Goal: Task Accomplishment & Management: Complete application form

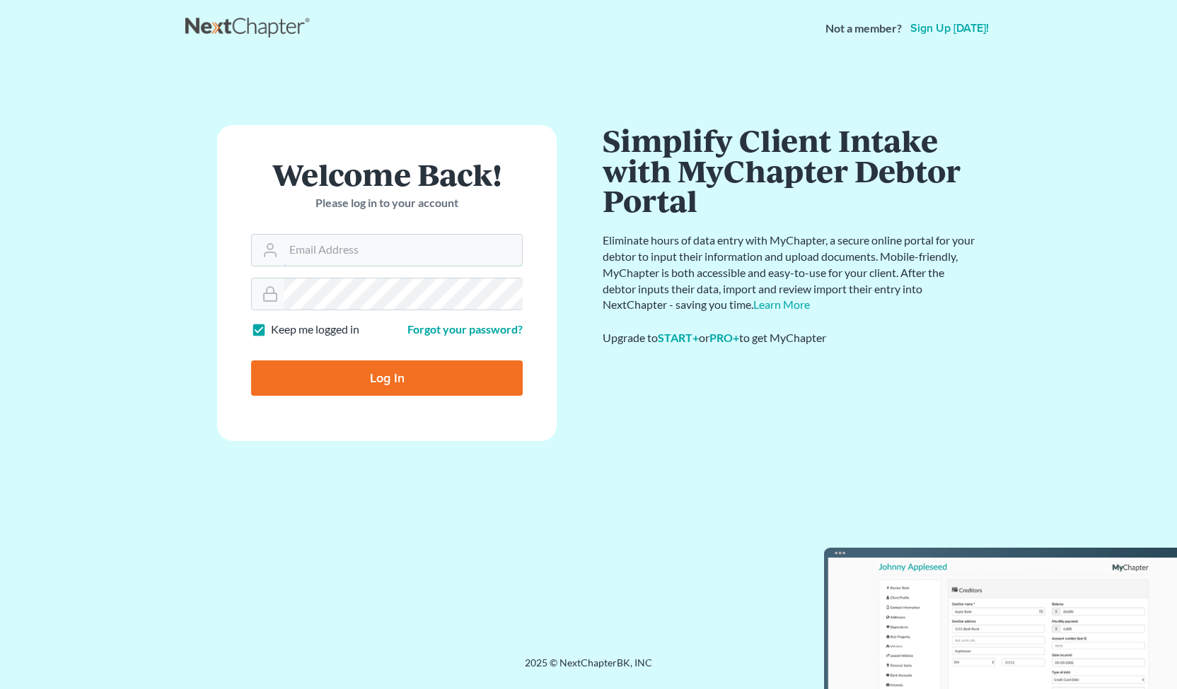
type input "[PERSON_NAME][EMAIL_ADDRESS][DOMAIN_NAME]"
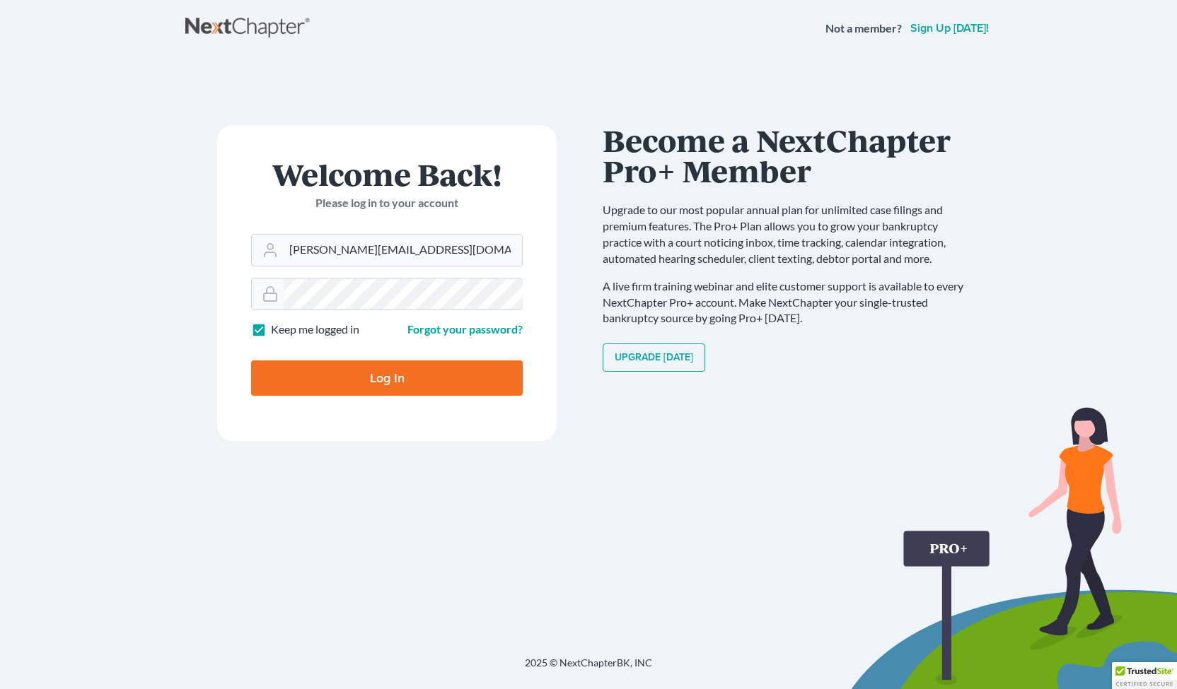
click at [427, 385] on input "Log In" at bounding box center [387, 378] width 272 height 35
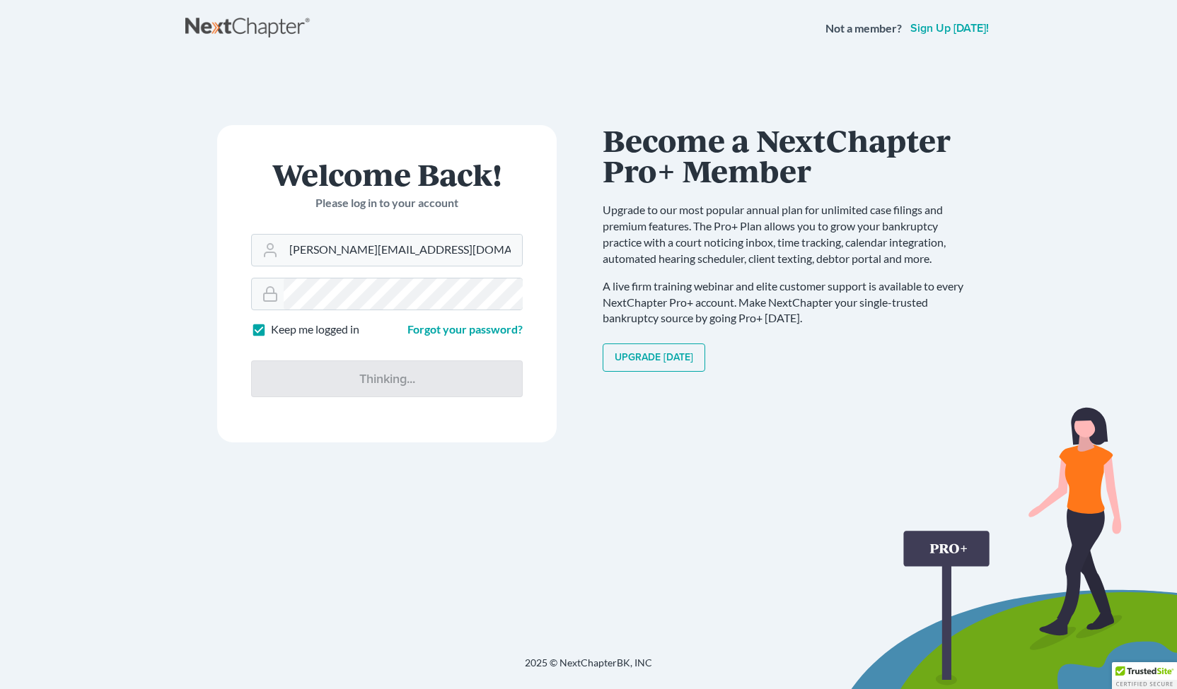
type input "Thinking..."
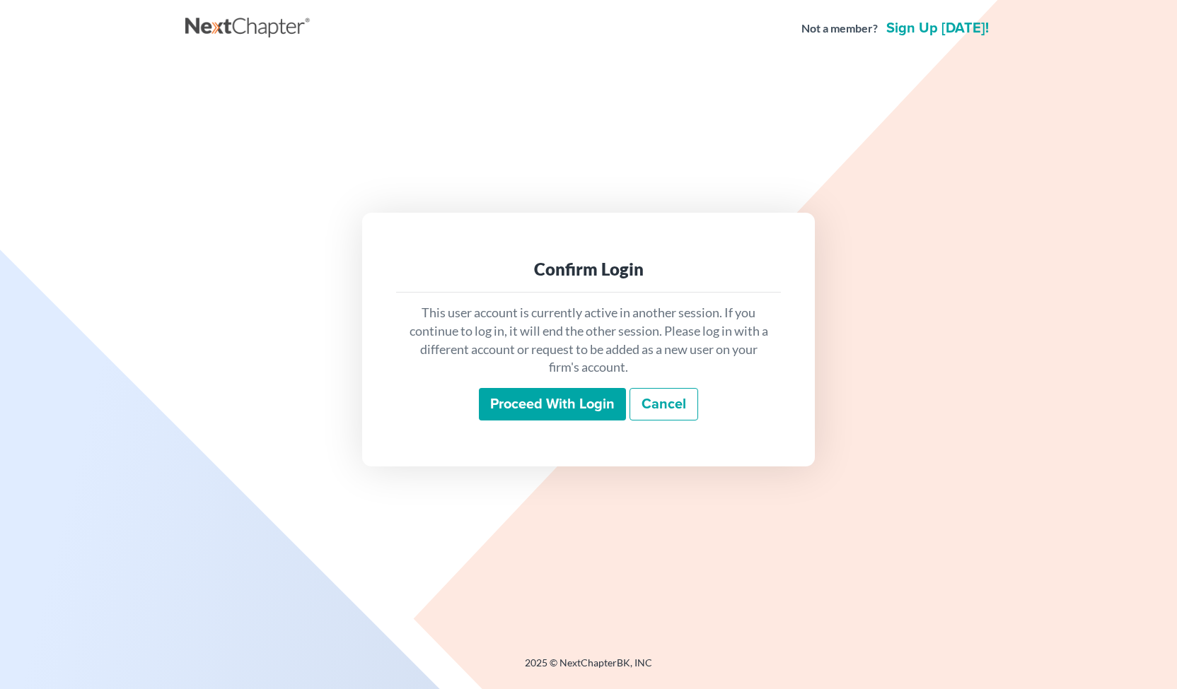
click at [542, 406] on input "Proceed with login" at bounding box center [552, 404] width 147 height 33
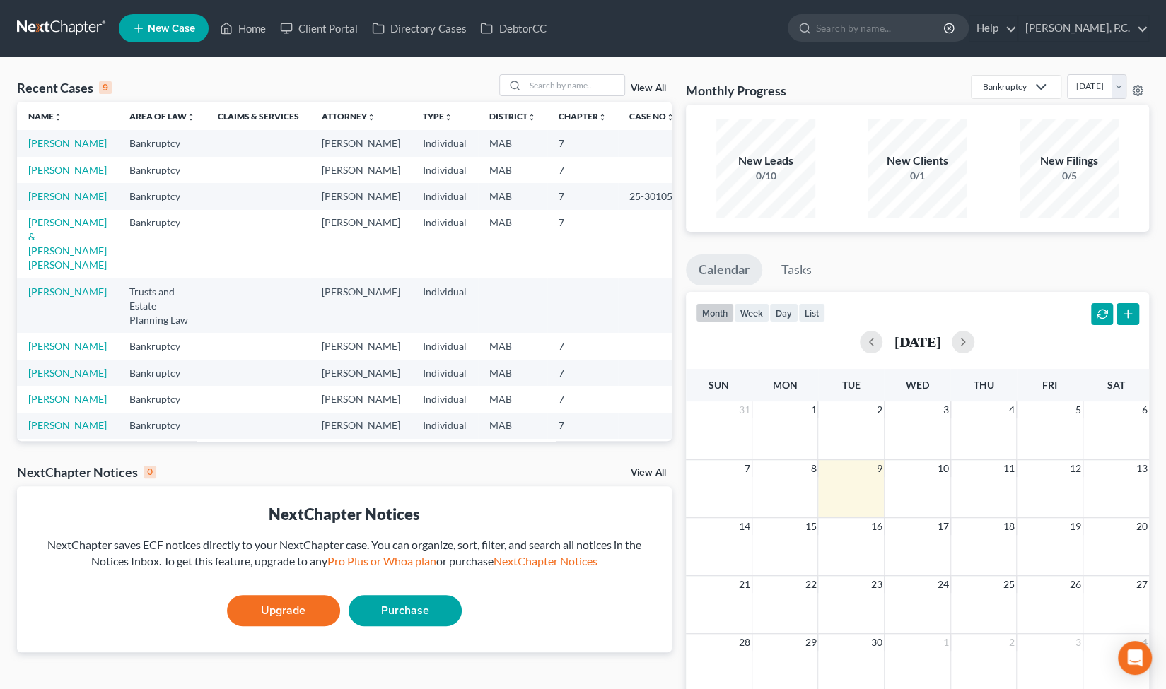
click at [186, 23] on span "New Case" at bounding box center [171, 28] width 47 height 11
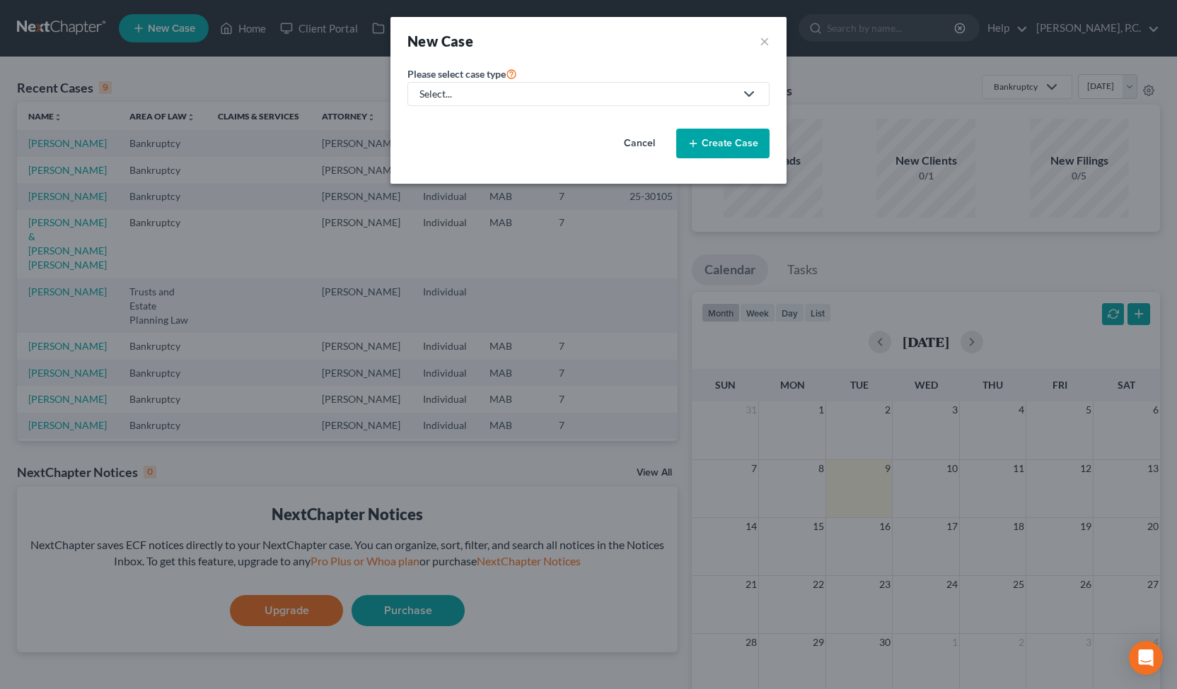
click at [424, 91] on div "Select..." at bounding box center [576, 94] width 315 height 14
click at [460, 125] on div "Bankruptcy" at bounding box center [488, 122] width 135 height 14
select select "39"
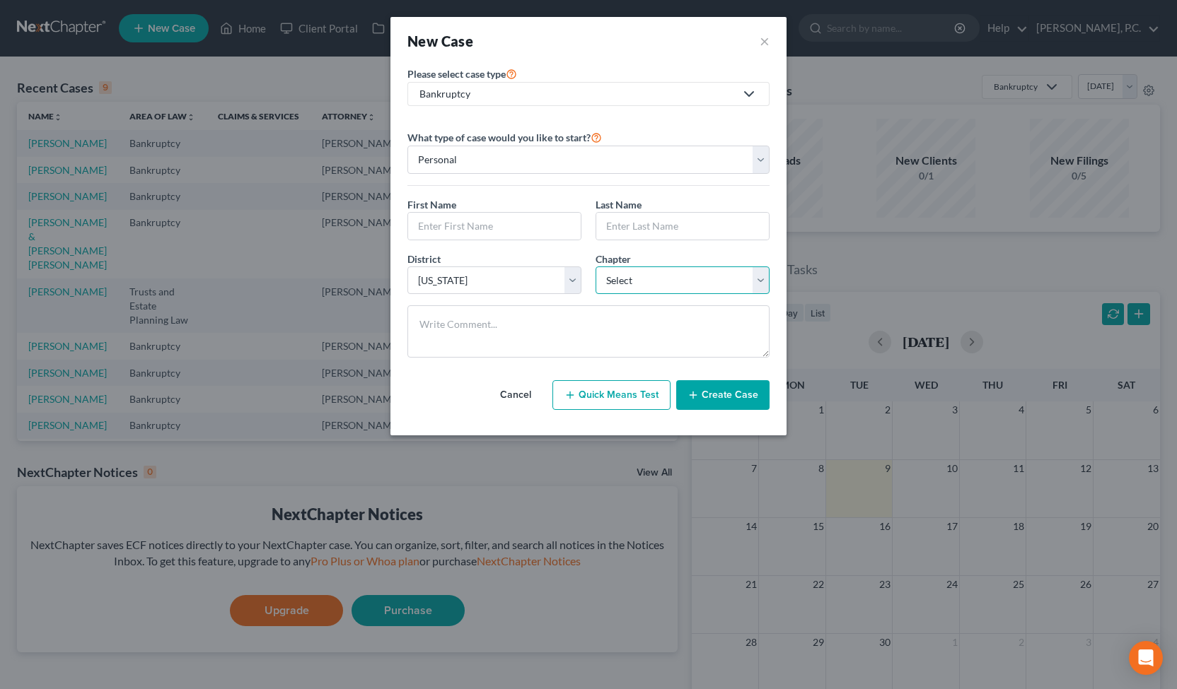
click at [646, 276] on select "Select 7 11 12 13" at bounding box center [682, 281] width 174 height 28
select select "0"
click at [595, 267] on select "Select 7 11 12 13" at bounding box center [682, 281] width 174 height 28
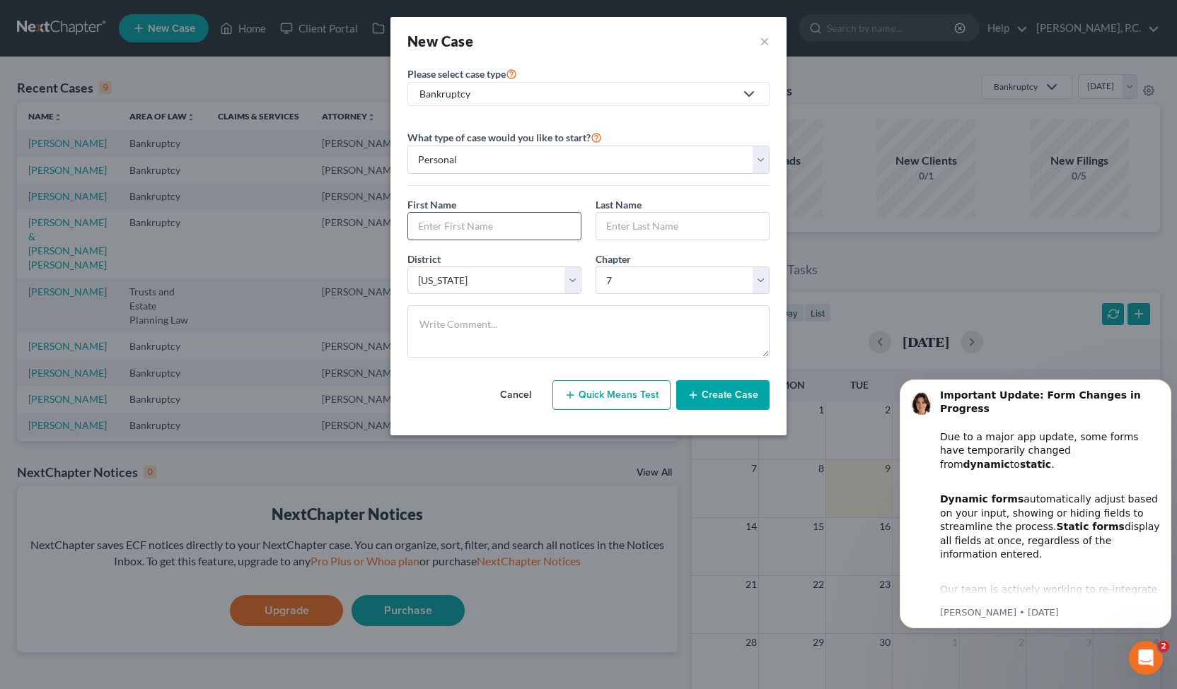
click at [550, 233] on input "text" at bounding box center [494, 226] width 173 height 27
type input "v"
type input "Francheska Jessenia"
type input "Santana"
click at [707, 388] on button "Create Case" at bounding box center [722, 395] width 93 height 30
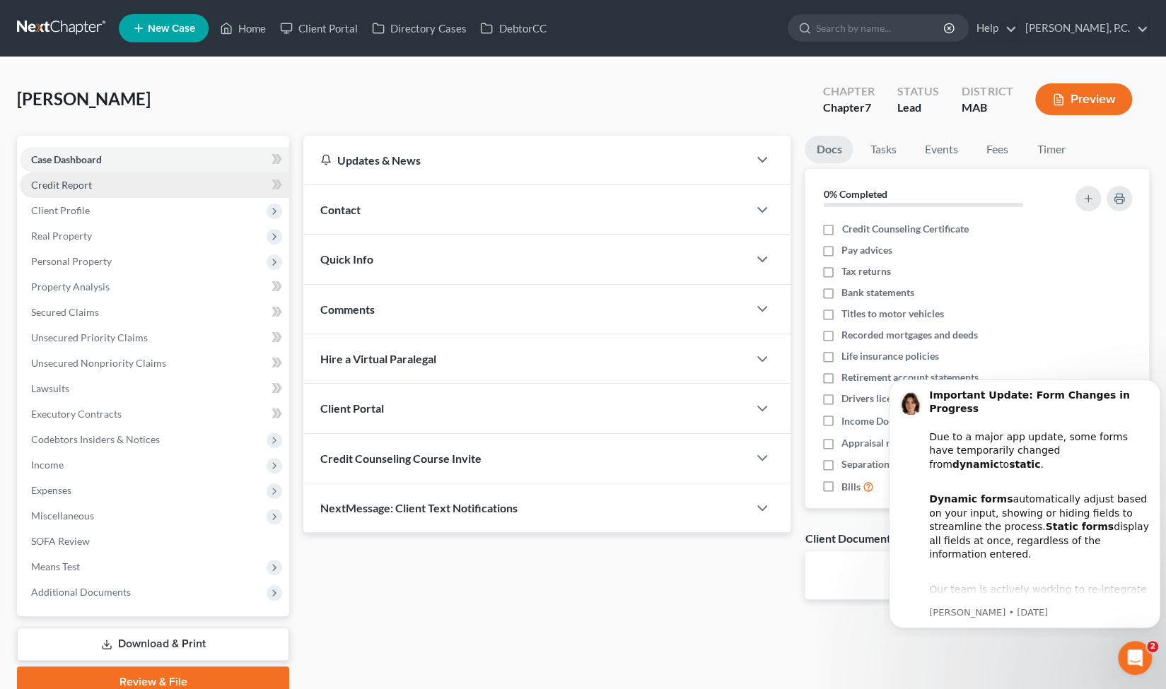
click at [192, 183] on link "Credit Report" at bounding box center [154, 185] width 269 height 25
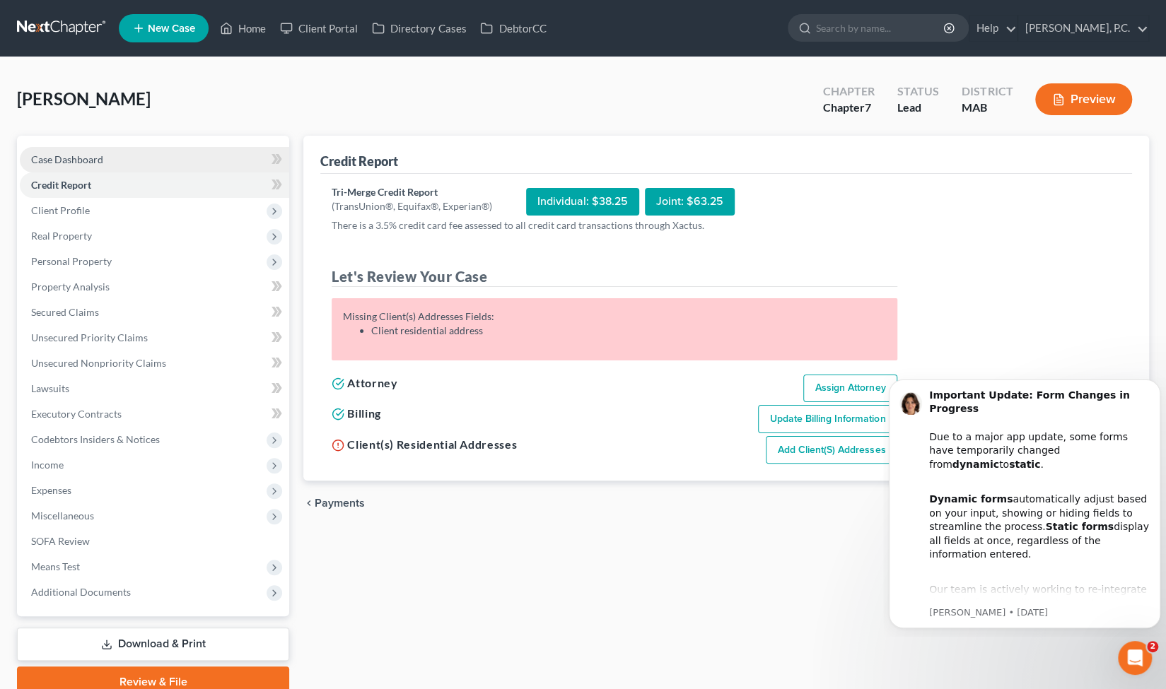
click at [192, 163] on link "Case Dashboard" at bounding box center [154, 159] width 269 height 25
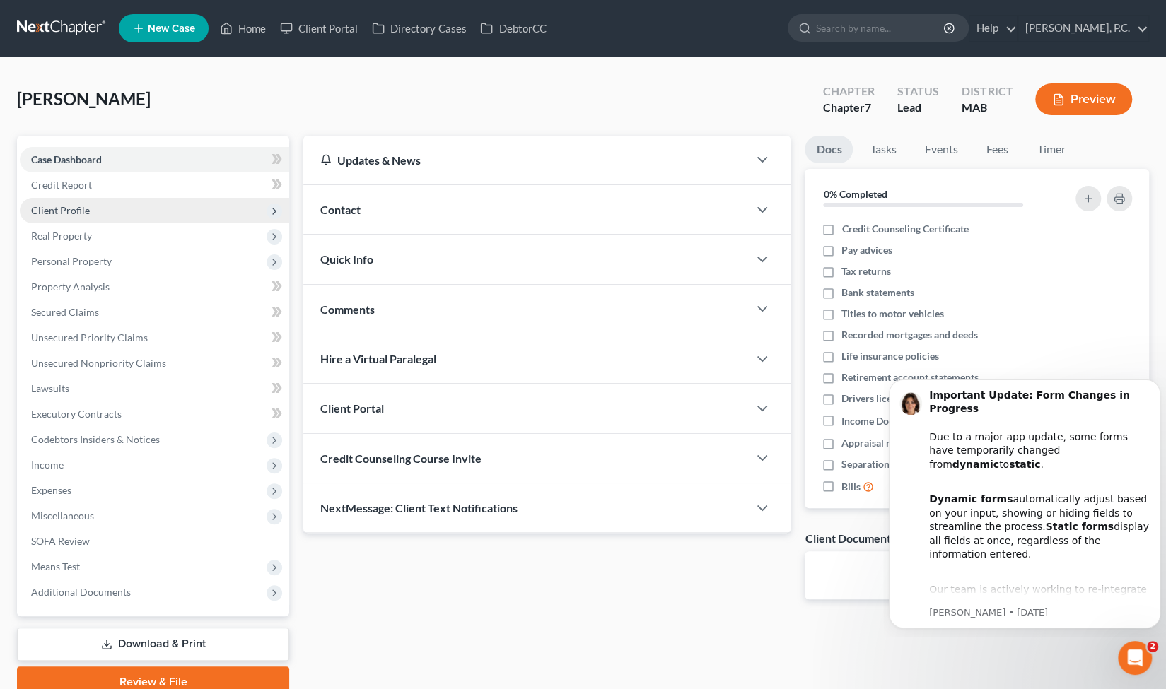
click at [183, 209] on span "Client Profile" at bounding box center [154, 210] width 269 height 25
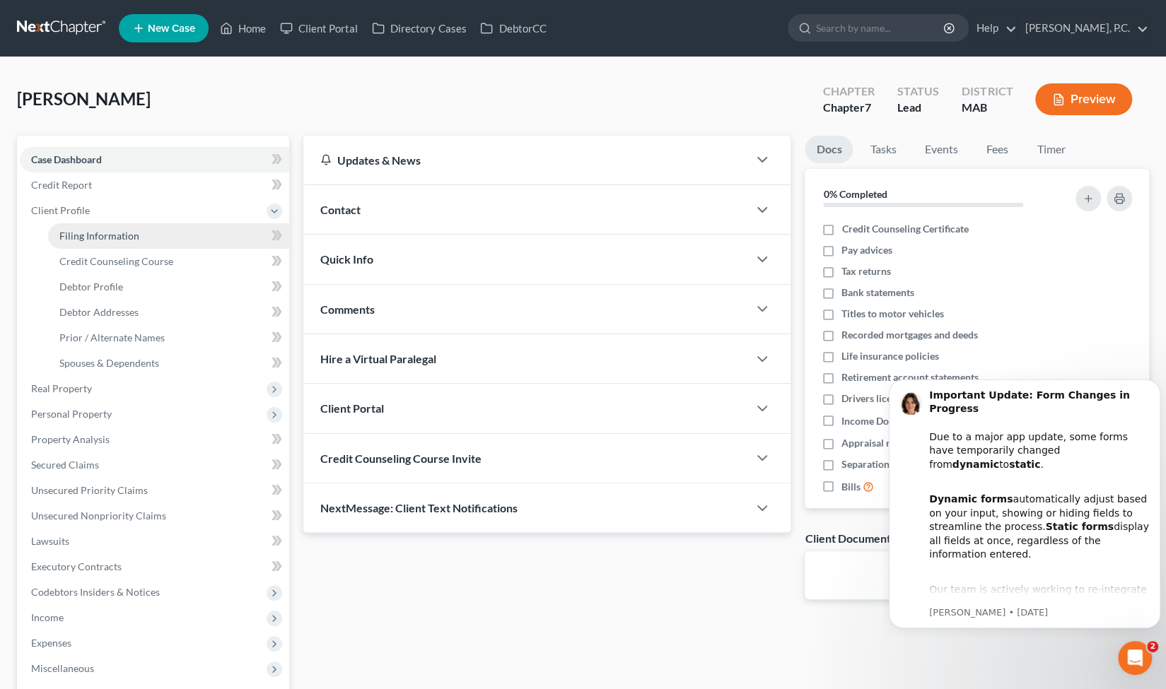
click at [175, 238] on link "Filing Information" at bounding box center [168, 235] width 241 height 25
select select "1"
select select "0"
select select "39"
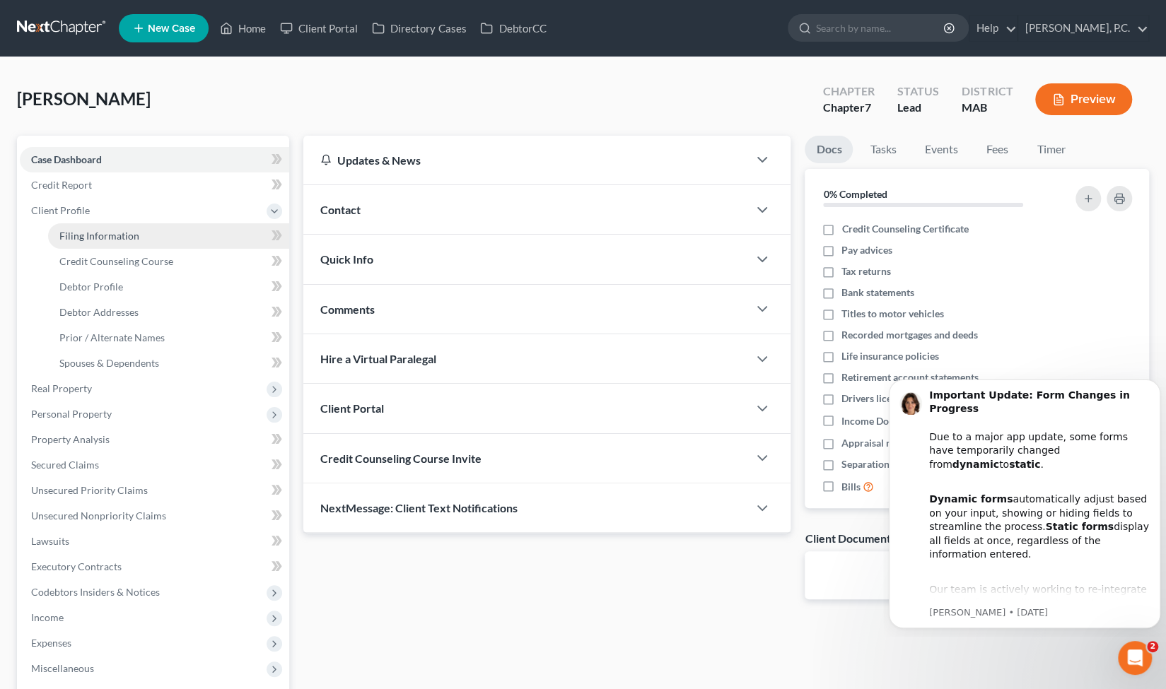
select select "22"
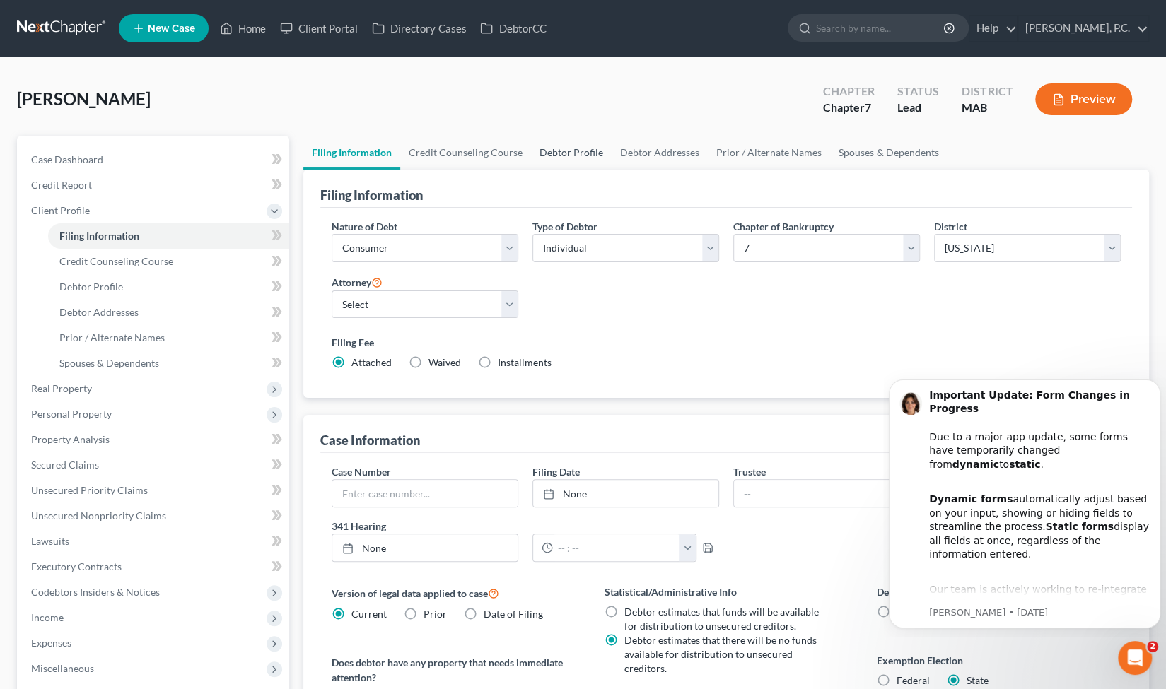
click at [556, 149] on link "Debtor Profile" at bounding box center [571, 153] width 81 height 34
select select "0"
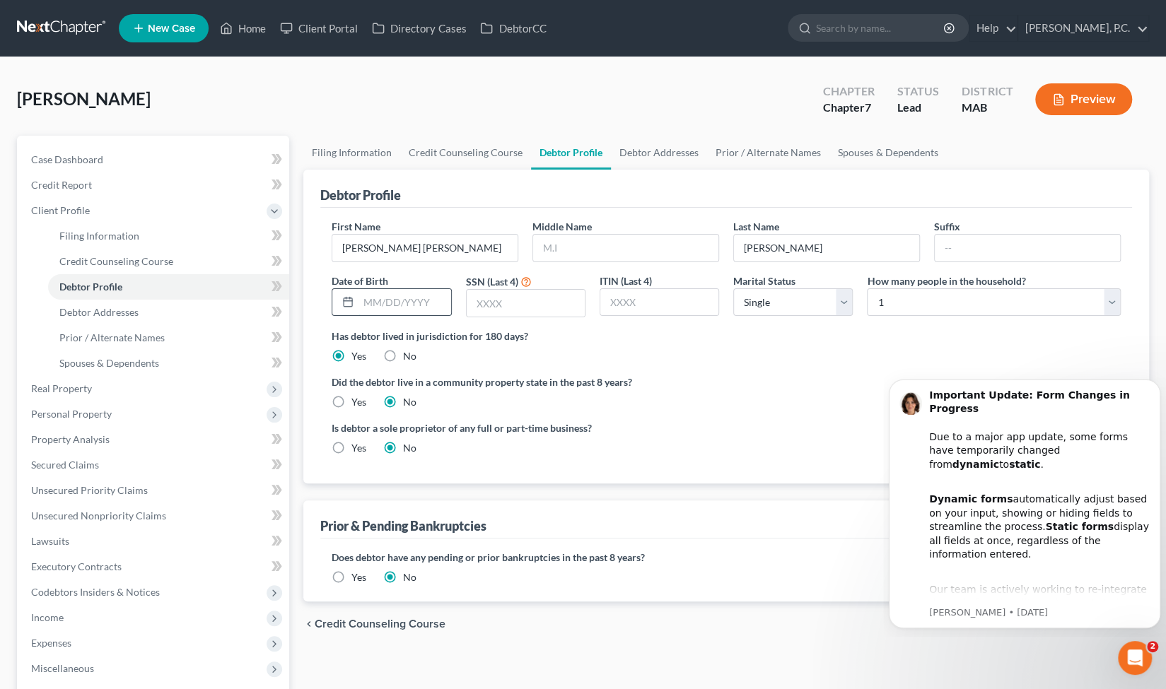
click at [433, 299] on input "text" at bounding box center [405, 302] width 92 height 27
type input "09/22/1995"
type input "1247"
click at [884, 295] on select "Select 1 2 3 4 5 6 7 8 9 10 11 12 13 14 15 16 17 18 19 20" at bounding box center [994, 303] width 254 height 28
select select "2"
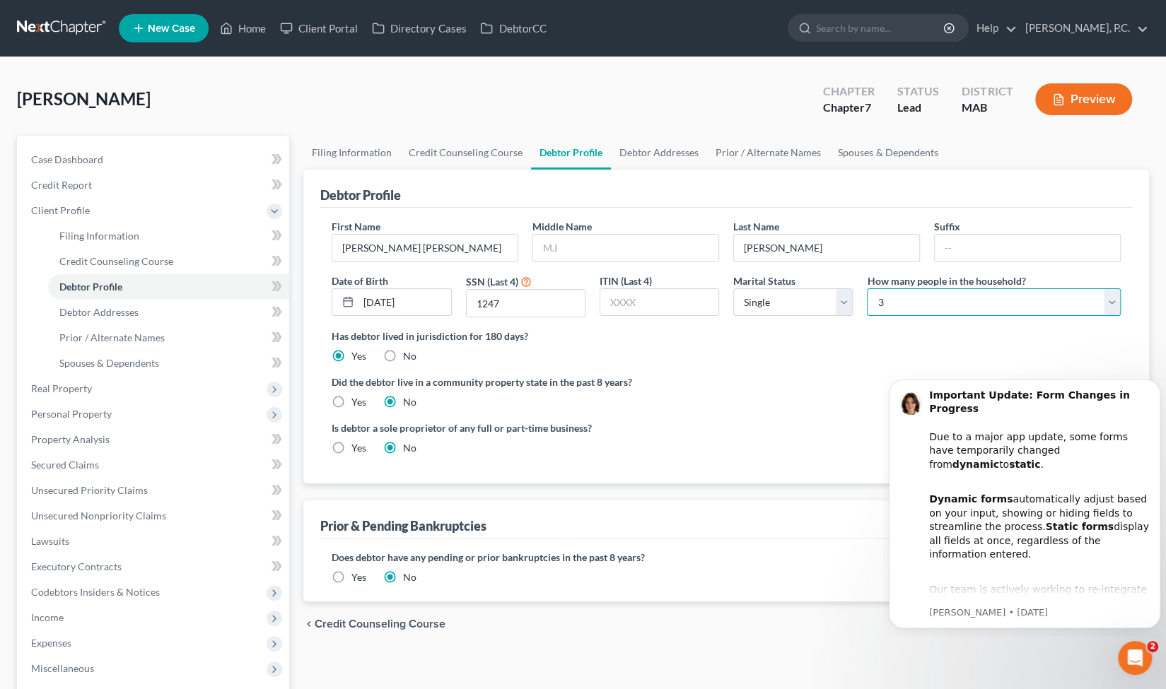
click at [867, 289] on select "Select 1 2 3 4 5 6 7 8 9 10 11 12 13 14 15 16 17 18 19 20" at bounding box center [994, 303] width 254 height 28
click at [1155, 383] on icon "Dismiss notification" at bounding box center [1157, 384] width 8 height 8
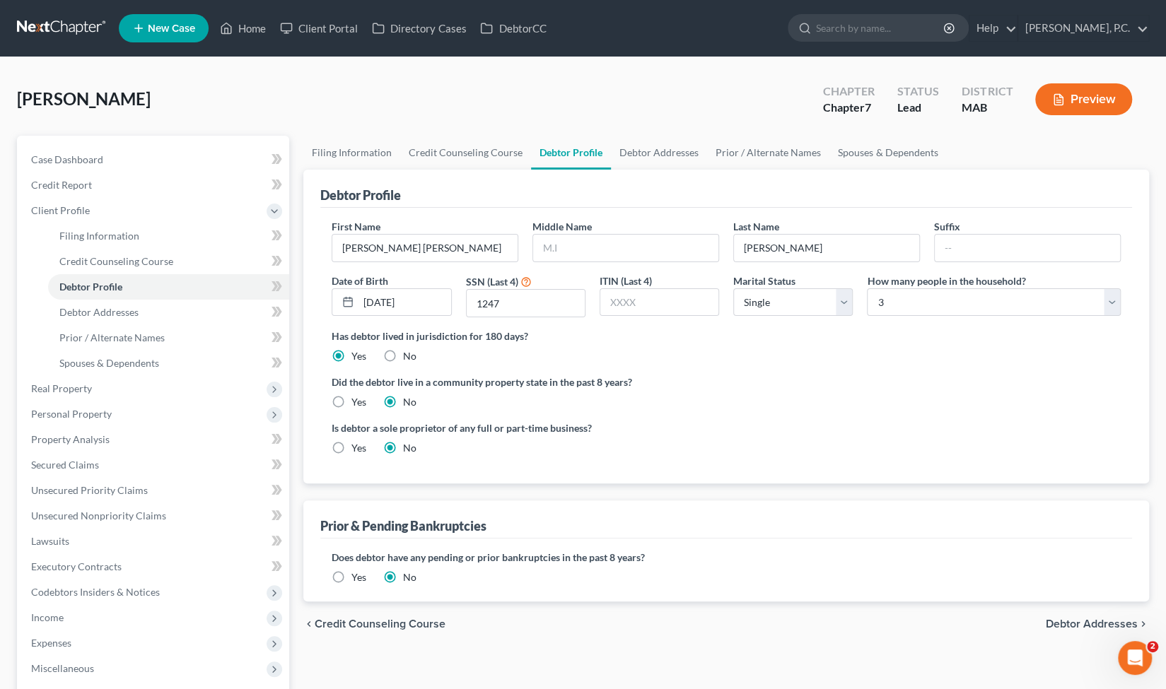
click at [1100, 624] on span "Debtor Addresses" at bounding box center [1092, 624] width 92 height 11
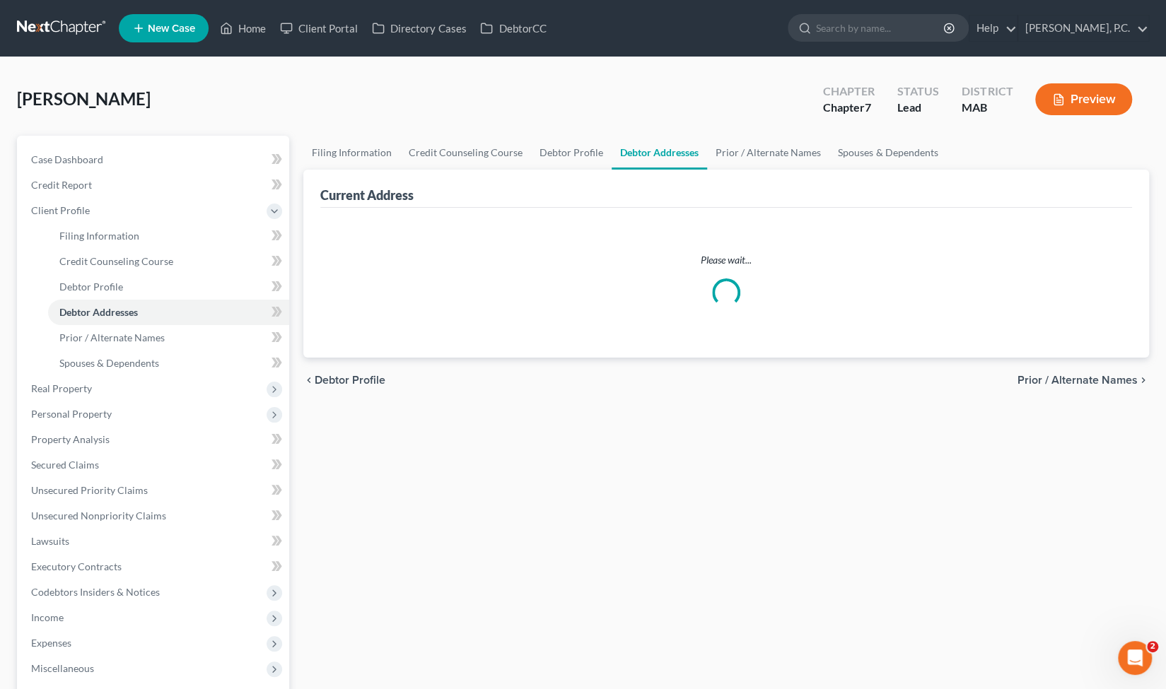
select select "0"
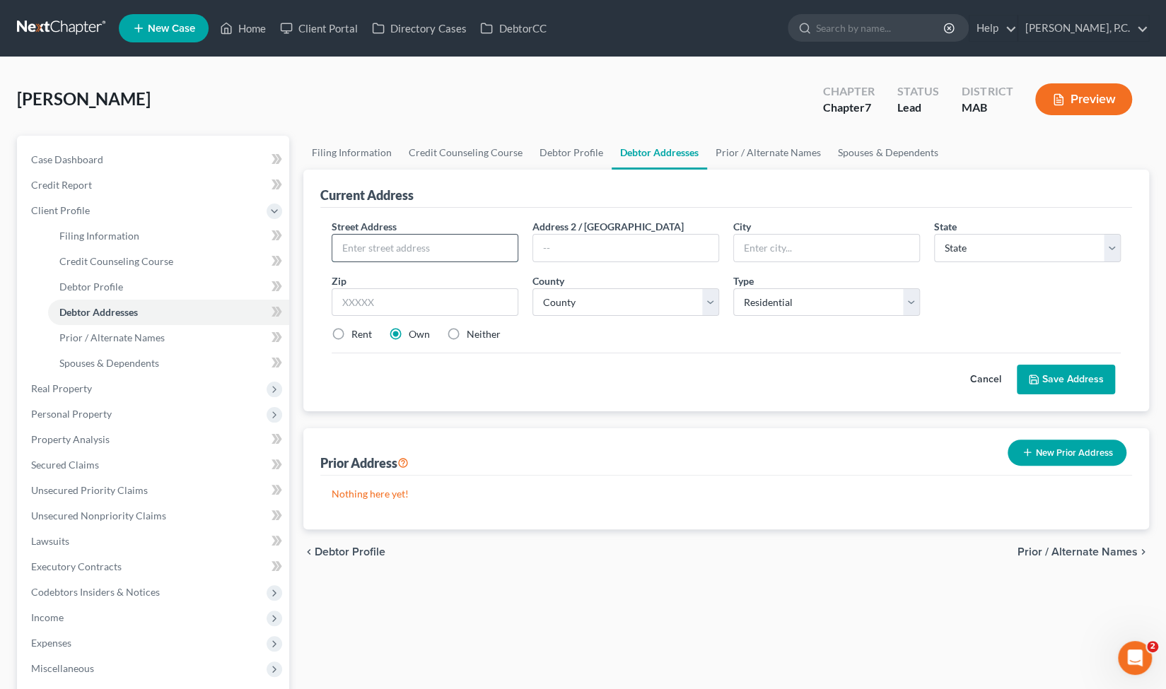
click at [450, 250] on input "text" at bounding box center [424, 248] width 185 height 27
type input "21 Emerson Street"
type input "Apt 2R"
type input "c"
type input "Chicopee"
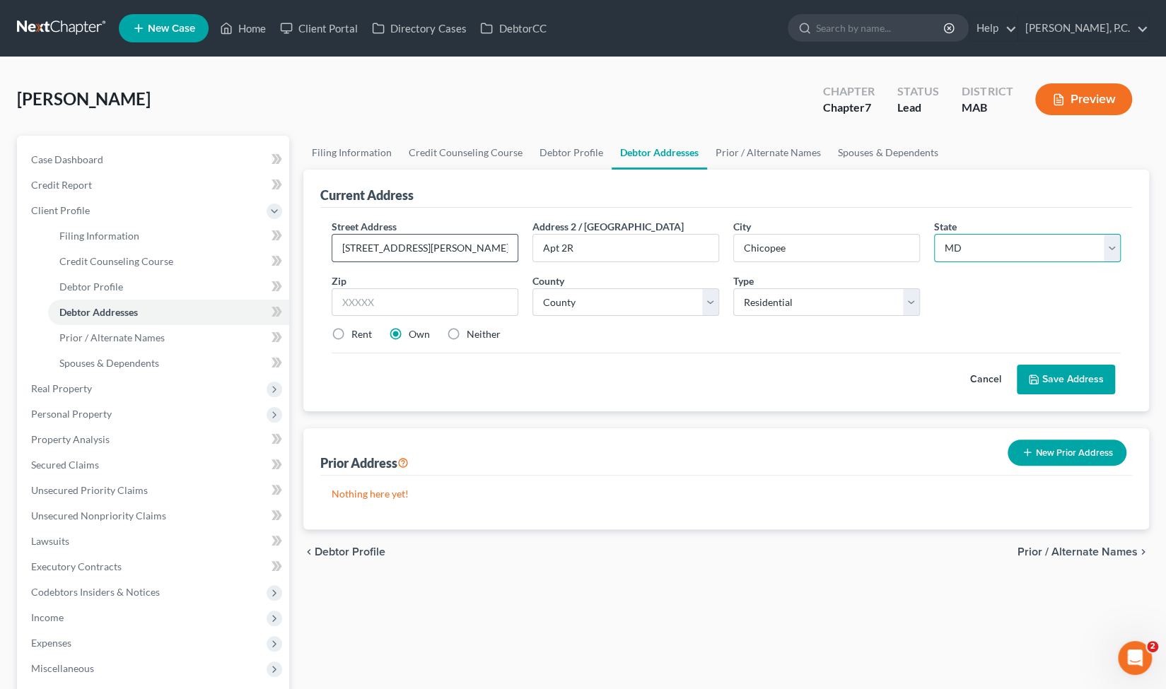
select select "22"
type input "01013"
click at [1049, 374] on button "Save Address" at bounding box center [1066, 380] width 98 height 30
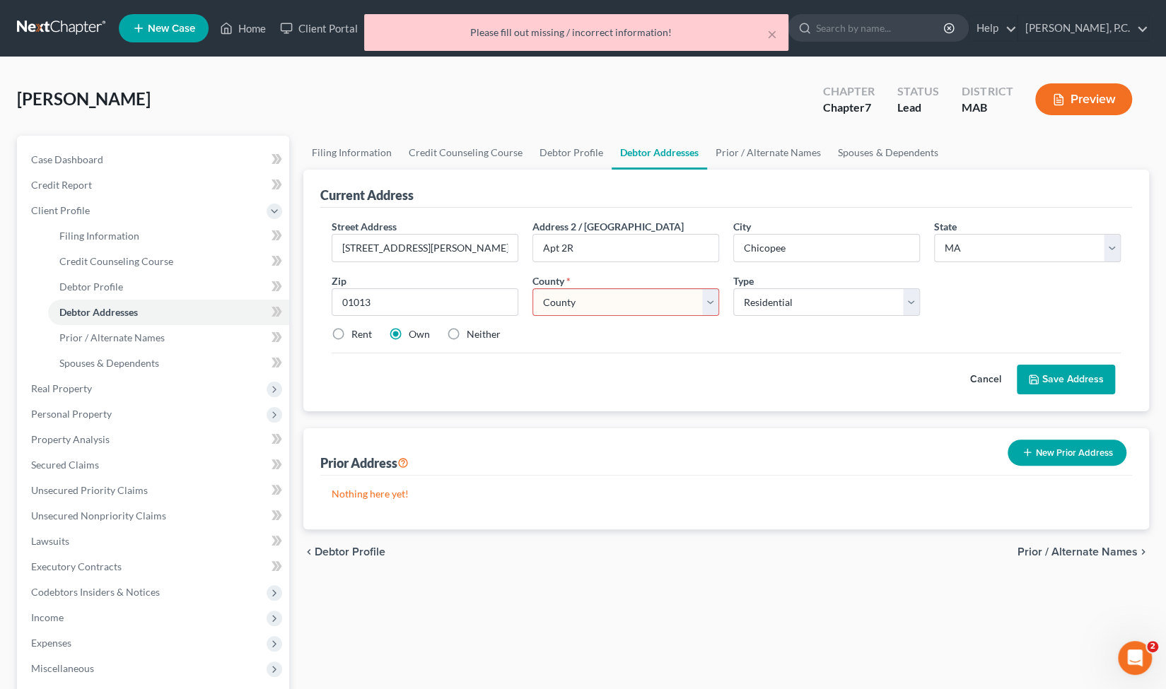
click at [360, 330] on label "Rent" at bounding box center [361, 334] width 21 height 14
click at [360, 330] on input "Rent" at bounding box center [361, 331] width 9 height 9
radio input "true"
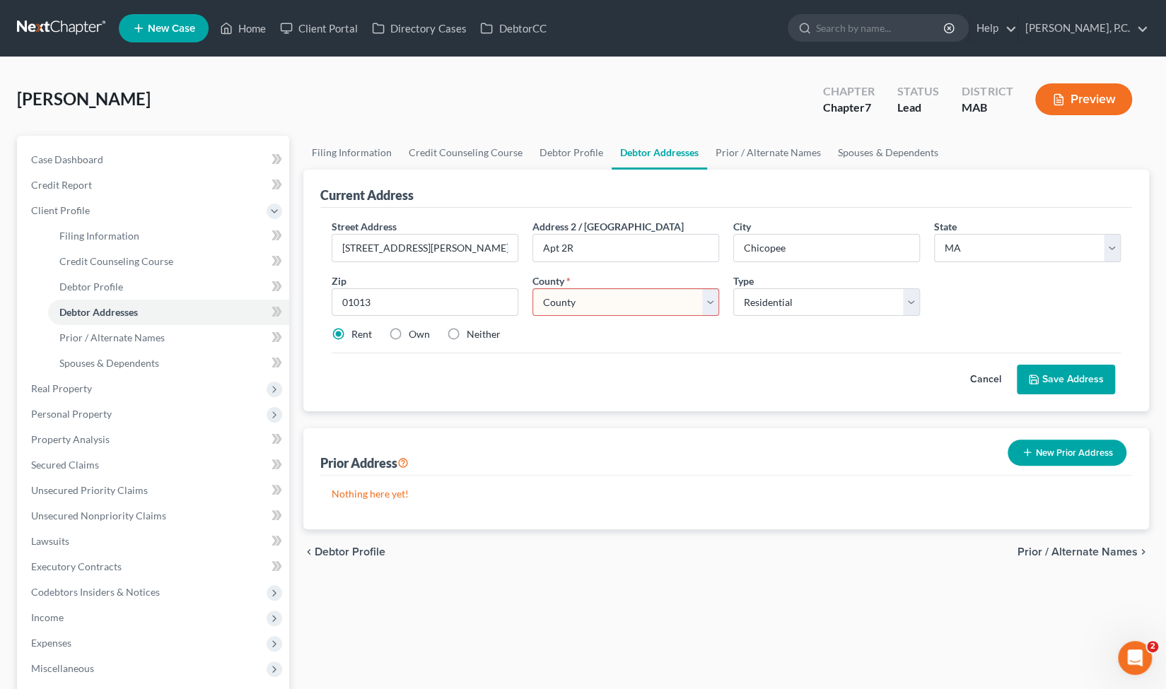
click at [1040, 375] on button "Save Address" at bounding box center [1066, 380] width 98 height 30
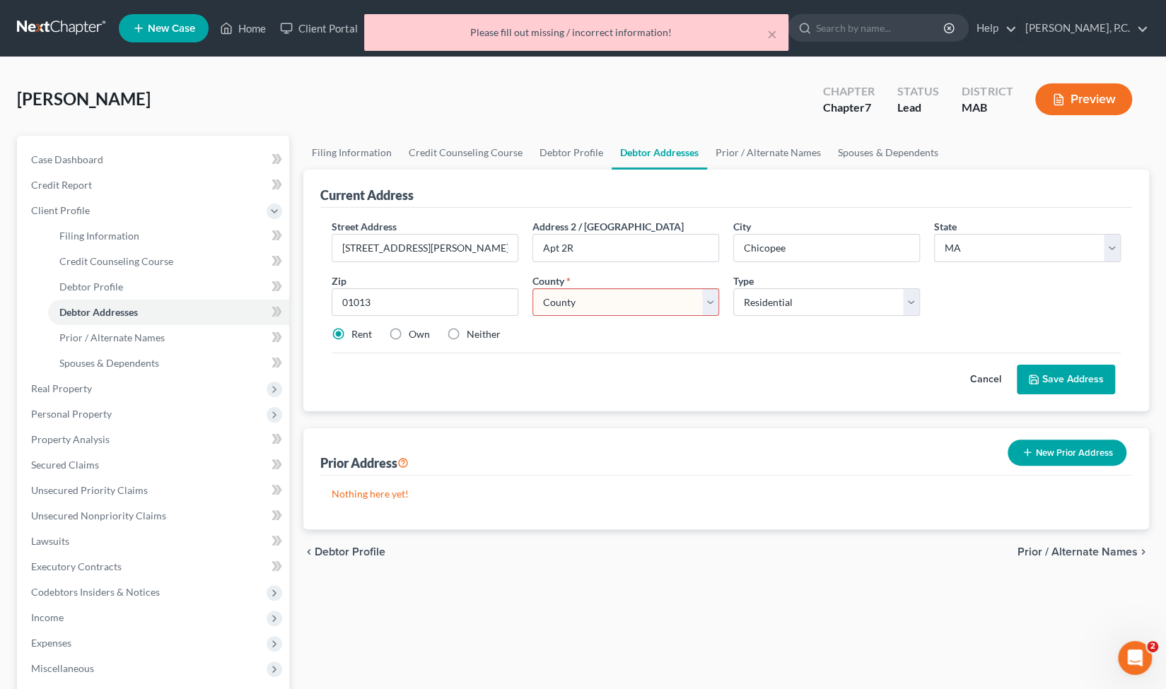
click at [704, 302] on select "County Barnstable County Berkshire County Bristol County Dukes County Essex Cou…" at bounding box center [625, 303] width 187 height 28
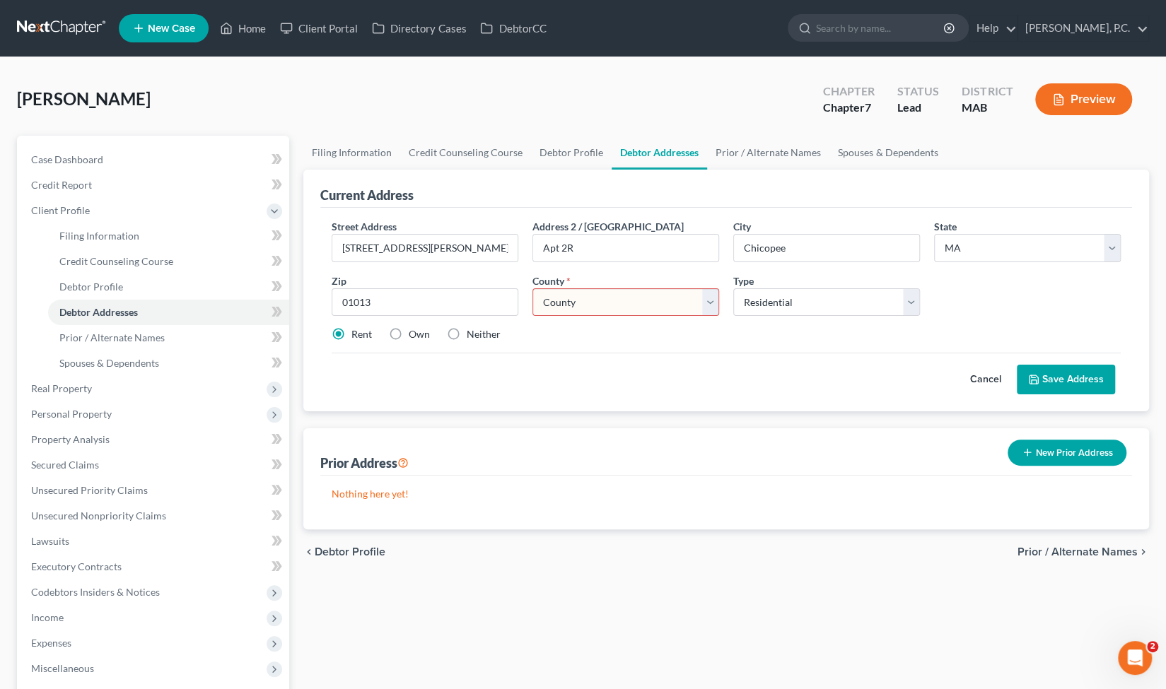
select select "6"
click at [532, 289] on select "County Barnstable County Berkshire County Bristol County Dukes County Essex Cou…" at bounding box center [625, 303] width 187 height 28
click at [1076, 380] on button "Save Address" at bounding box center [1066, 380] width 98 height 30
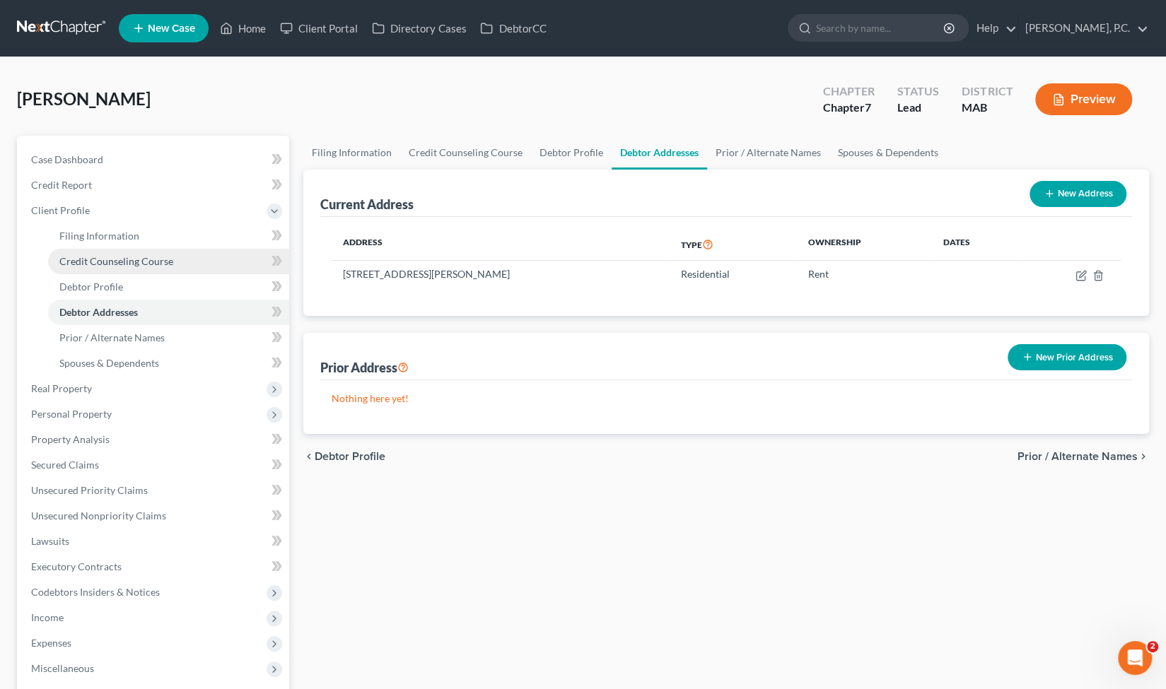
click at [160, 255] on span "Credit Counseling Course" at bounding box center [116, 261] width 114 height 12
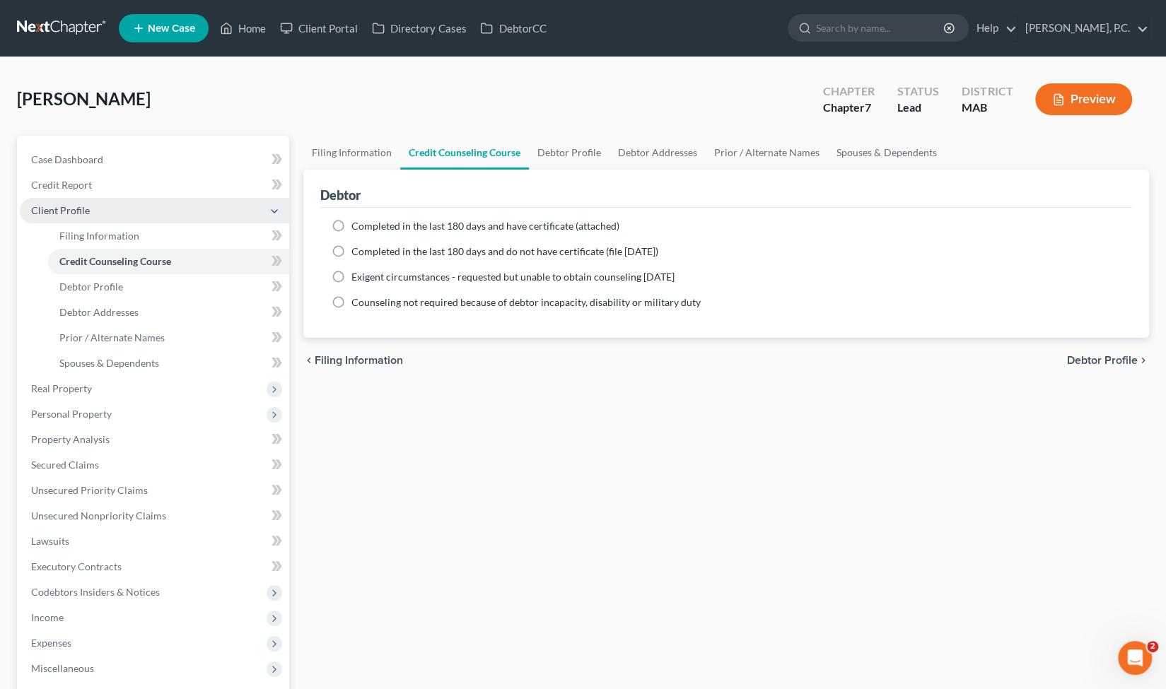
click at [168, 208] on span "Client Profile" at bounding box center [154, 210] width 269 height 25
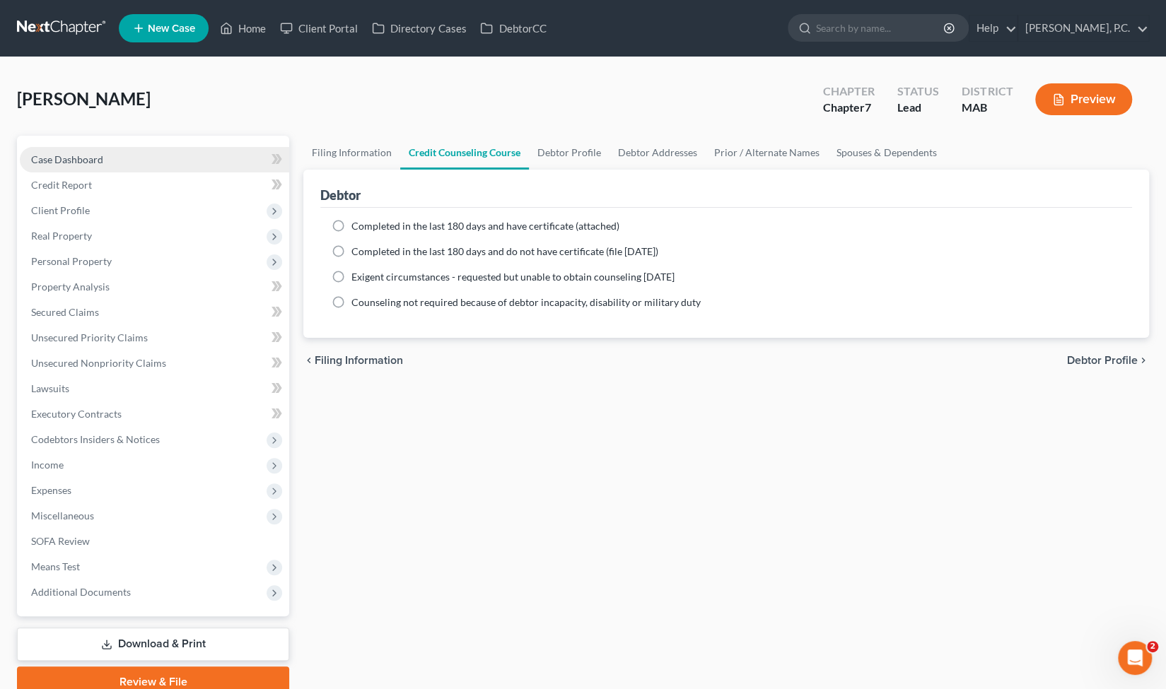
click at [186, 156] on link "Case Dashboard" at bounding box center [154, 159] width 269 height 25
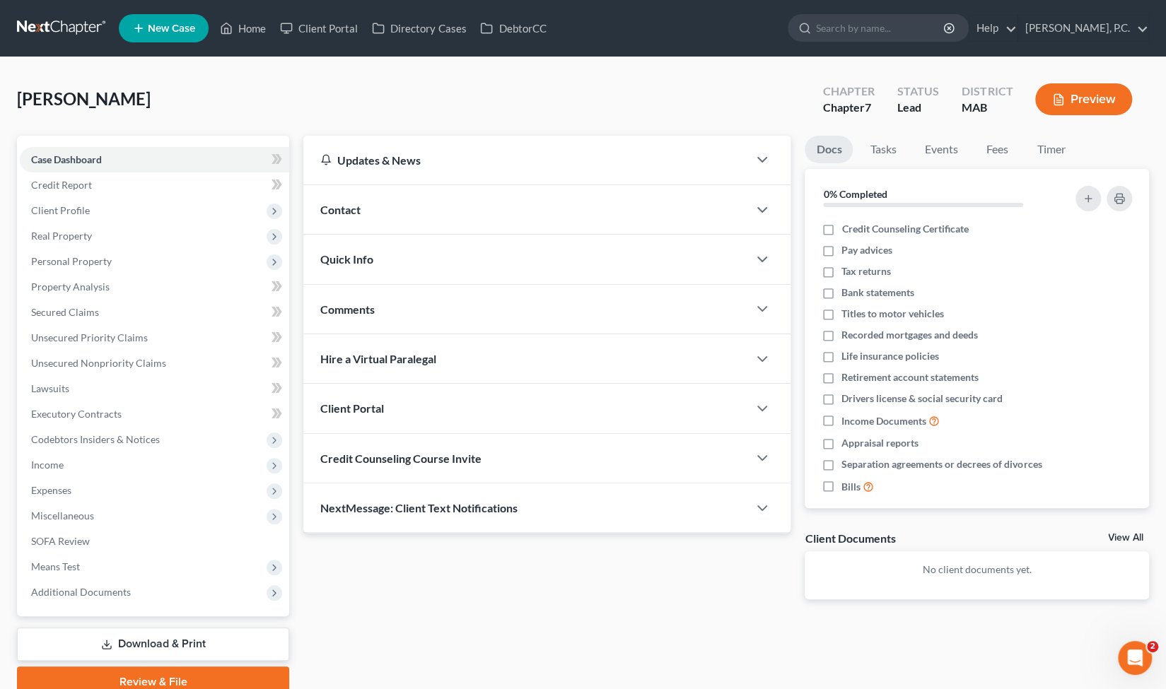
click at [347, 206] on span "Contact" at bounding box center [340, 209] width 40 height 13
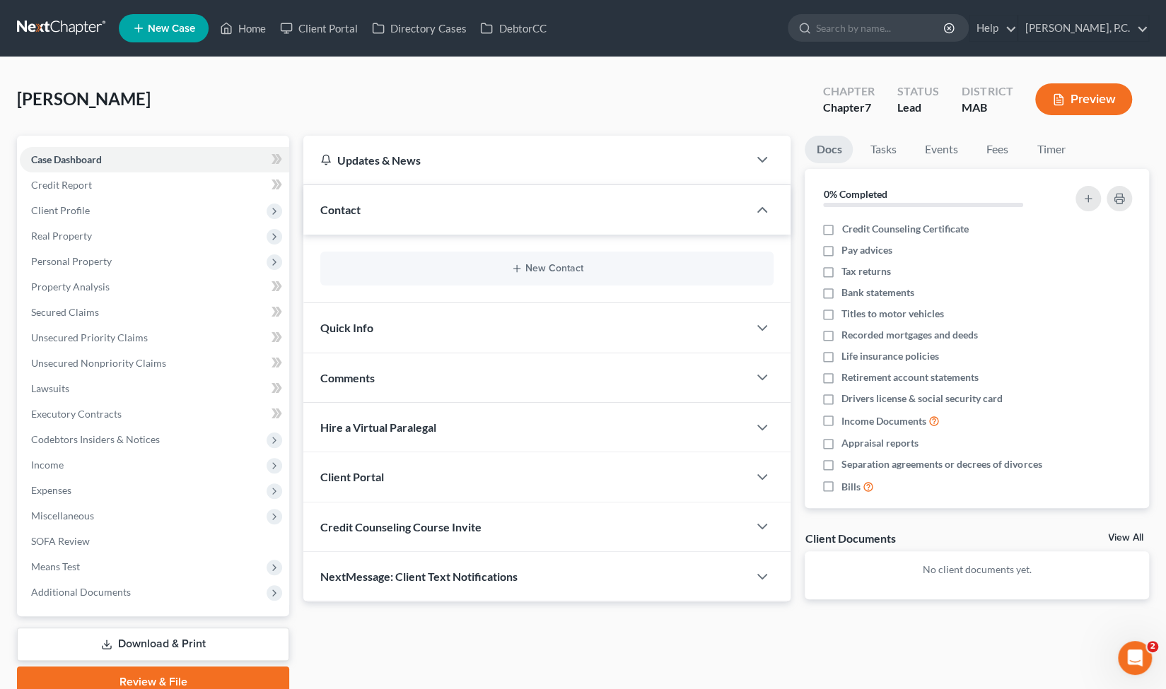
click at [495, 276] on div "New Contact" at bounding box center [546, 269] width 453 height 34
click at [559, 264] on button "New Contact" at bounding box center [547, 268] width 431 height 11
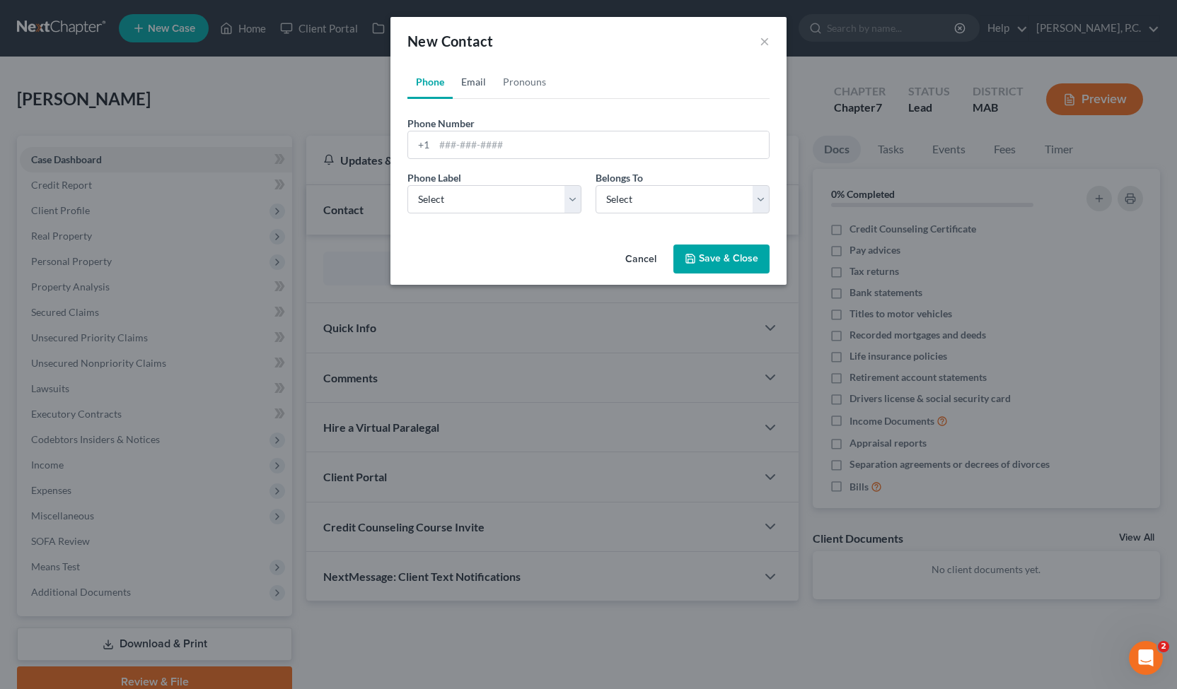
click at [471, 80] on link "Email" at bounding box center [474, 82] width 42 height 34
click at [467, 142] on input "email" at bounding box center [601, 145] width 334 height 27
paste input "Francheskas55@hotmail.com"
type input "Francheskas55@hotmail.com"
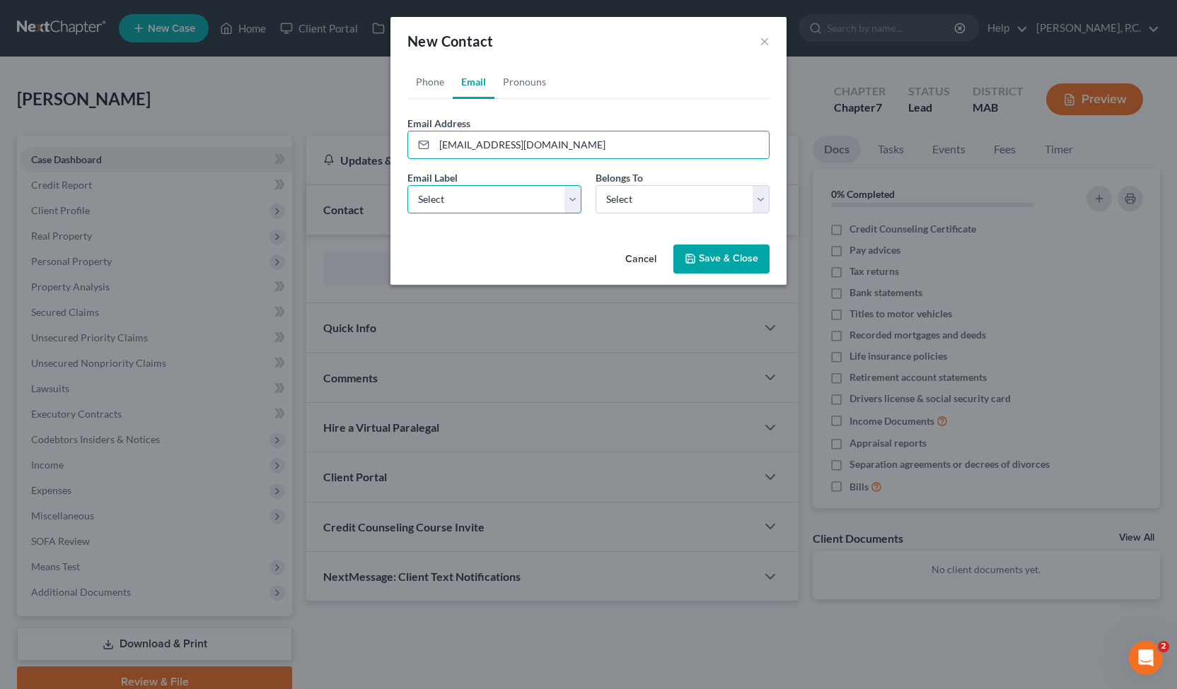
click at [462, 198] on select "Select Home Work Other" at bounding box center [494, 199] width 174 height 28
click at [656, 199] on select "Select Client Other" at bounding box center [682, 199] width 174 height 28
select select "0"
click at [595, 185] on select "Select Client Other" at bounding box center [682, 199] width 174 height 28
select select "0"
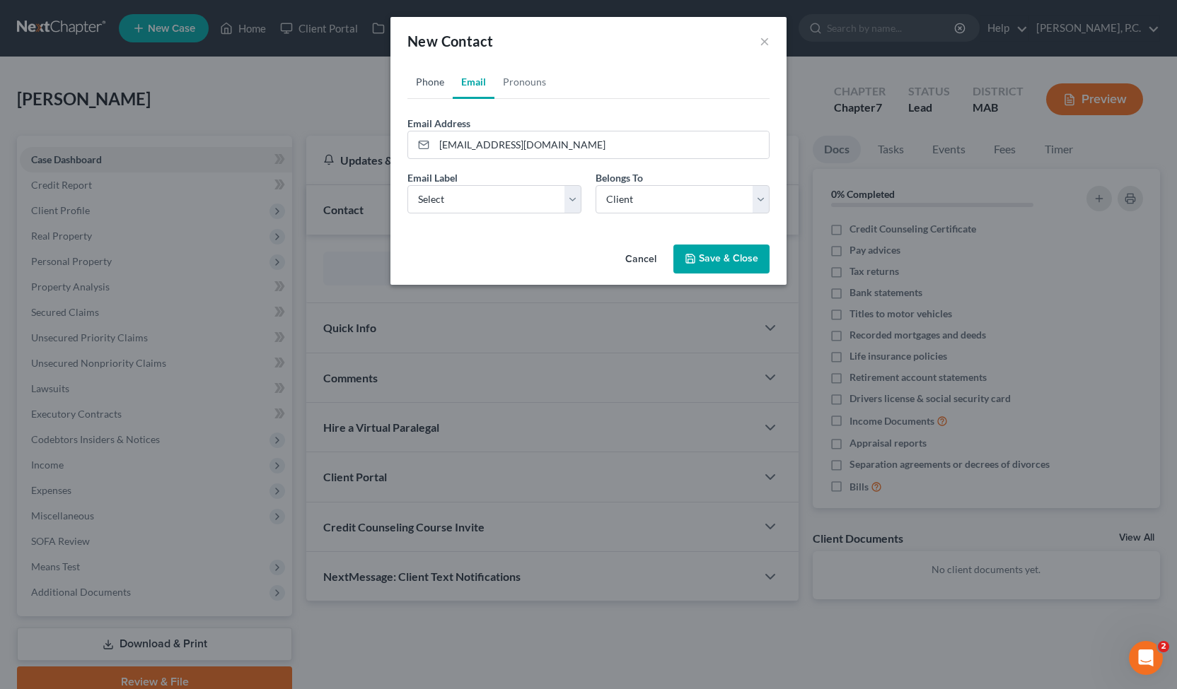
click at [419, 87] on link "Phone" at bounding box center [429, 82] width 45 height 34
click at [472, 80] on link "Email" at bounding box center [474, 82] width 42 height 34
click at [426, 81] on link "Phone" at bounding box center [429, 82] width 45 height 34
click at [491, 155] on input "tel" at bounding box center [601, 145] width 334 height 27
type input "4133640378"
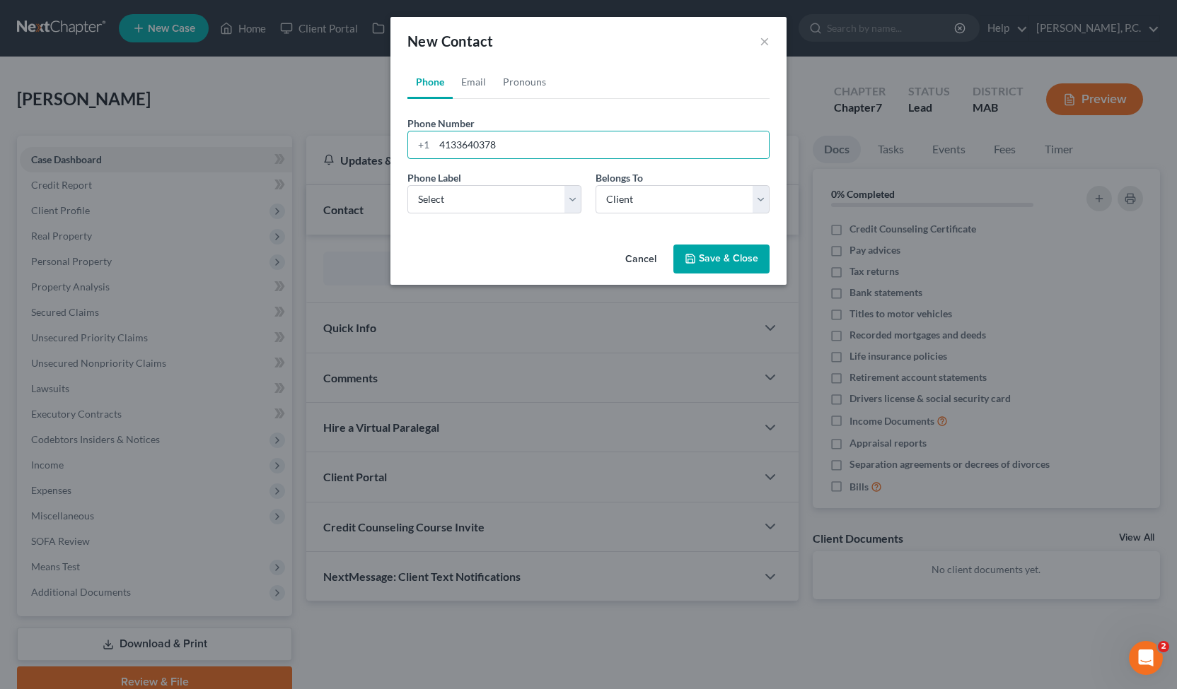
click at [689, 260] on polyline "button" at bounding box center [690, 262] width 5 height 4
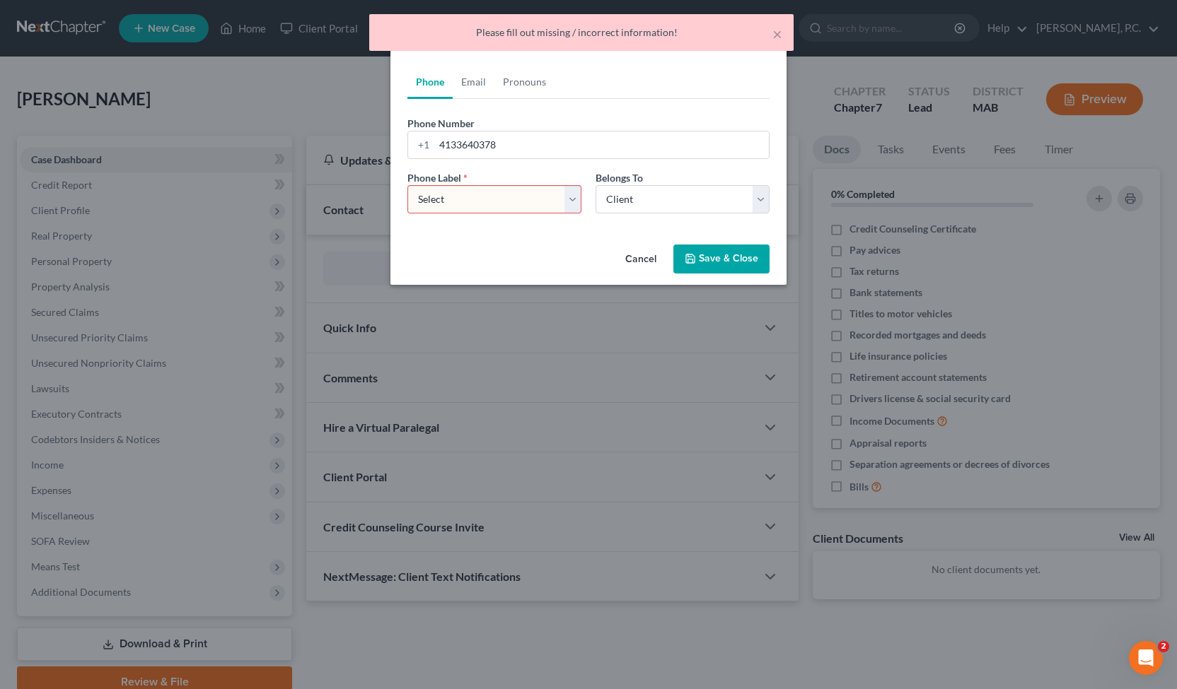
click at [510, 209] on select "Select Mobile Home Work Other" at bounding box center [494, 199] width 174 height 28
select select "0"
click at [407, 185] on select "Select Mobile Home Work Other" at bounding box center [494, 199] width 174 height 28
click at [704, 259] on button "Save & Close" at bounding box center [721, 260] width 96 height 30
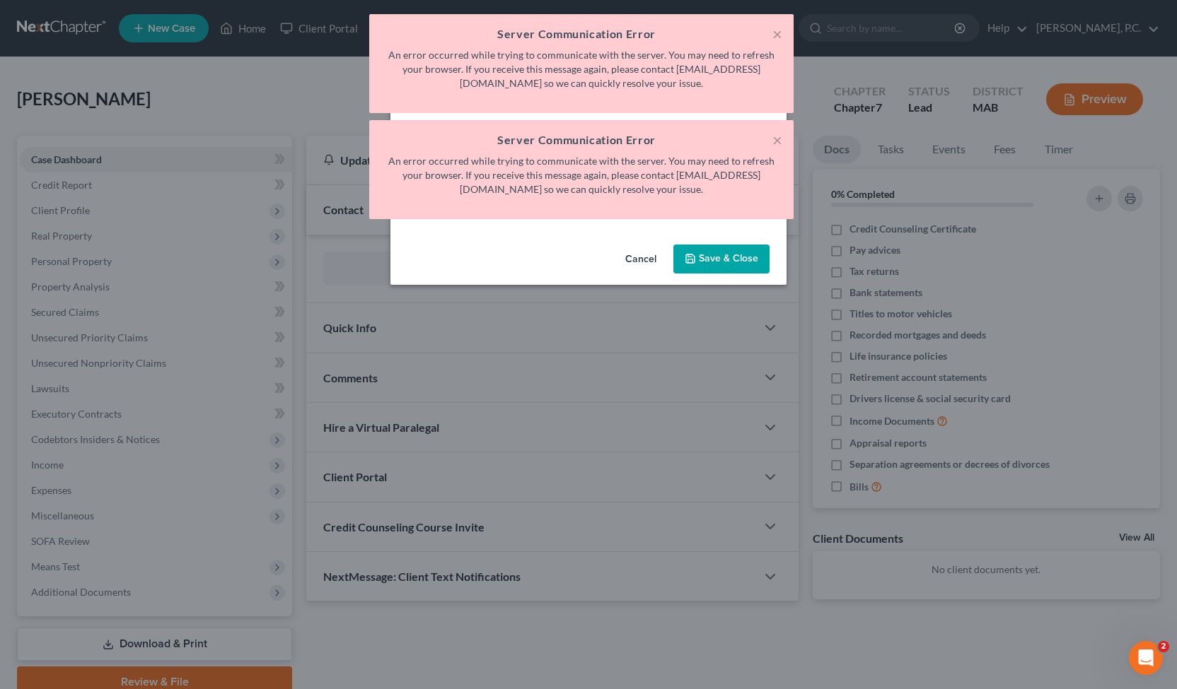
click at [704, 259] on button "Save & Close" at bounding box center [721, 260] width 96 height 30
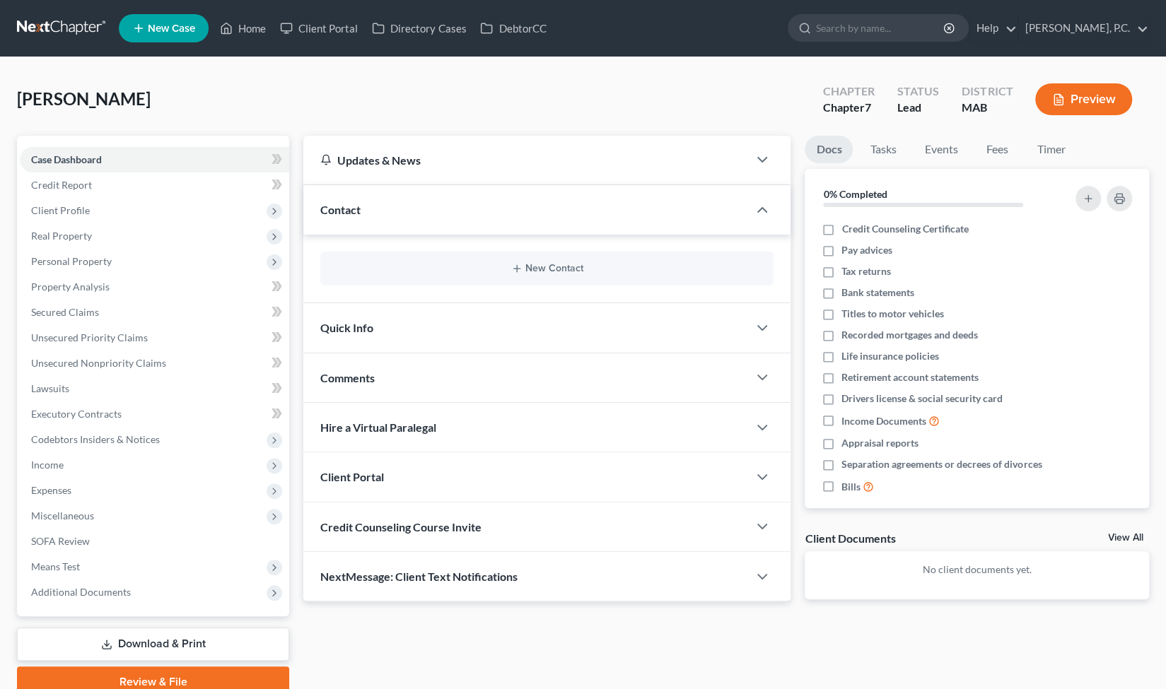
click at [448, 261] on div "New Contact" at bounding box center [546, 269] width 453 height 34
click at [527, 277] on div "New Contact" at bounding box center [546, 269] width 453 height 34
click at [540, 274] on button "New Contact" at bounding box center [547, 268] width 431 height 11
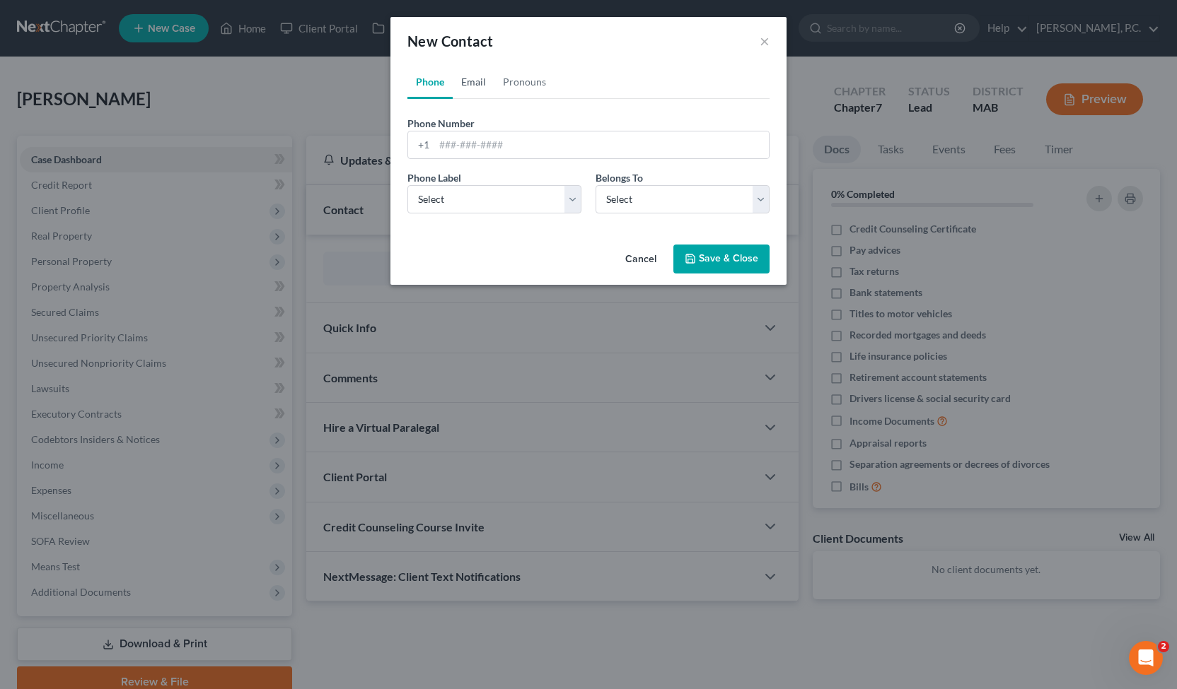
click at [476, 78] on link "Email" at bounding box center [474, 82] width 42 height 34
click at [494, 154] on input "email" at bounding box center [601, 145] width 334 height 27
paste input "Francheskas55@hotmail.com"
type input "Francheskas55@hotmail.com"
click at [499, 213] on div "Email Label Select Home Work Other Belongs To * Select Client Other" at bounding box center [588, 197] width 376 height 54
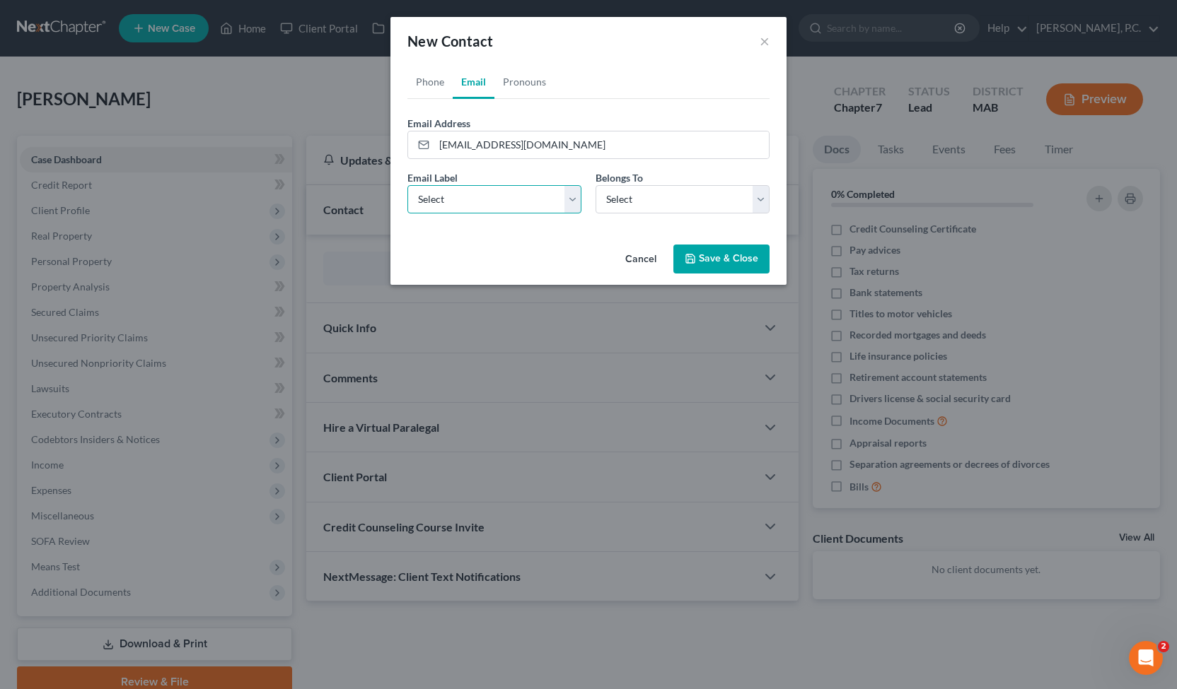
click at [508, 206] on select "Select Home Work Other" at bounding box center [494, 199] width 174 height 28
select select "0"
click at [407, 185] on select "Select Home Work Other" at bounding box center [494, 199] width 174 height 28
click at [648, 199] on select "Select Client Other" at bounding box center [682, 199] width 174 height 28
select select "0"
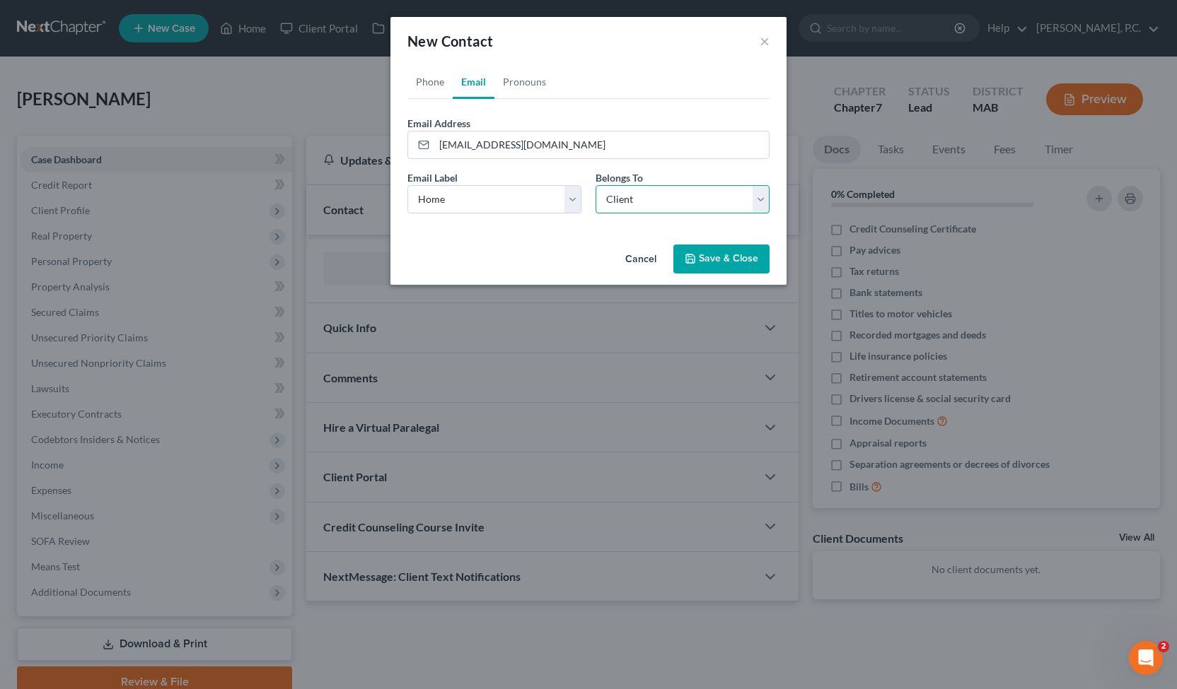
click at [595, 185] on select "Select Client Other" at bounding box center [682, 199] width 174 height 28
click at [707, 265] on button "Save & Close" at bounding box center [721, 260] width 96 height 30
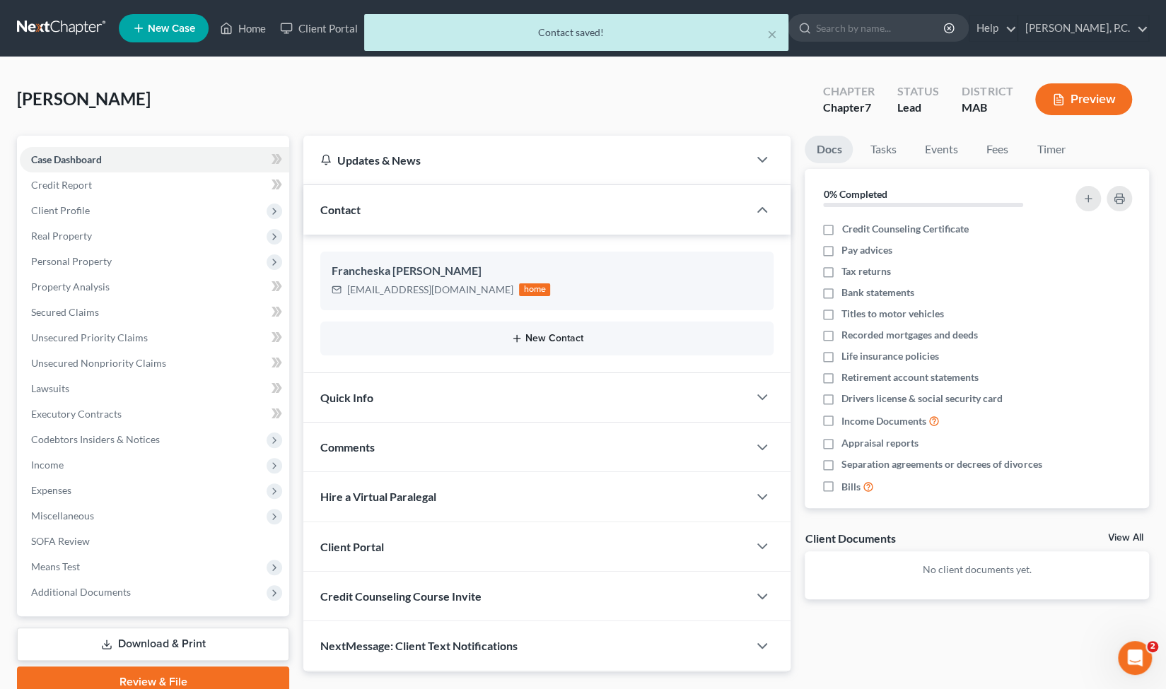
click at [598, 343] on button "New Contact" at bounding box center [547, 338] width 431 height 11
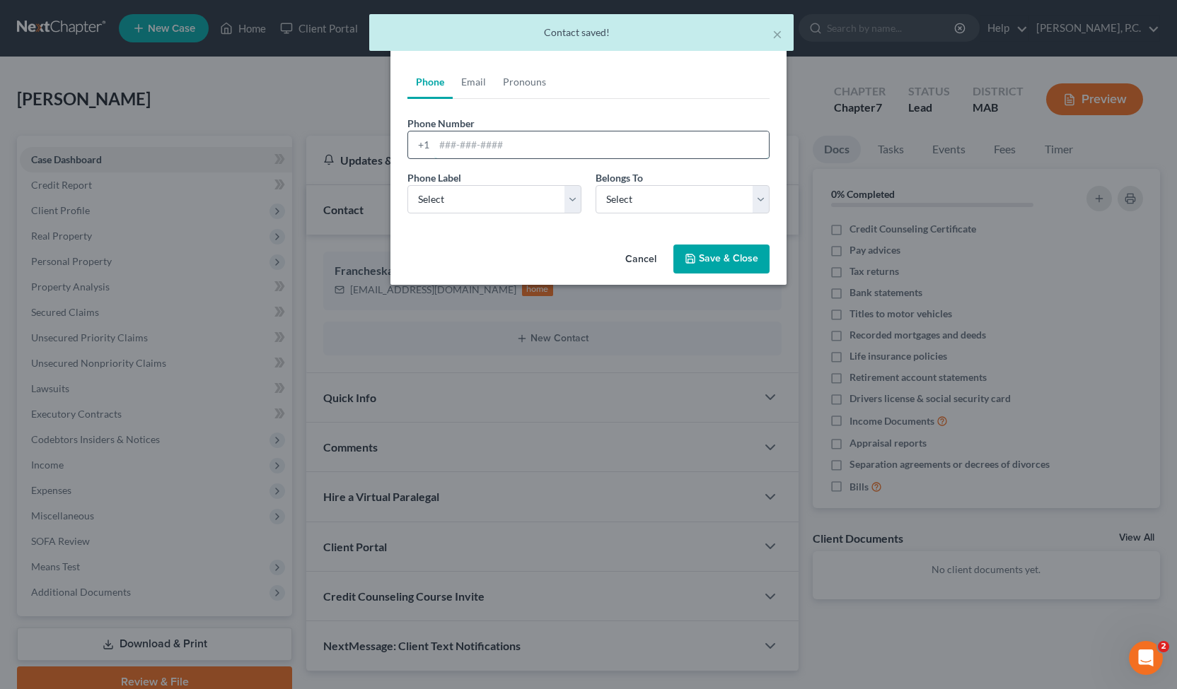
click at [525, 149] on input "tel" at bounding box center [601, 145] width 334 height 27
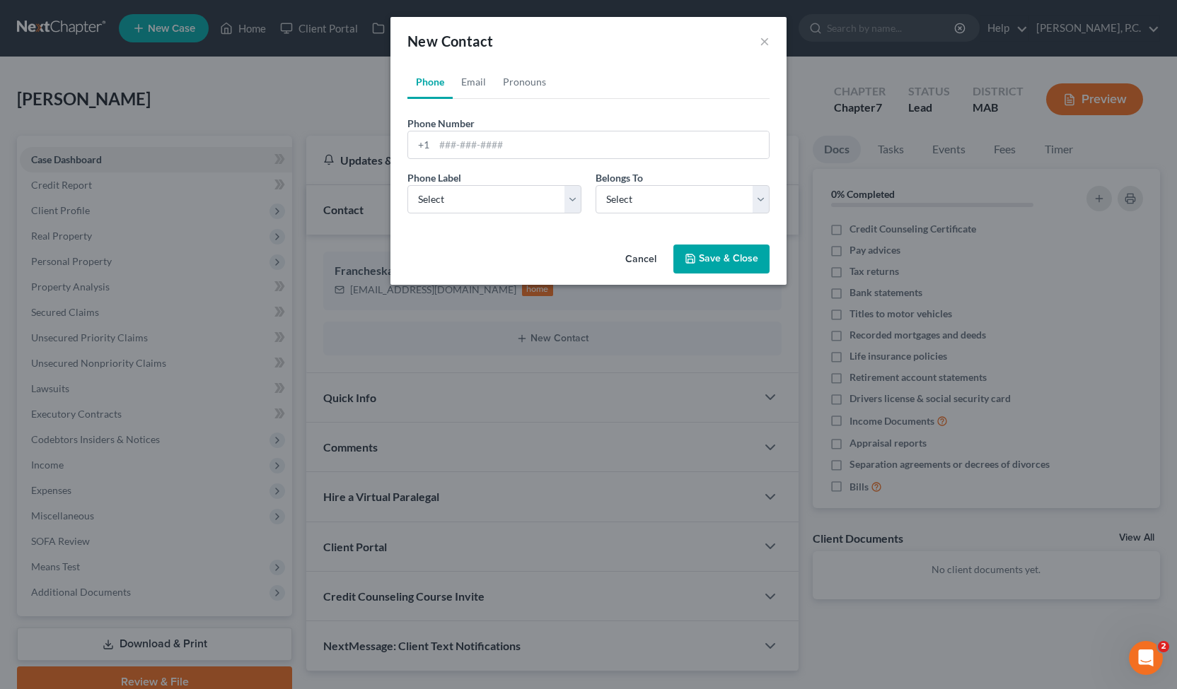
click at [561, 532] on div "New Contact × Phone Email Pronouns Phone Number * +1 Ext. Phone Label * Select …" at bounding box center [588, 344] width 1177 height 689
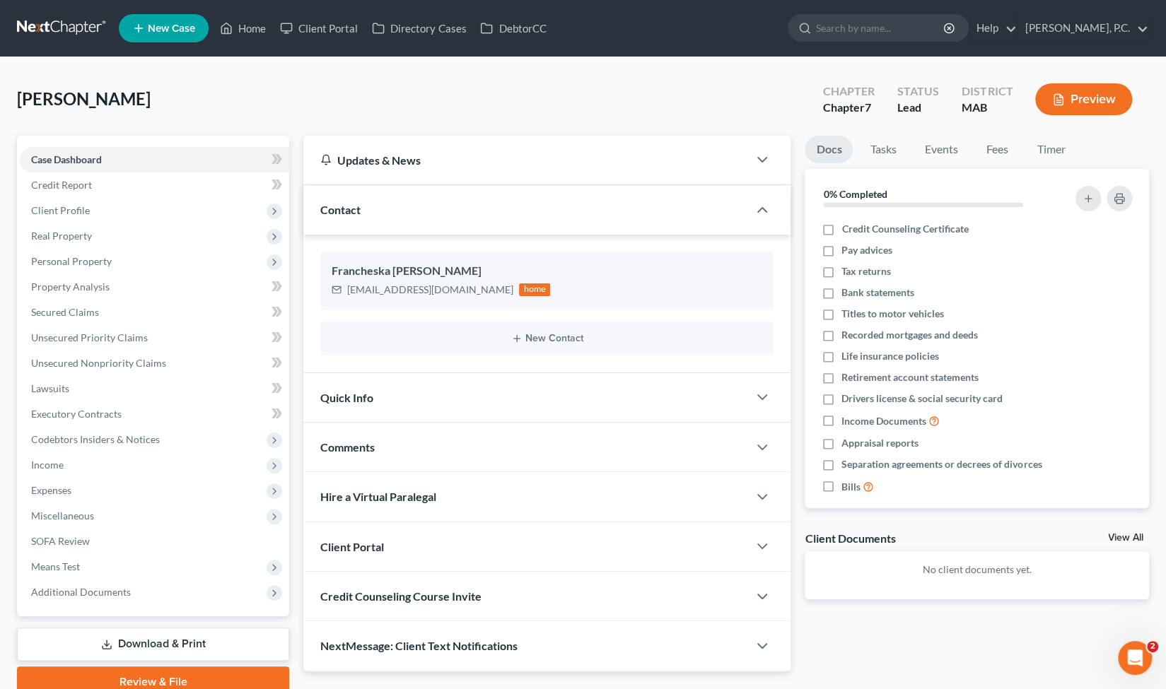
click at [570, 344] on div "New Contact" at bounding box center [546, 339] width 453 height 34
click at [546, 337] on button "New Contact" at bounding box center [547, 338] width 431 height 11
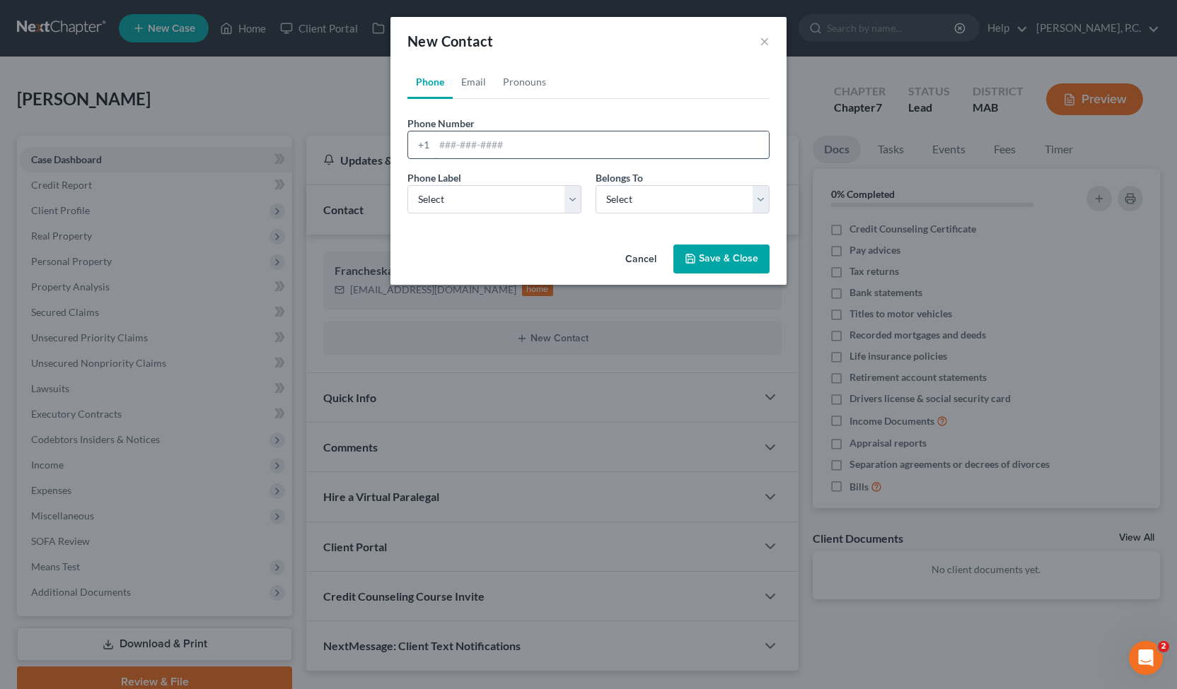
click at [496, 153] on input "tel" at bounding box center [601, 145] width 334 height 27
paste input "(413) 364-0378"
type input "(413) 364-0378"
click at [630, 199] on select "Select Client Other" at bounding box center [682, 199] width 174 height 28
select select "0"
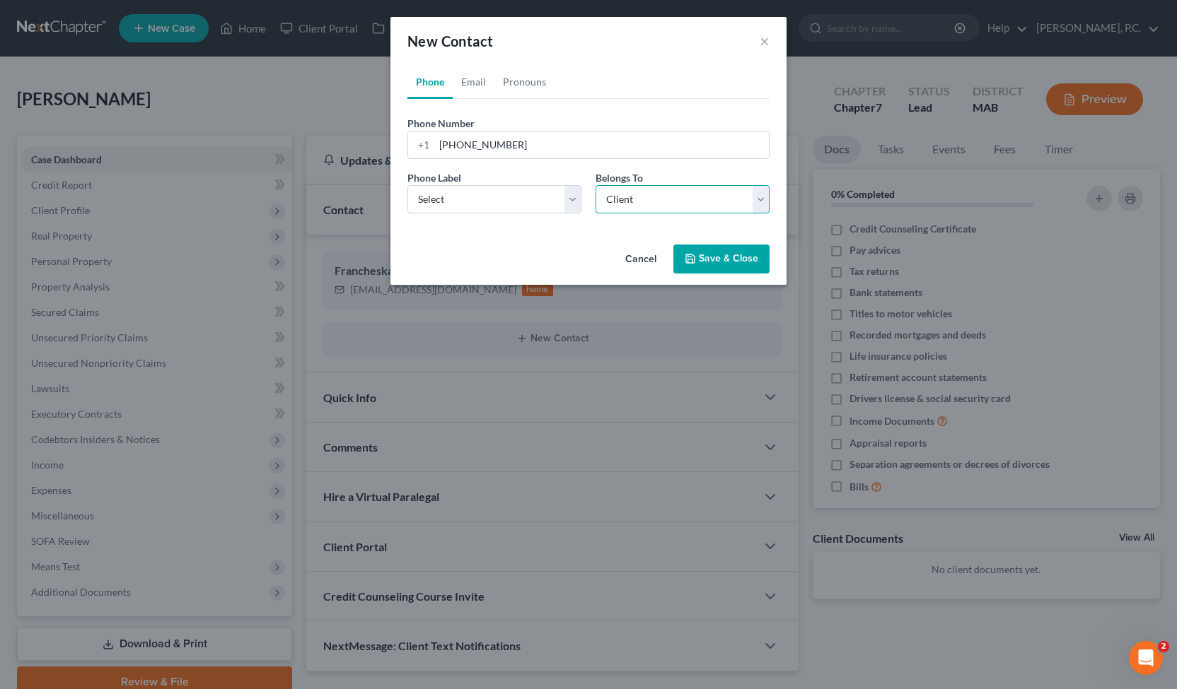
click at [595, 185] on select "Select Client Other" at bounding box center [682, 199] width 174 height 28
click at [569, 203] on select "Select Mobile Home Work Other" at bounding box center [494, 199] width 174 height 28
select select "0"
click at [407, 185] on select "Select Mobile Home Work Other" at bounding box center [494, 199] width 174 height 28
click at [748, 268] on button "Save & Close" at bounding box center [721, 260] width 96 height 30
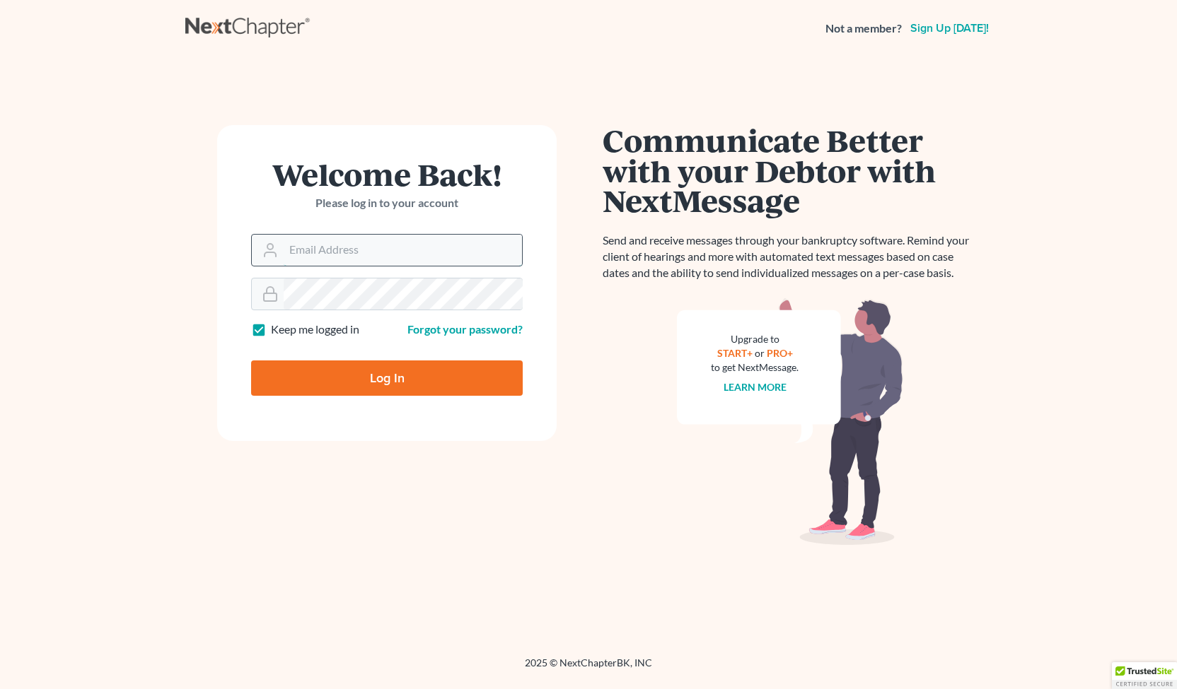
click at [386, 250] on input "Email Address" at bounding box center [403, 250] width 238 height 31
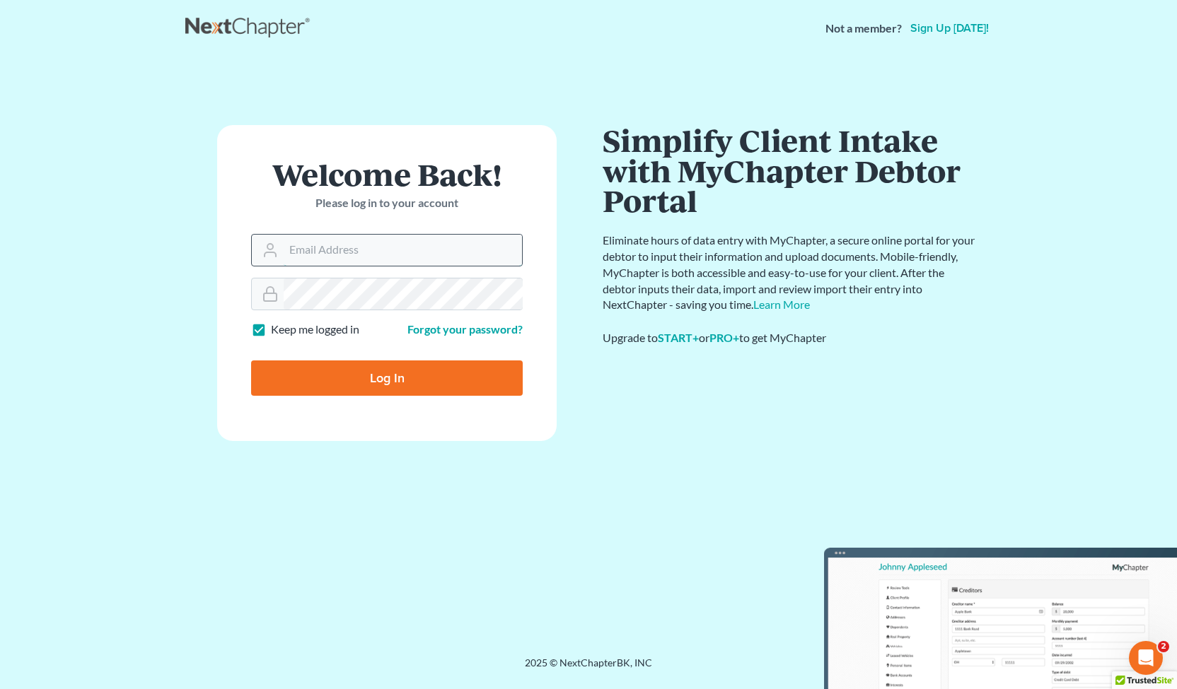
type input "nicholas@attorneyratush.com"
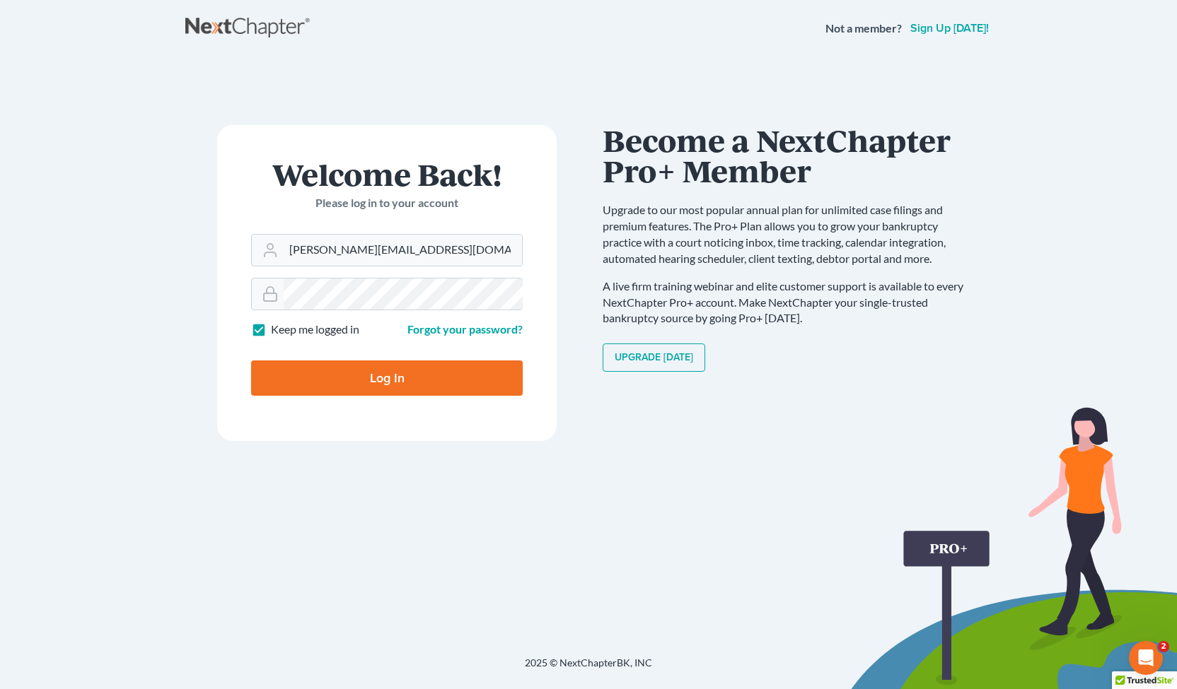
click at [372, 369] on input "Log In" at bounding box center [387, 378] width 272 height 35
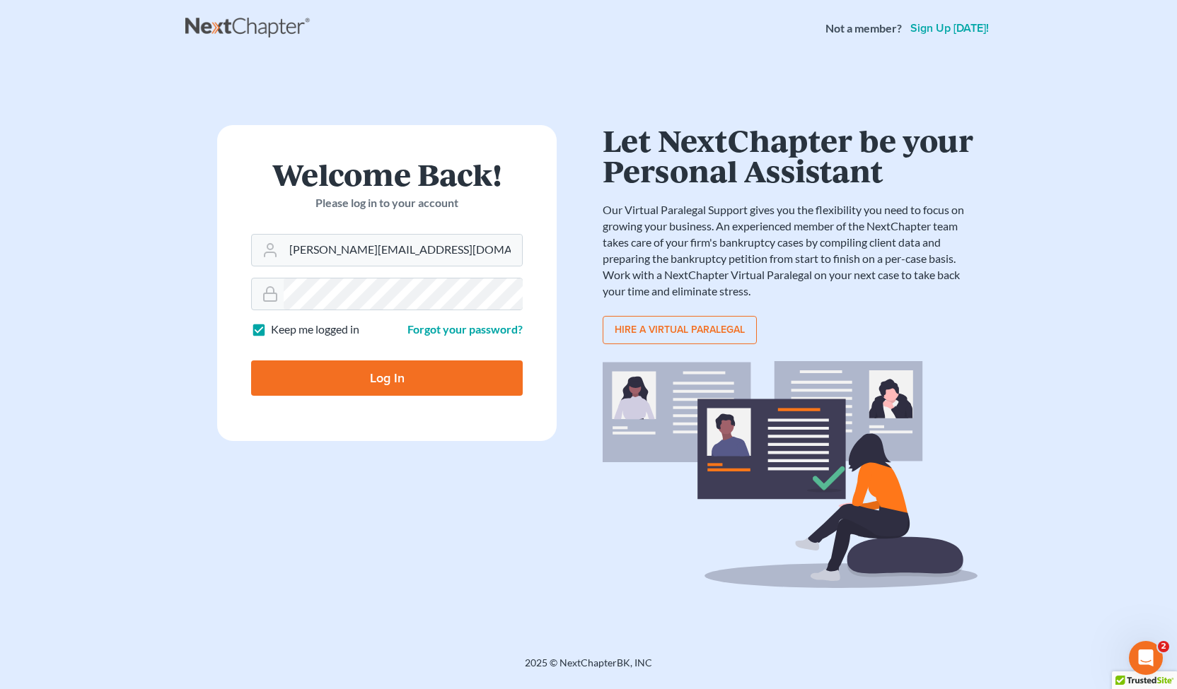
type input "Thinking..."
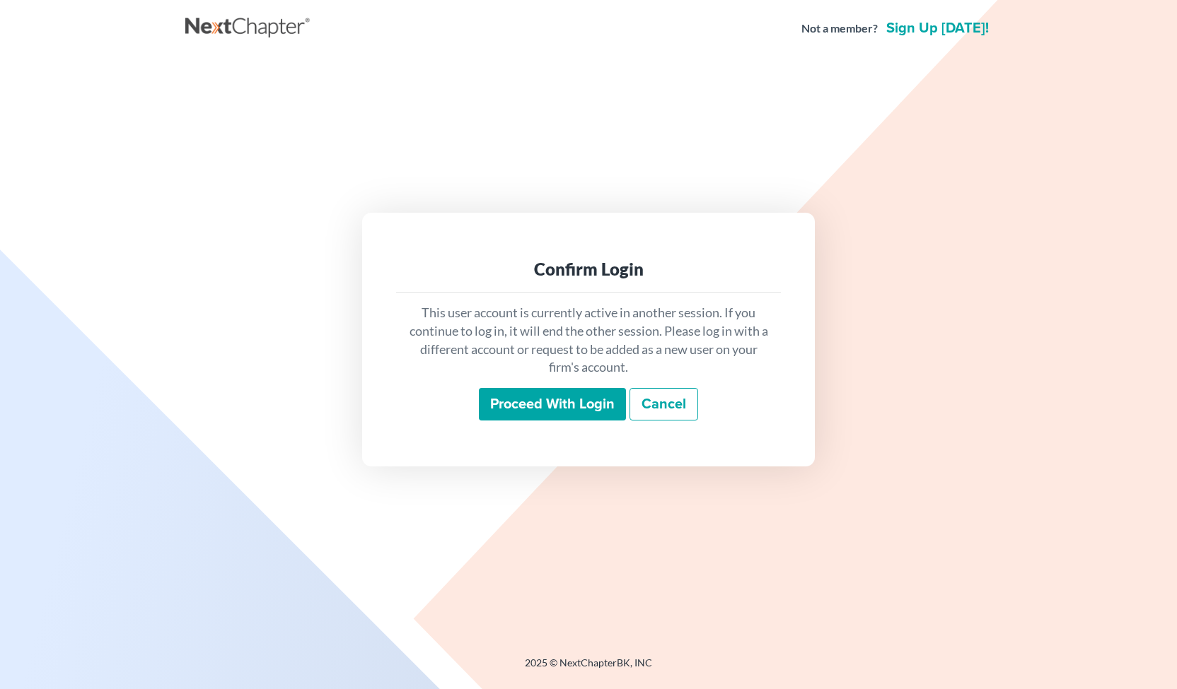
click at [558, 397] on input "Proceed with login" at bounding box center [552, 404] width 147 height 33
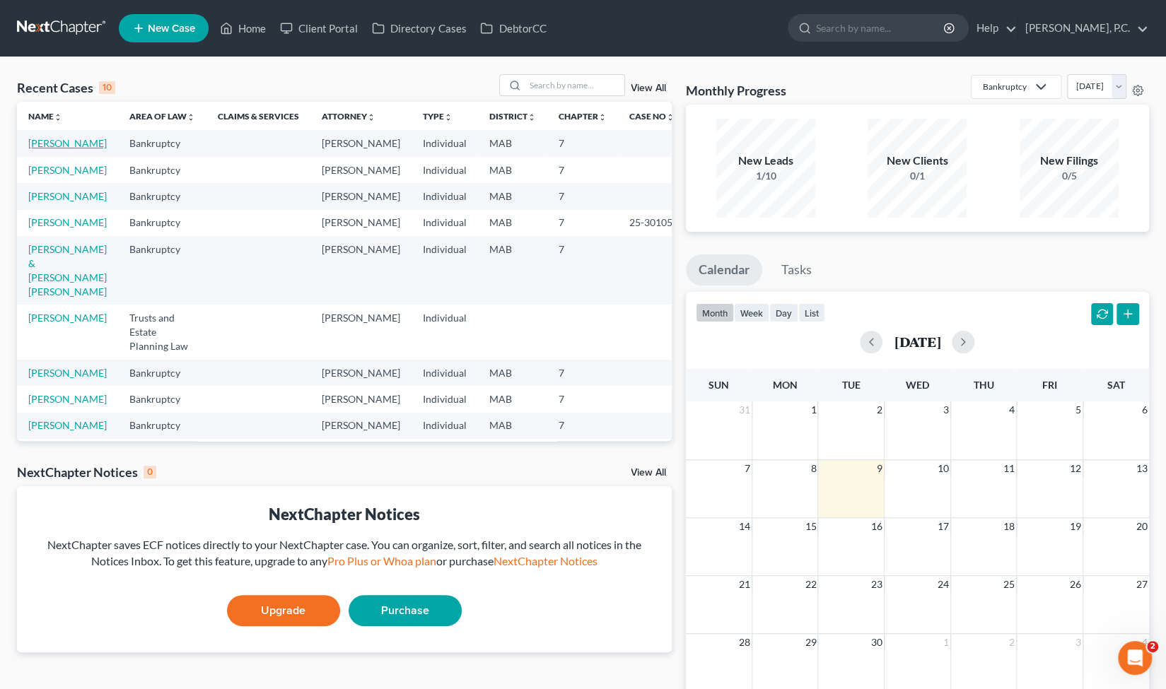
click at [40, 149] on link "[PERSON_NAME]" at bounding box center [67, 143] width 78 height 12
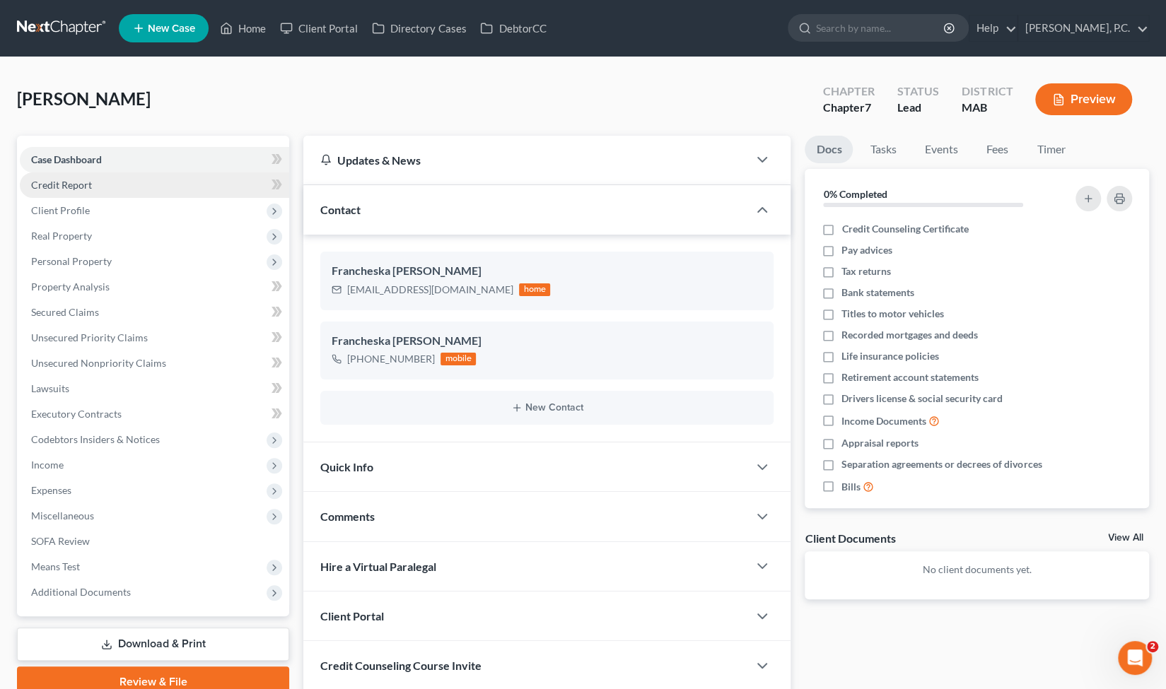
click at [89, 186] on span "Credit Report" at bounding box center [61, 185] width 61 height 12
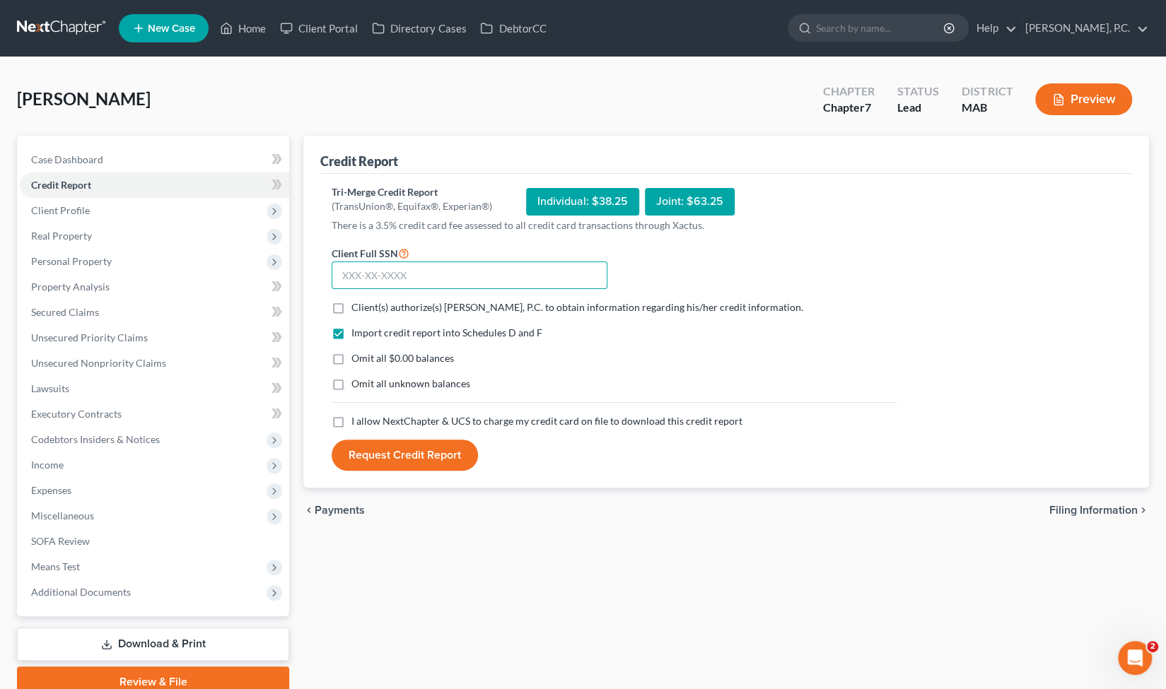
click at [367, 268] on input "text" at bounding box center [470, 276] width 276 height 28
click at [351, 306] on label "Client(s) authorize(s) [PERSON_NAME], P.C. to obtain information regarding his/…" at bounding box center [577, 308] width 452 height 14
click at [357, 306] on input "Client(s) authorize(s) [PERSON_NAME], P.C. to obtain information regarding his/…" at bounding box center [361, 305] width 9 height 9
checkbox input "true"
click at [351, 415] on label "I allow NextChapter & UCS to charge my credit card on file to download this cre…" at bounding box center [546, 421] width 391 height 14
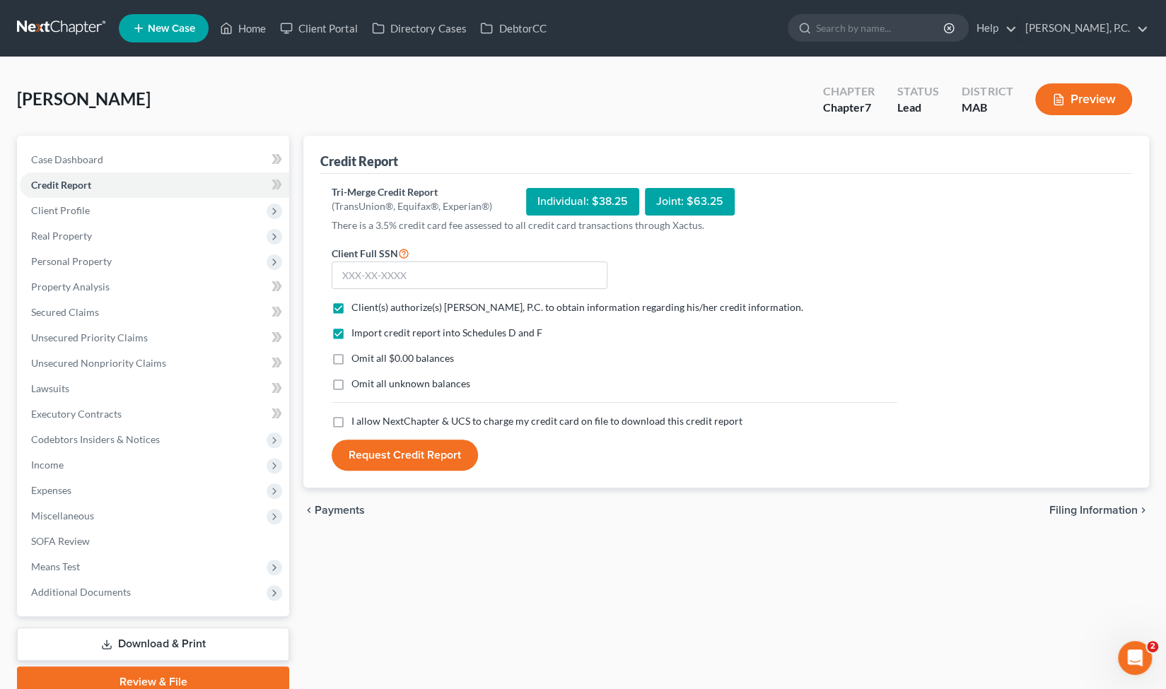
click at [357, 415] on input "I allow NextChapter & UCS to charge my credit card on file to download this cre…" at bounding box center [361, 418] width 9 height 9
checkbox input "true"
click at [388, 284] on input "text" at bounding box center [470, 276] width 276 height 28
type input "597-48-1247"
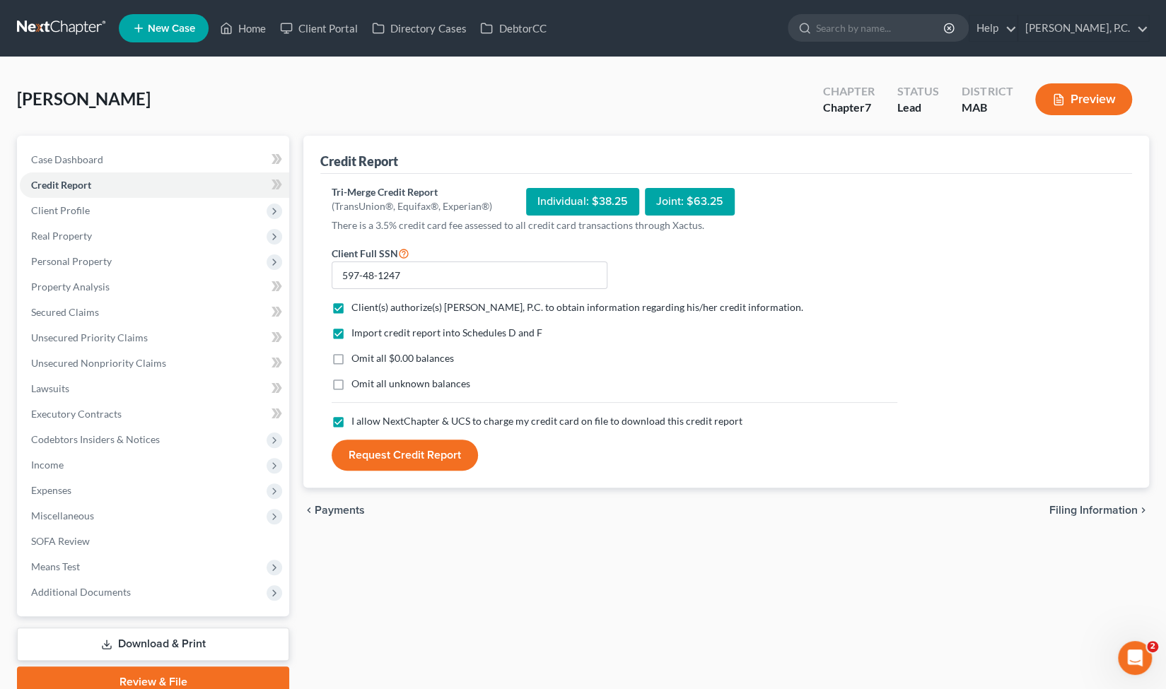
click at [395, 460] on button "Request Credit Report" at bounding box center [405, 455] width 146 height 31
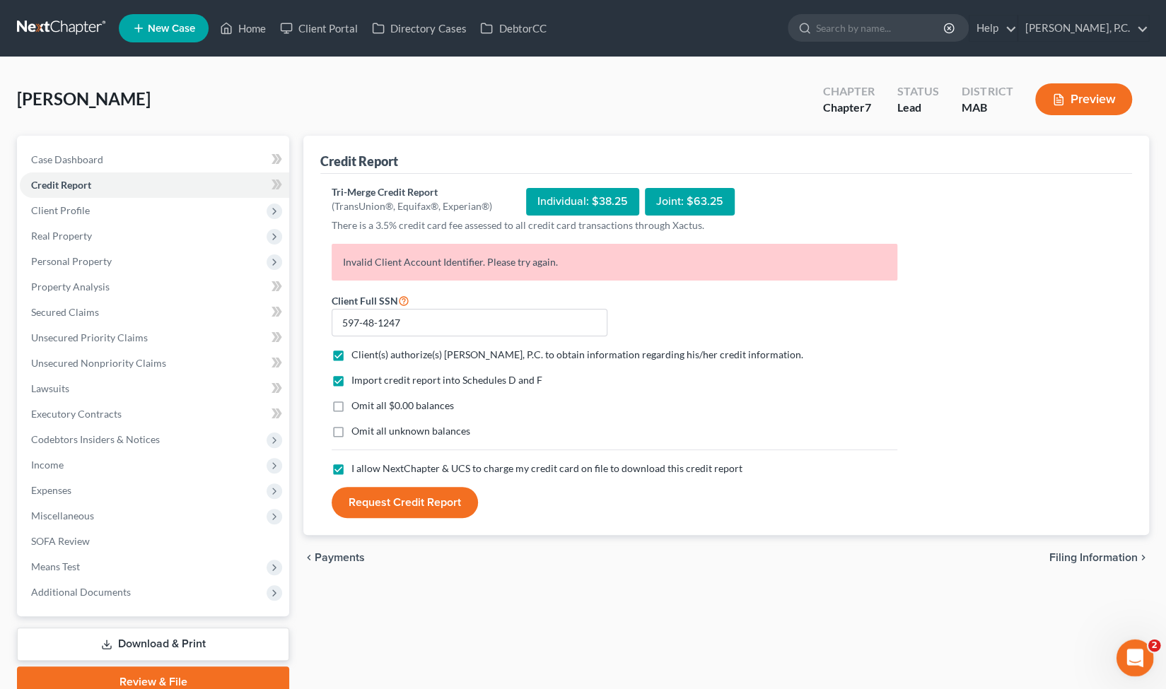
click at [1125, 653] on icon "Open Intercom Messenger" at bounding box center [1133, 656] width 23 height 23
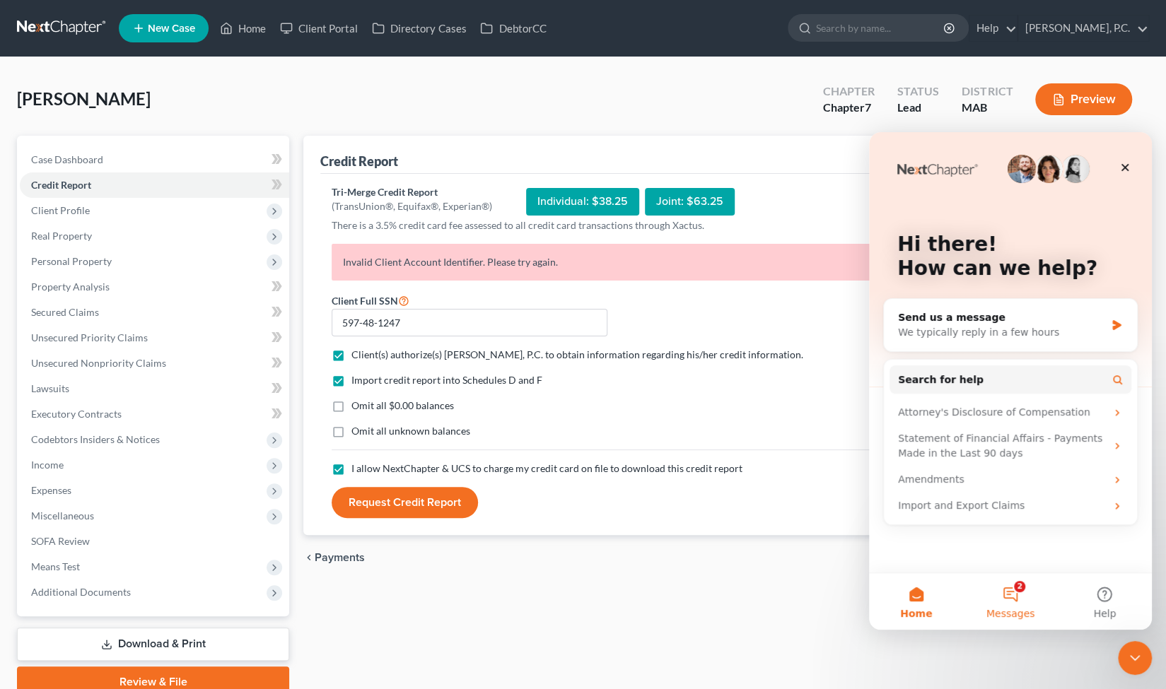
click at [1002, 597] on button "2 Messages" at bounding box center [1010, 601] width 94 height 57
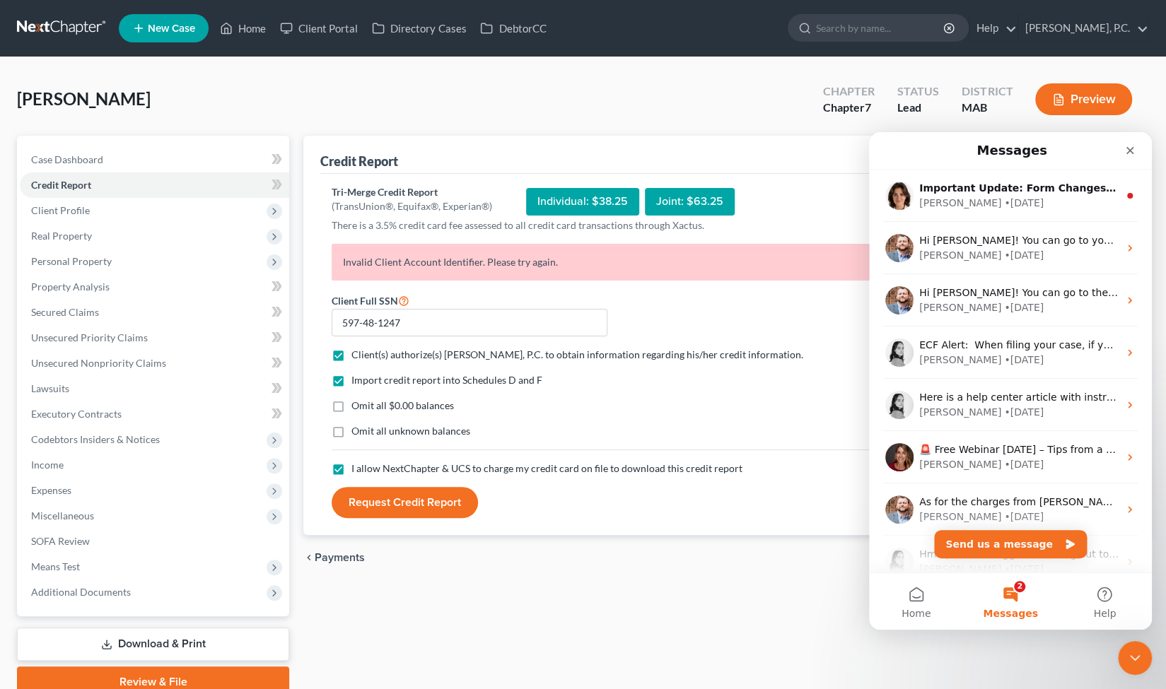
click at [567, 274] on p "Invalid Client Account Identifier. Please try again." at bounding box center [615, 262] width 566 height 37
click at [538, 267] on p "Invalid Client Account Identifier. Please try again." at bounding box center [615, 262] width 566 height 37
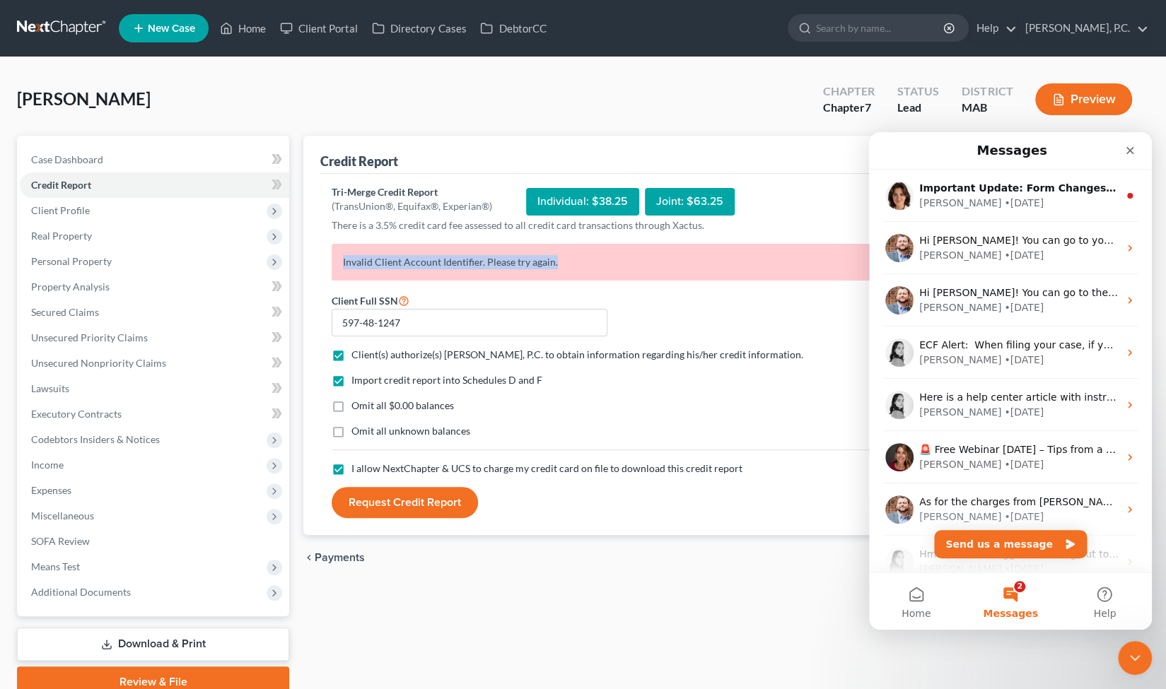
copy p "Invalid Client Account Identifier. Please try again."
click at [1002, 547] on button "Send us a message" at bounding box center [1010, 544] width 153 height 28
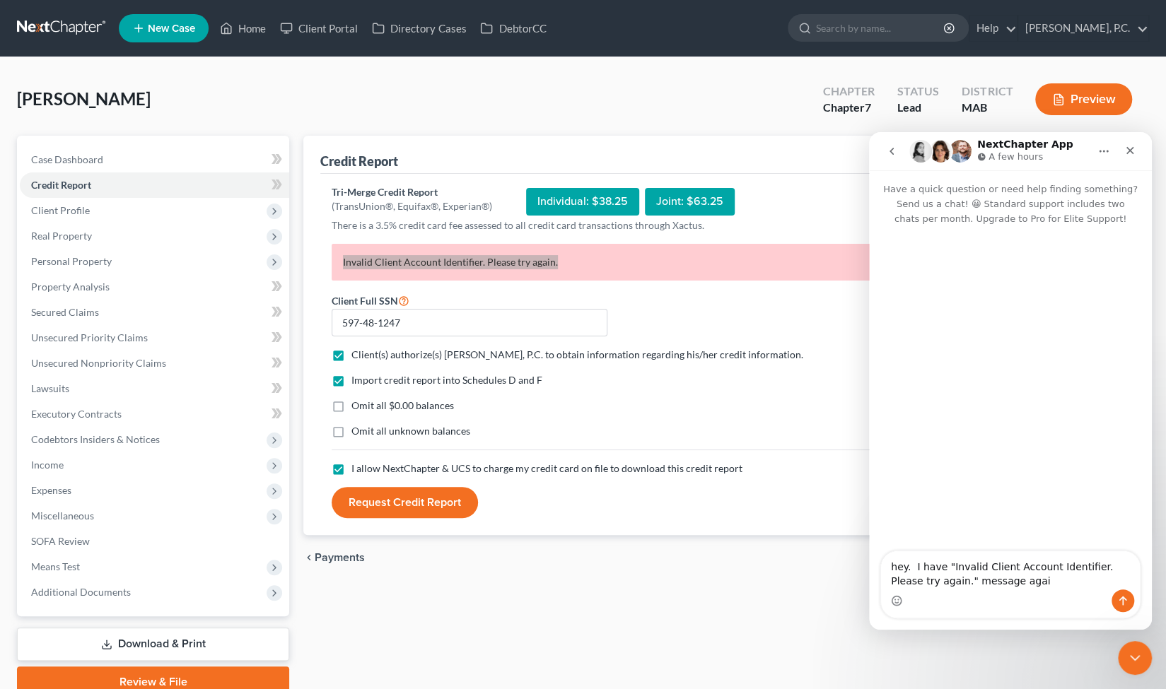
type textarea "hey. I have "Invalid Client Account Identifier. Please try again." message again"
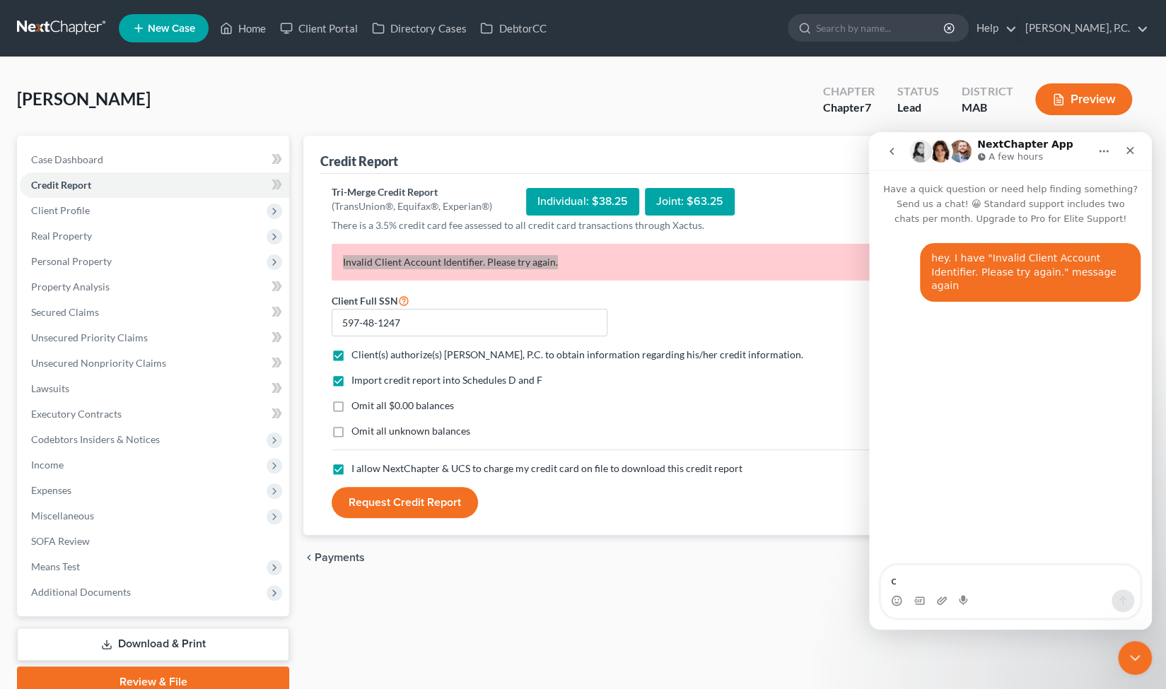
type textarea "co"
type textarea "could you please fix it"
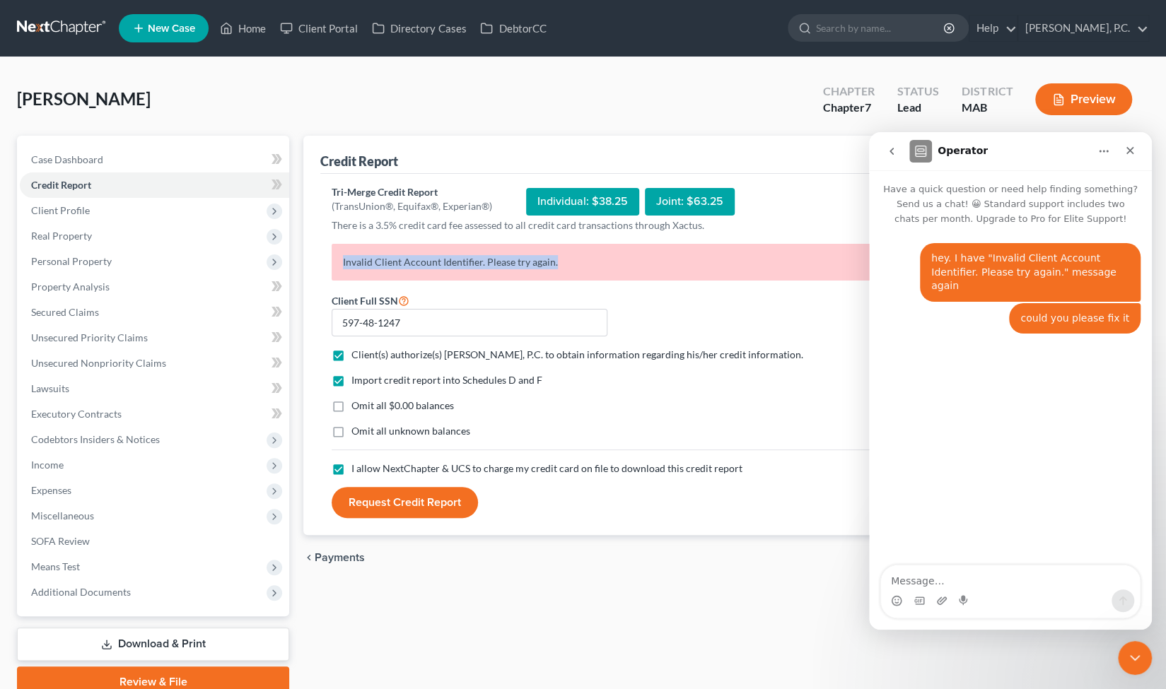
click at [358, 501] on button "Request Credit Report" at bounding box center [405, 502] width 146 height 31
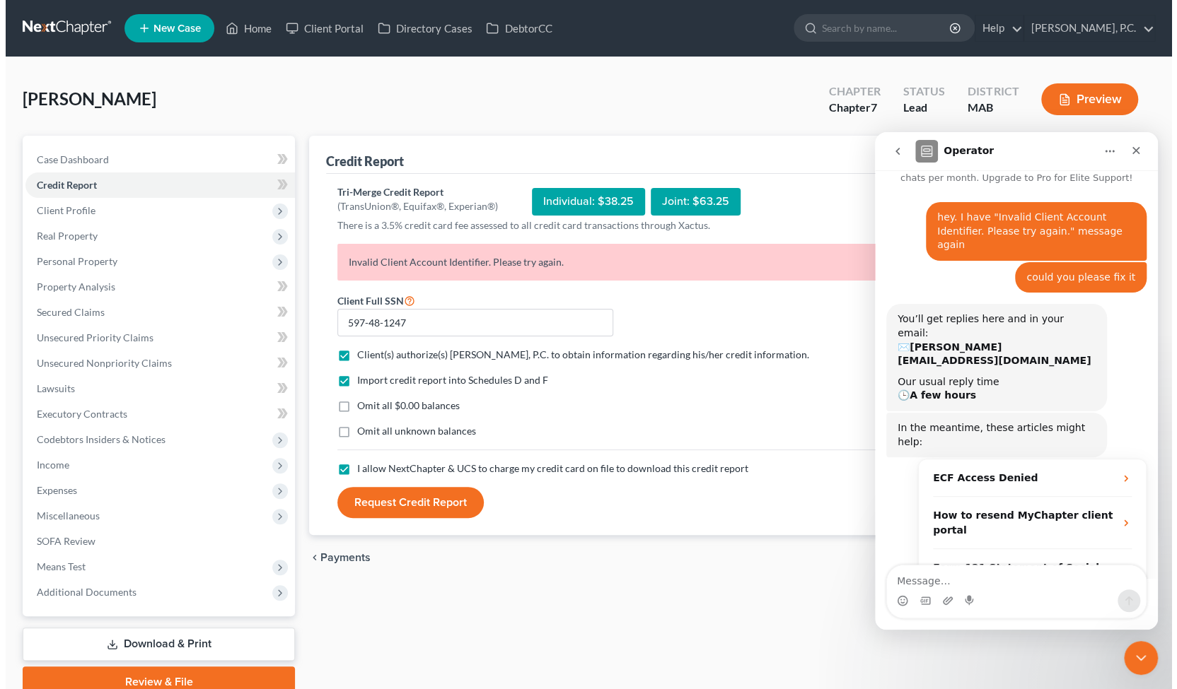
scroll to position [42, 0]
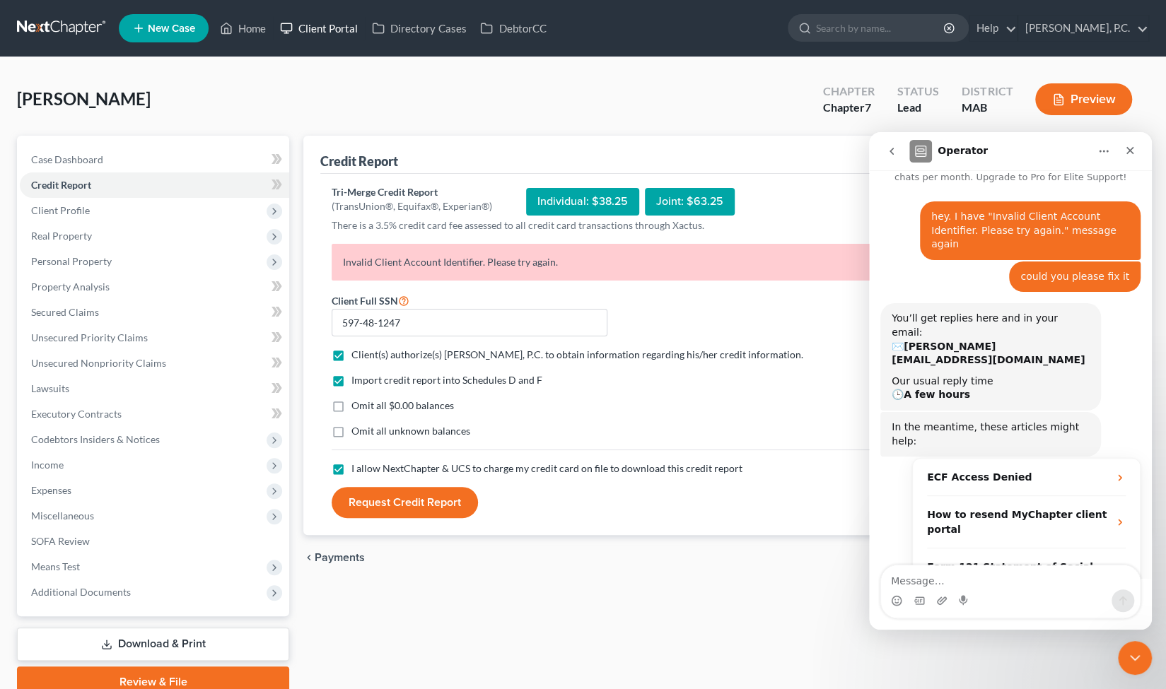
click at [347, 33] on link "Client Portal" at bounding box center [319, 28] width 92 height 25
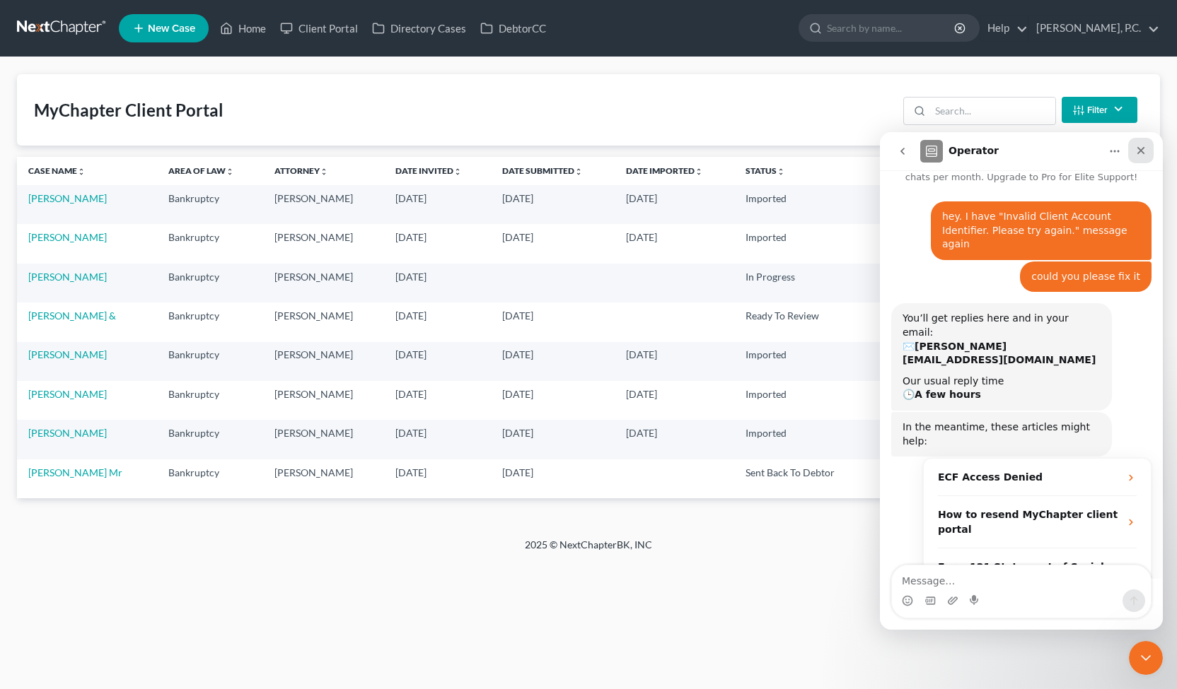
click at [1144, 149] on icon "Close" at bounding box center [1140, 150] width 11 height 11
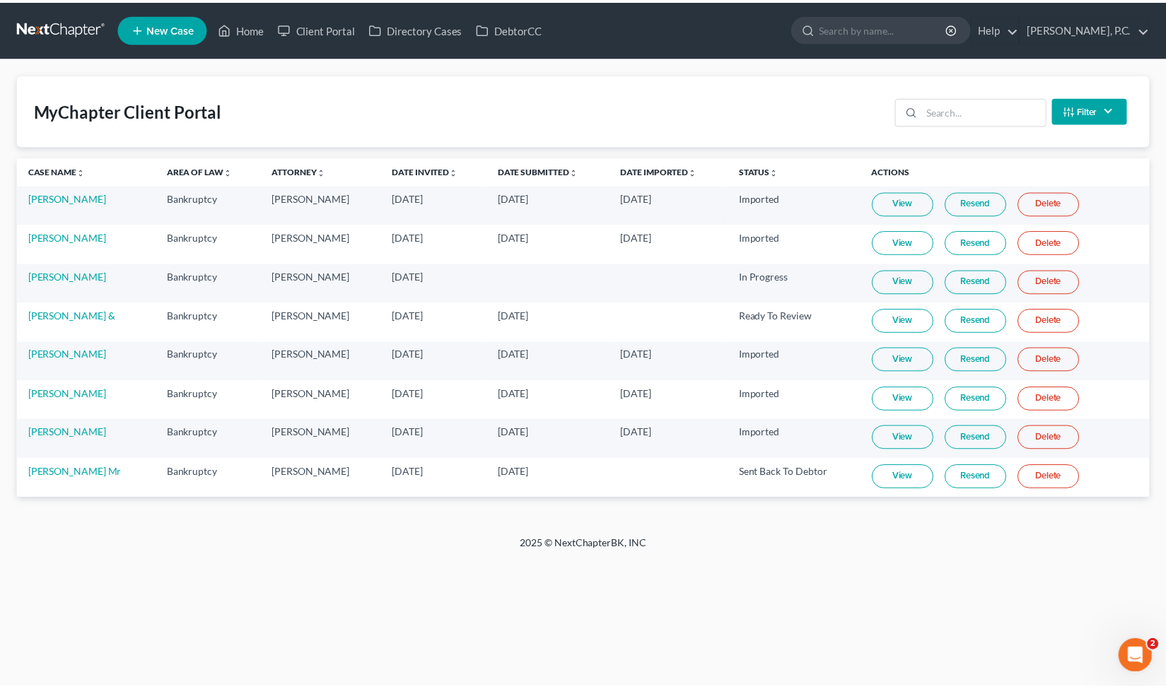
scroll to position [42, 0]
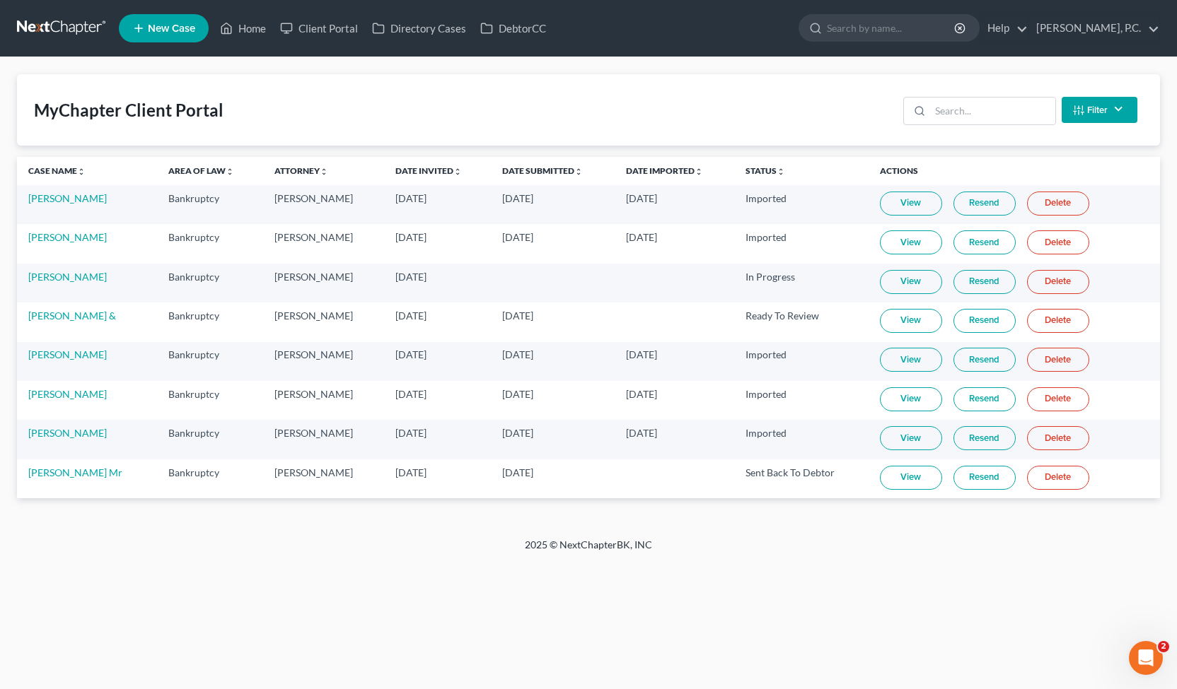
click at [134, 30] on icon at bounding box center [138, 28] width 13 height 17
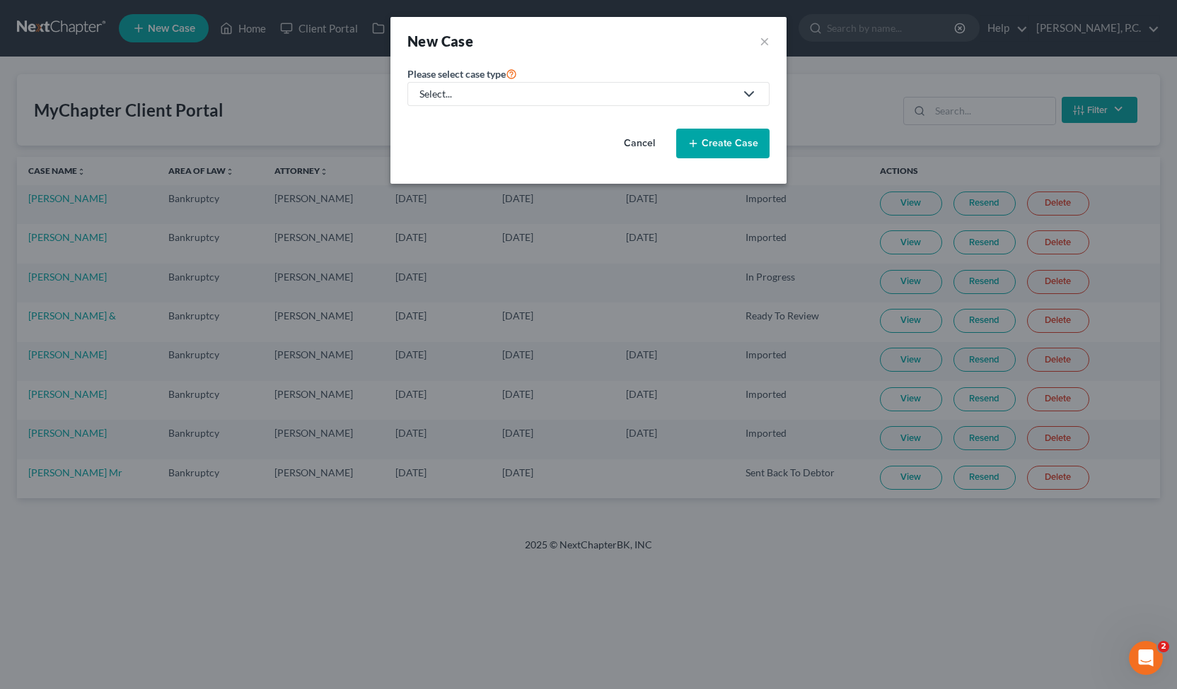
click at [436, 93] on div "Select..." at bounding box center [576, 94] width 315 height 14
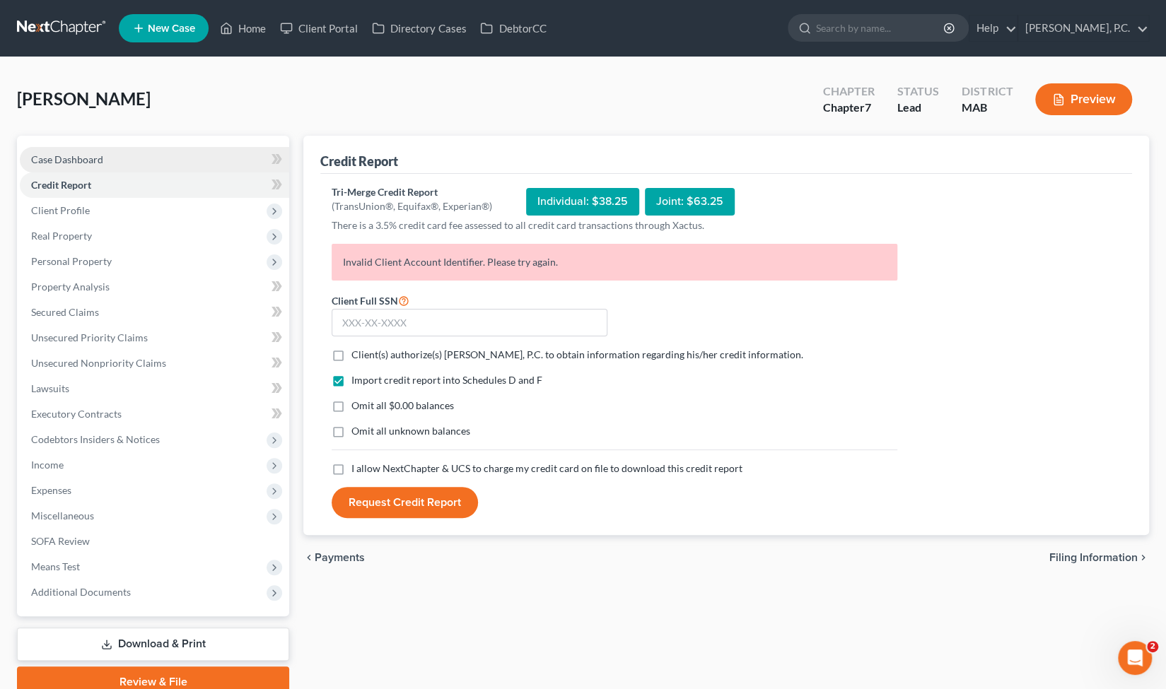
click at [144, 157] on link "Case Dashboard" at bounding box center [154, 159] width 269 height 25
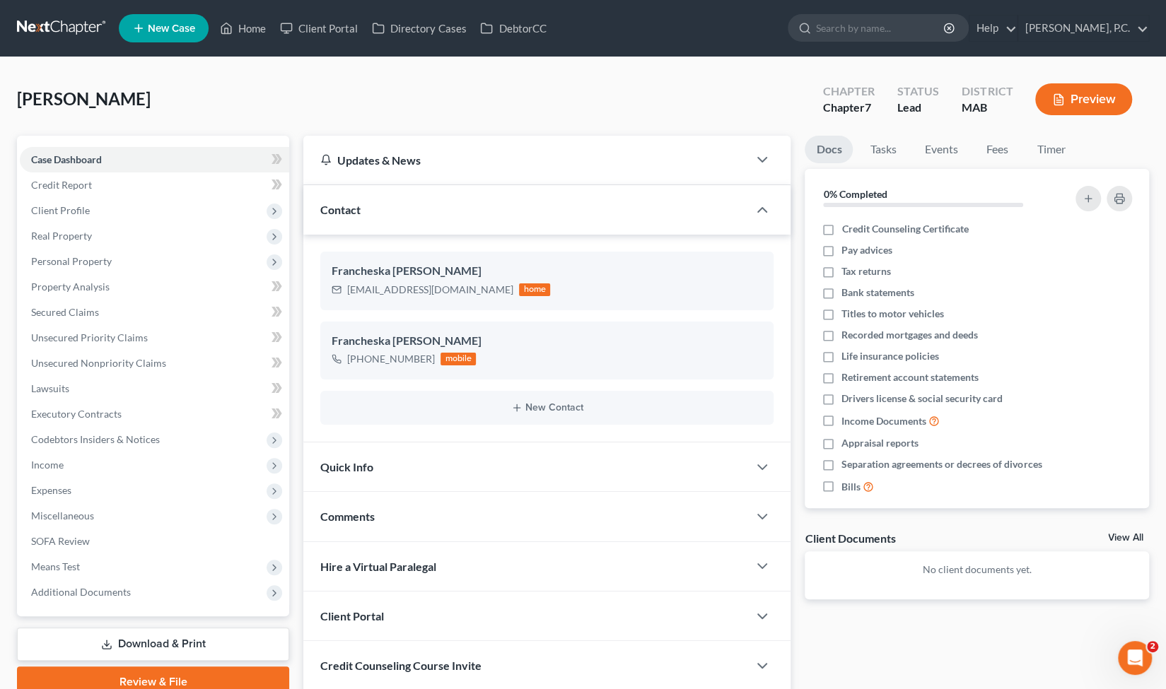
click at [412, 626] on div "Client Portal" at bounding box center [525, 616] width 445 height 49
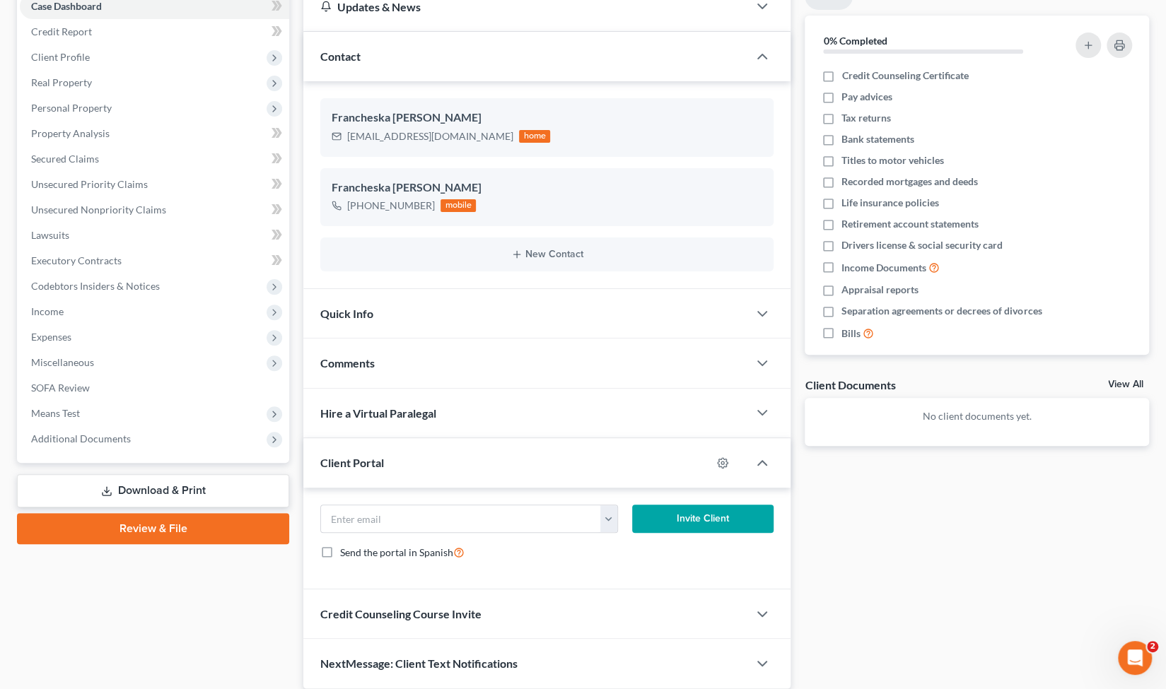
scroll to position [173, 0]
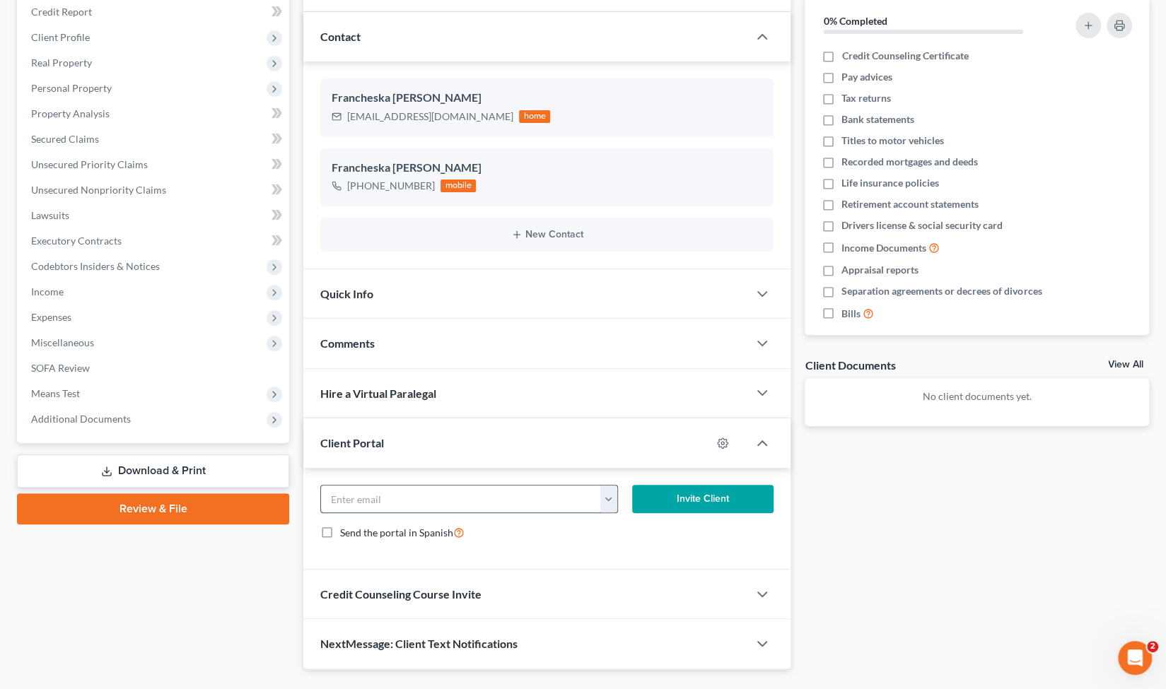
click at [559, 508] on input "email" at bounding box center [460, 499] width 279 height 27
paste input "Invalid Client Account Identifier. Please try again."
type input "Invalid Client Account Identifier. Please try again."
click at [877, 568] on div "Docs Tasks Events Fees Timer 0% Completed Nothing here yet! Credit Counseling C…" at bounding box center [977, 316] width 359 height 707
click at [516, 493] on input "email" at bounding box center [460, 499] width 279 height 27
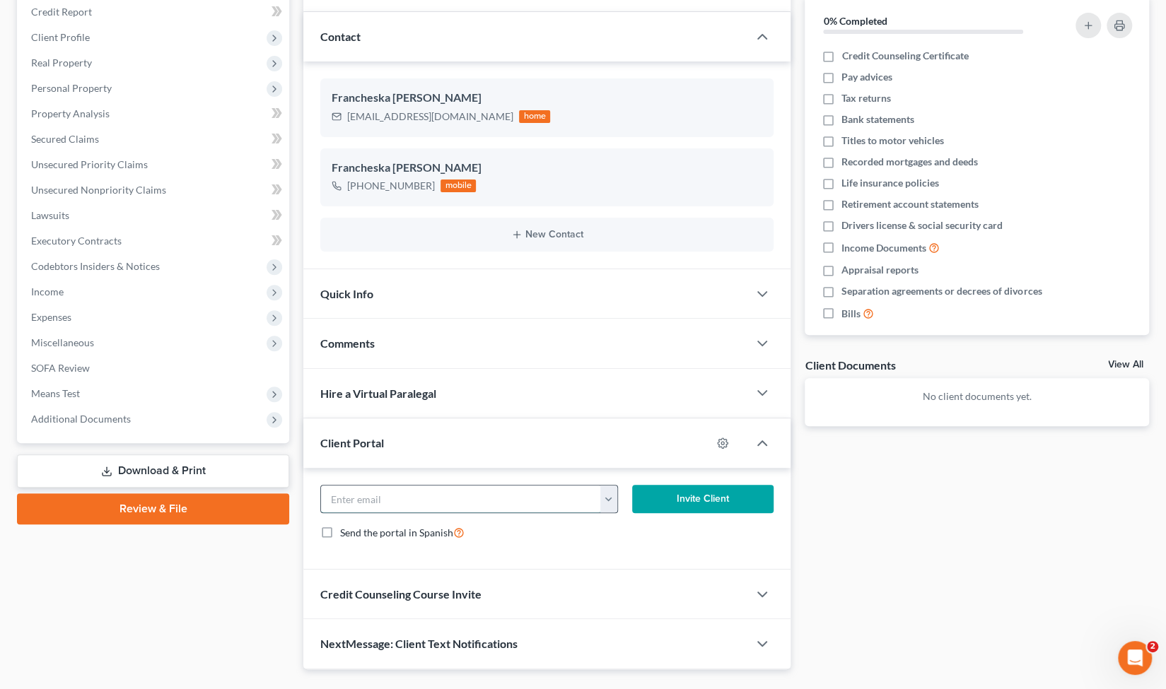
paste input "Francheskas55@hotmail.com"
type input "Francheskas55@hotmail.com"
click at [664, 501] on button "Invite Client" at bounding box center [702, 499] width 141 height 28
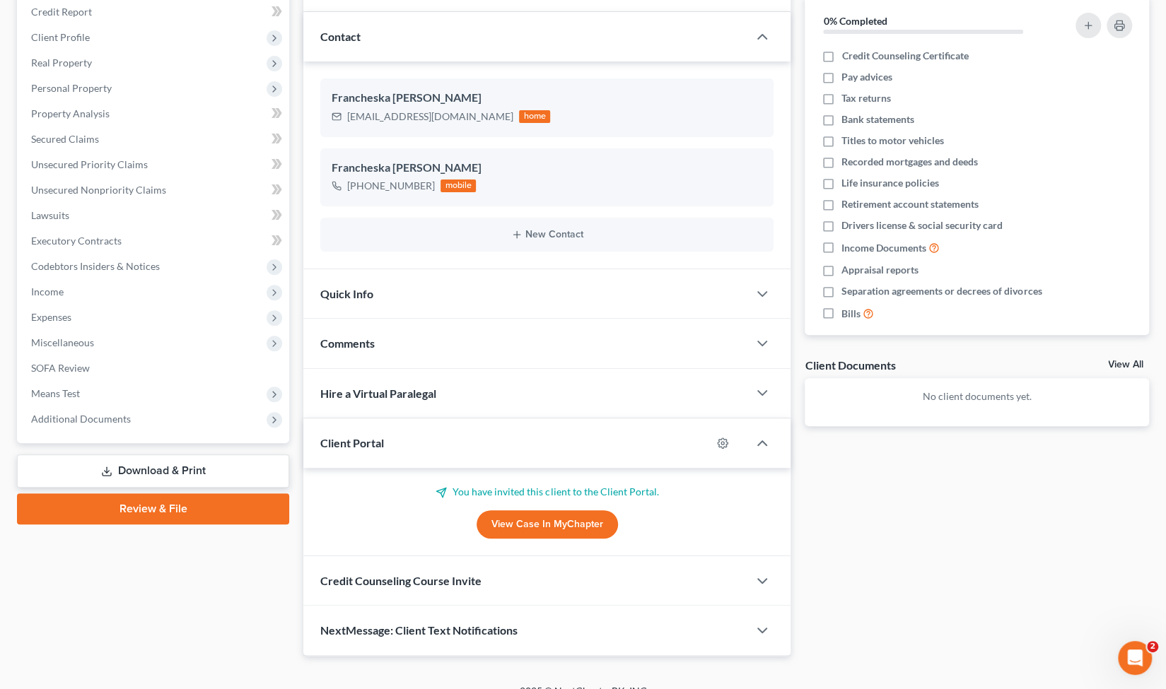
click at [880, 576] on div "Docs Tasks Events Fees Timer 0% Completed Nothing here yet! Credit Counseling C…" at bounding box center [977, 310] width 359 height 694
click at [732, 593] on div "Credit Counseling Course Invite" at bounding box center [525, 581] width 445 height 49
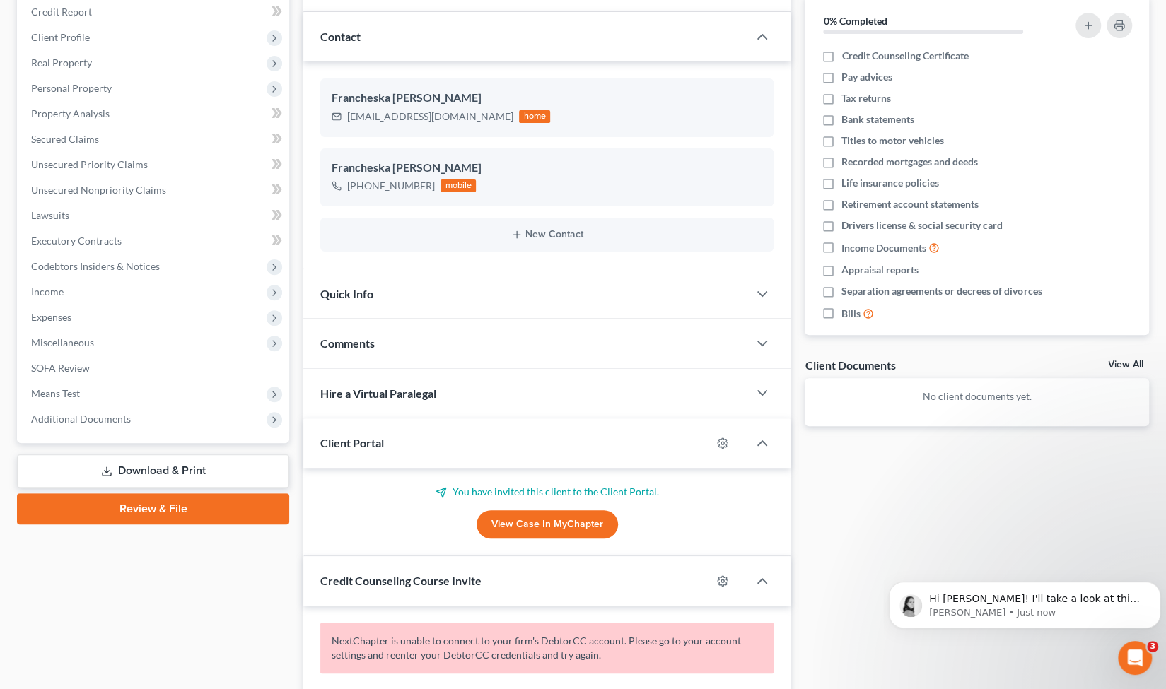
scroll to position [287, 0]
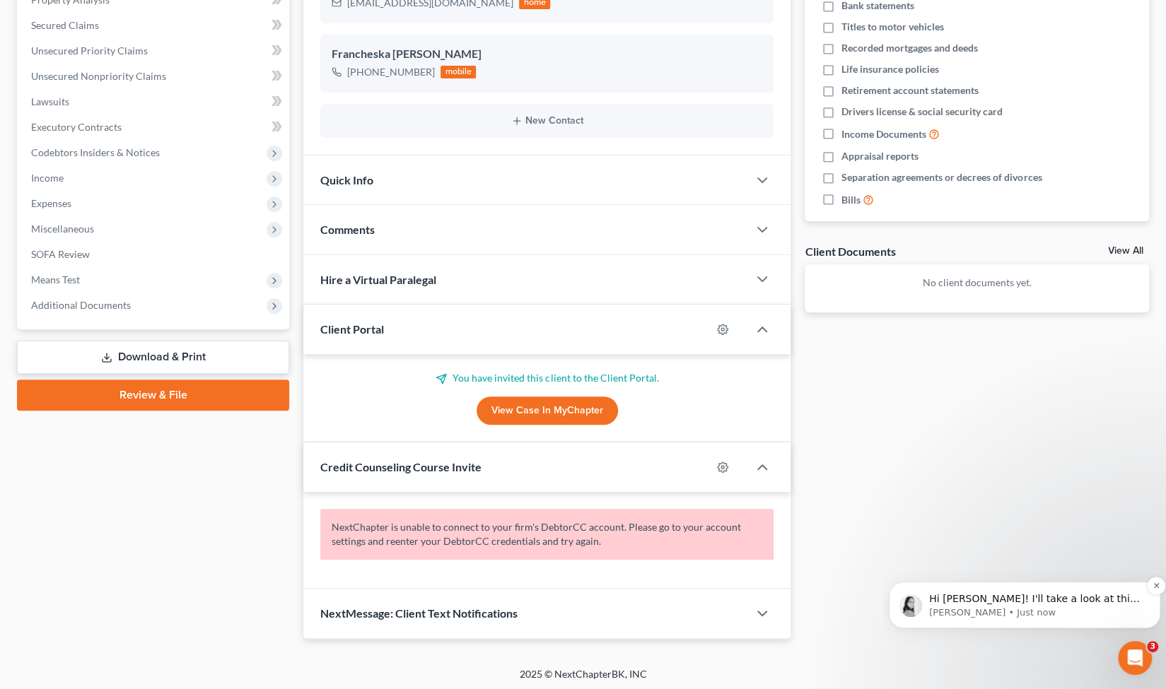
click at [1025, 609] on p "Lindsey • Just now" at bounding box center [1036, 613] width 214 height 13
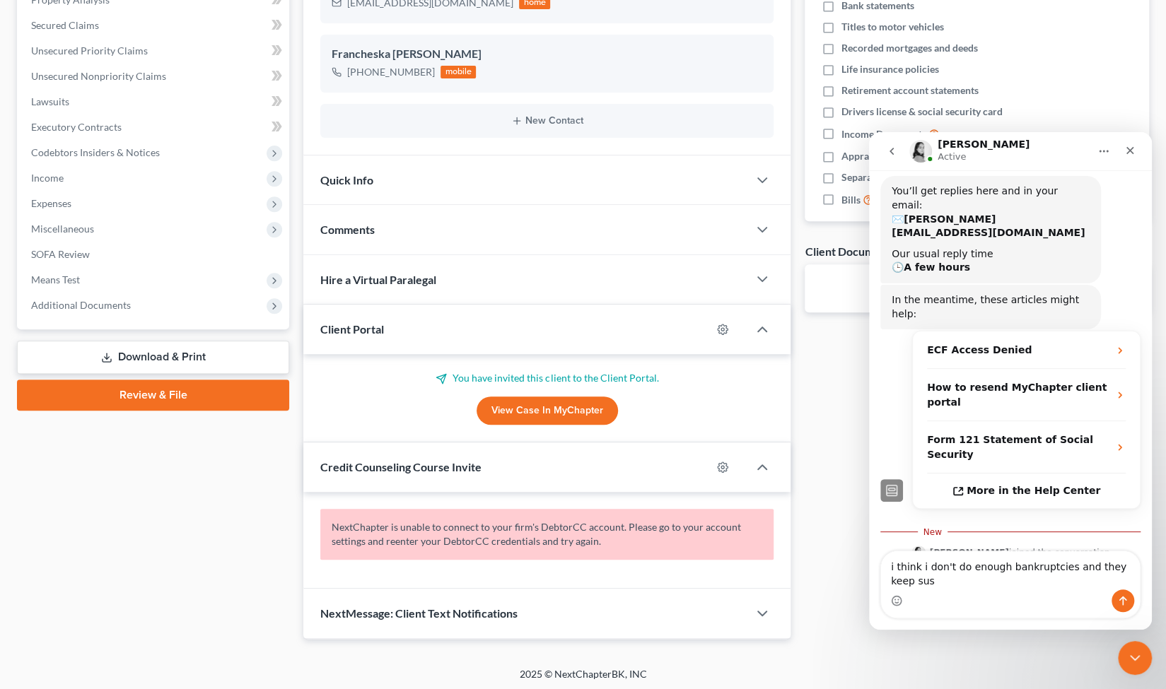
scroll to position [182, 0]
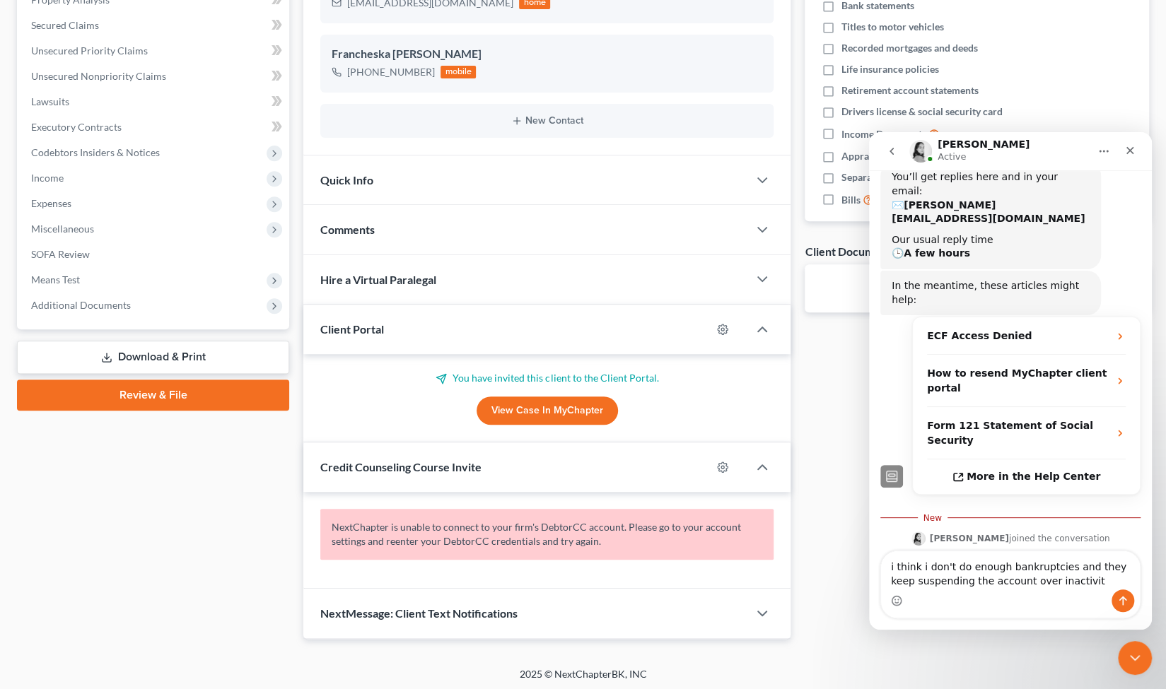
type textarea "i think i don't do enough bankruptcies and they keep suspending the account ove…"
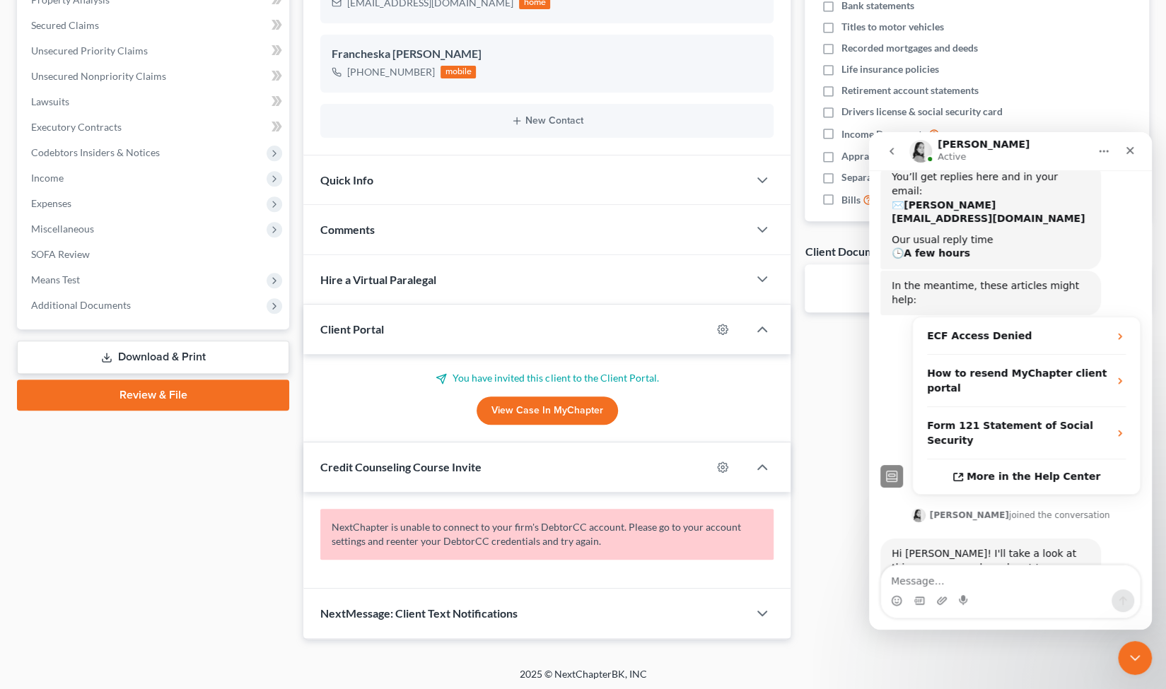
scroll to position [214, 0]
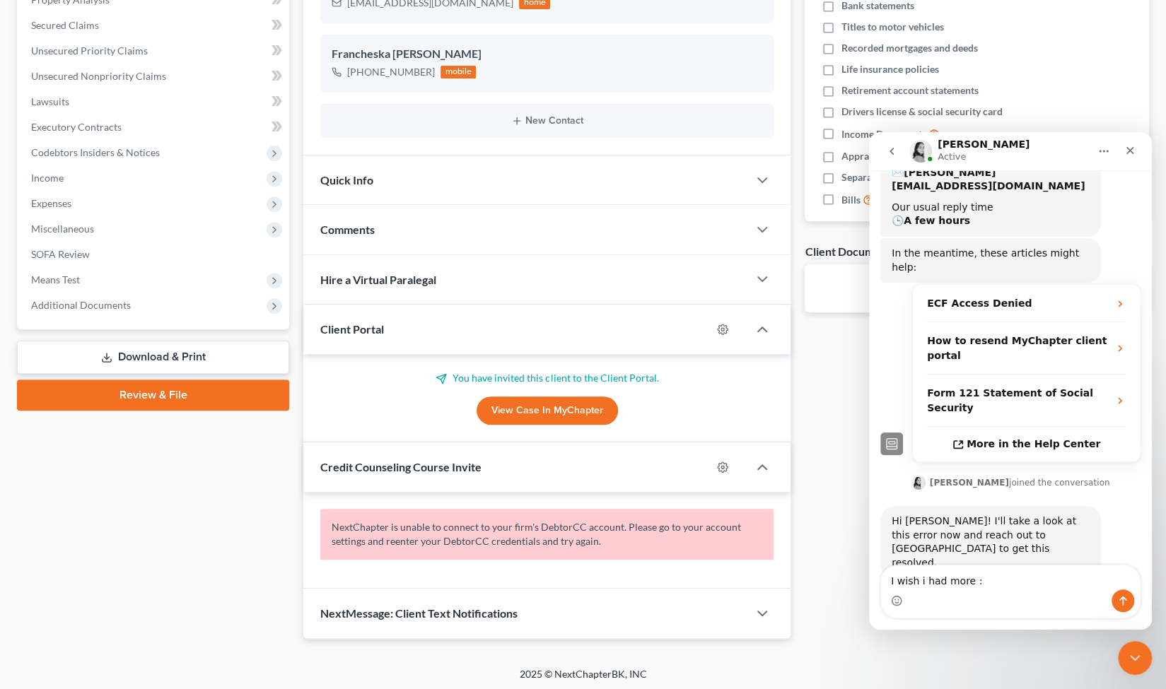
type textarea "I wish i had more"
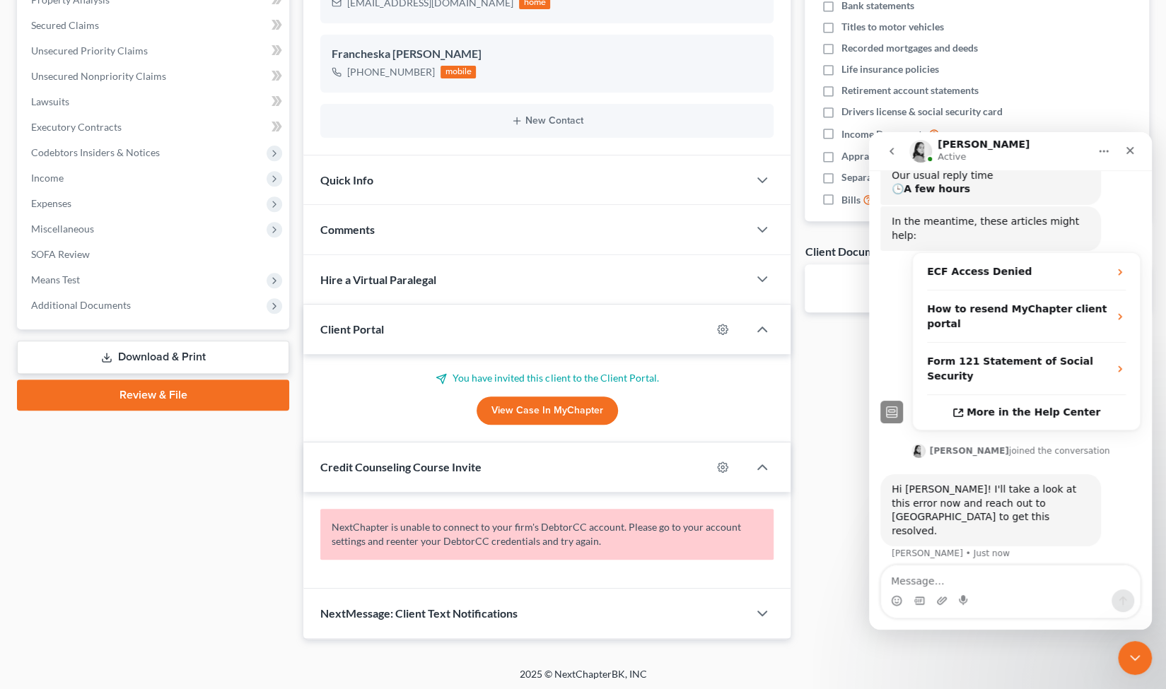
scroll to position [246, 0]
click at [473, 541] on p "NextChapter is unable to connect to your firm's DebtorCC account. Please go to …" at bounding box center [546, 534] width 453 height 51
click at [730, 167] on div "Quick Info" at bounding box center [525, 180] width 445 height 49
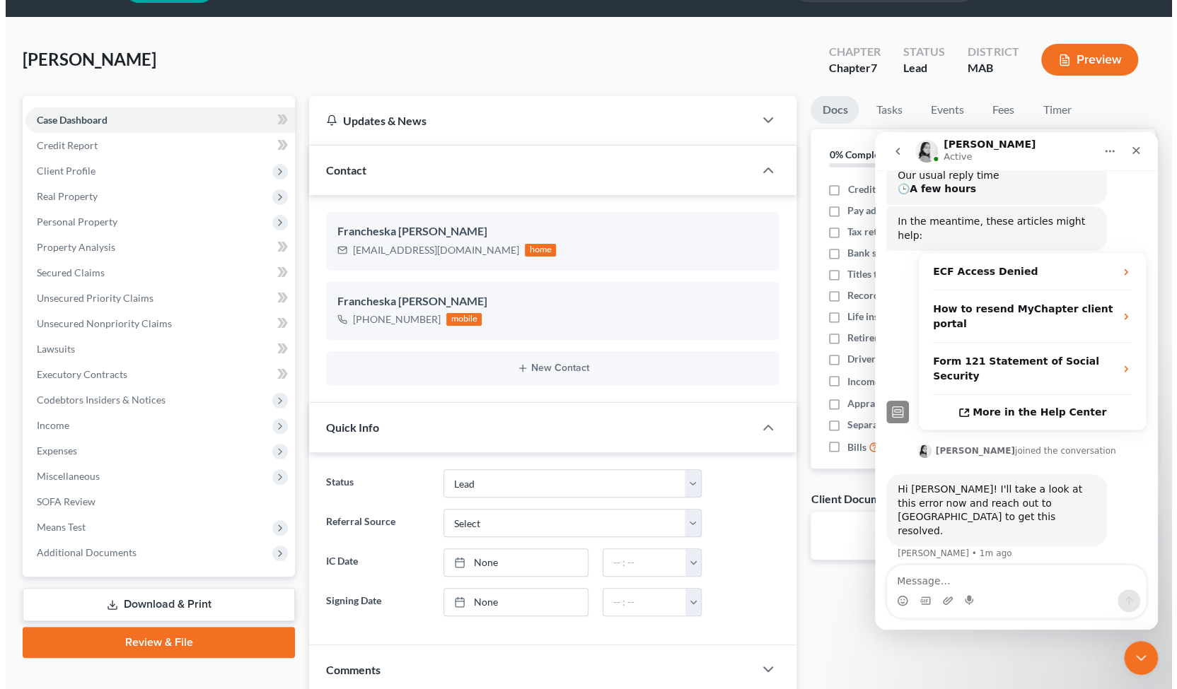
scroll to position [0, 0]
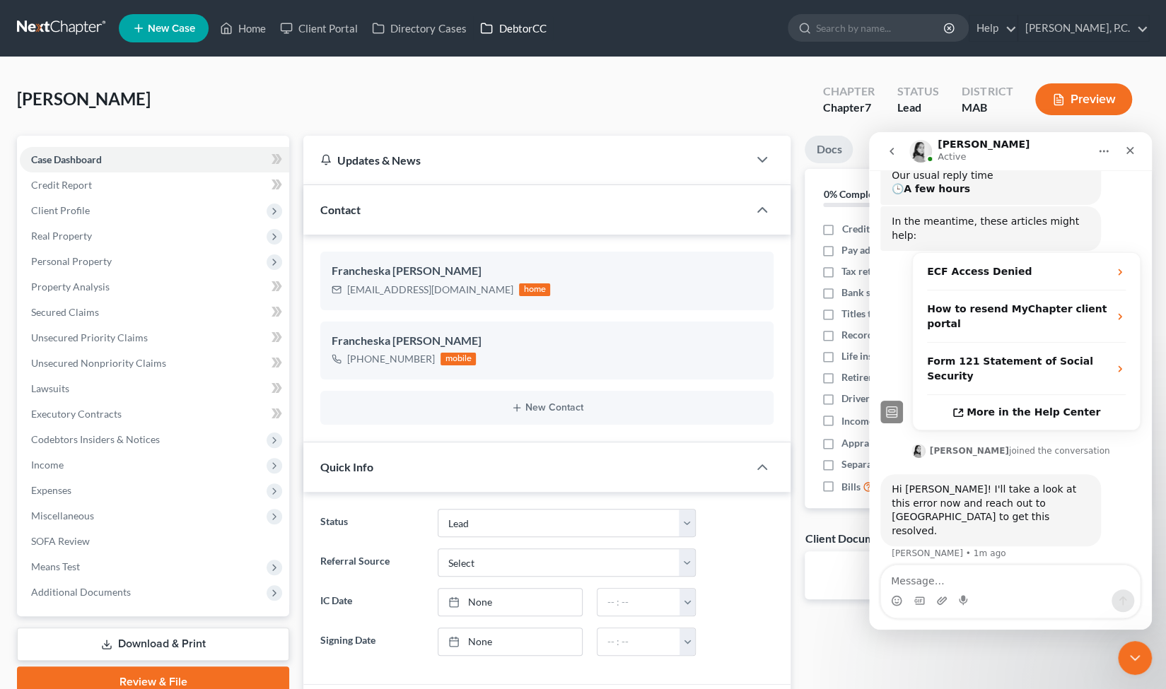
click at [532, 37] on link "DebtorCC" at bounding box center [513, 28] width 80 height 25
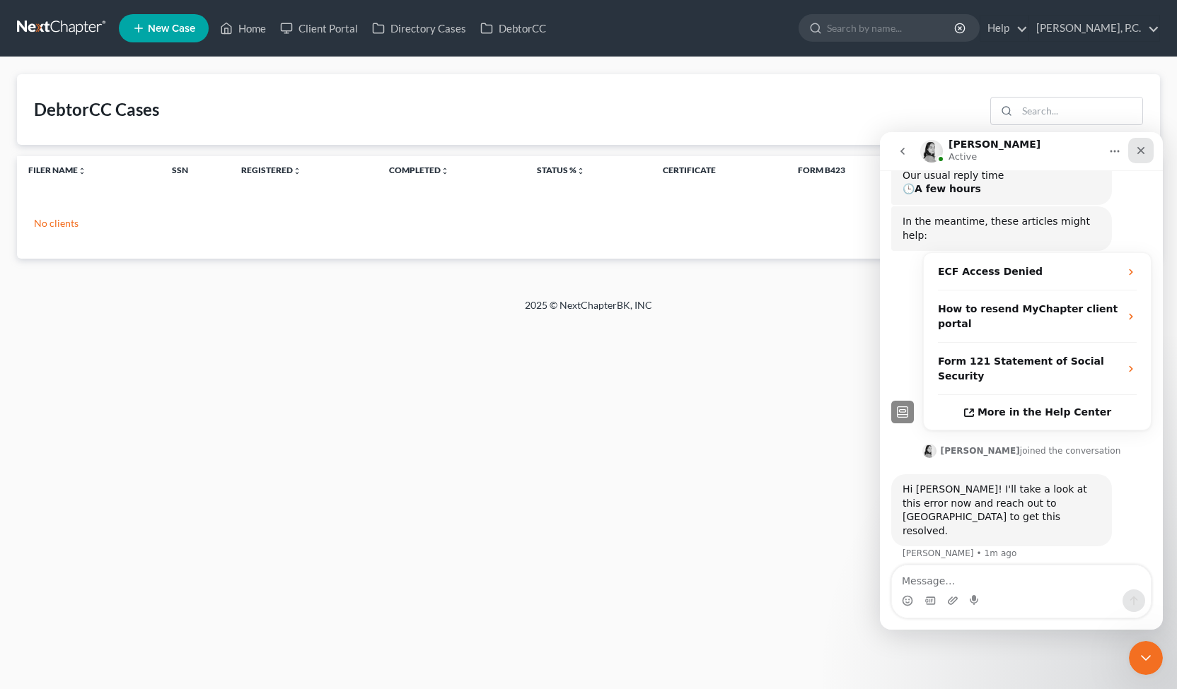
click at [1146, 150] on icon "Close" at bounding box center [1140, 150] width 11 height 11
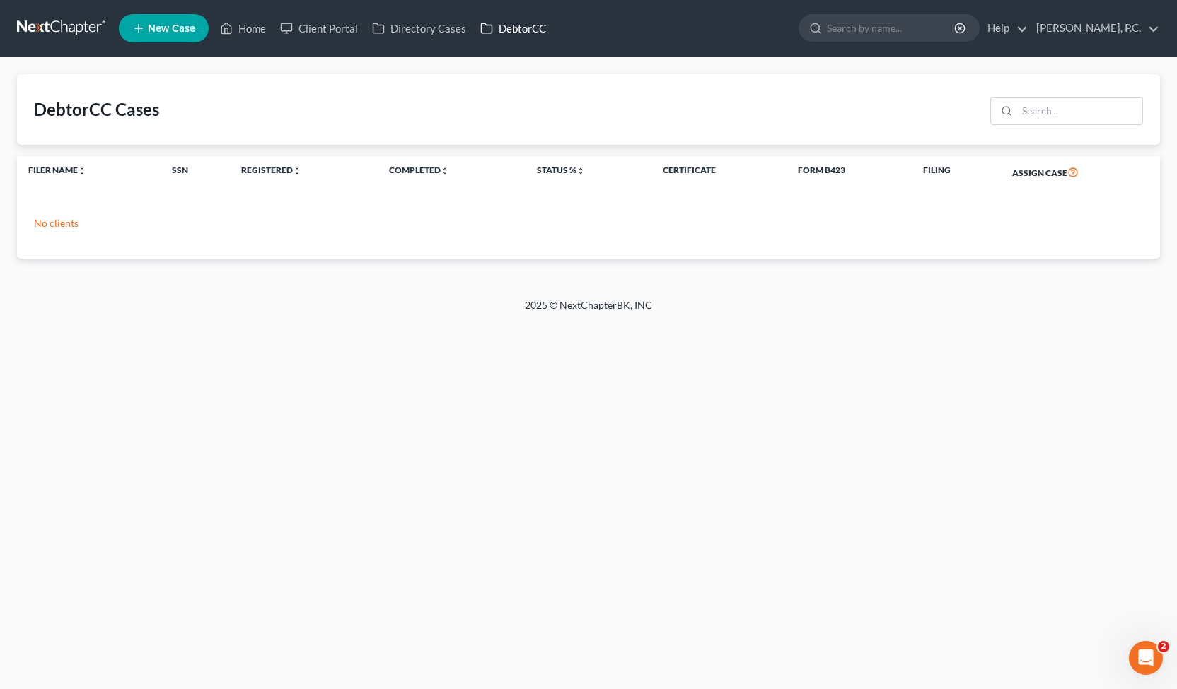
click at [495, 22] on link "DebtorCC" at bounding box center [513, 28] width 80 height 25
click at [769, 180] on th "Certificate" at bounding box center [718, 172] width 135 height 33
click at [948, 163] on th "Filing" at bounding box center [957, 172] width 90 height 33
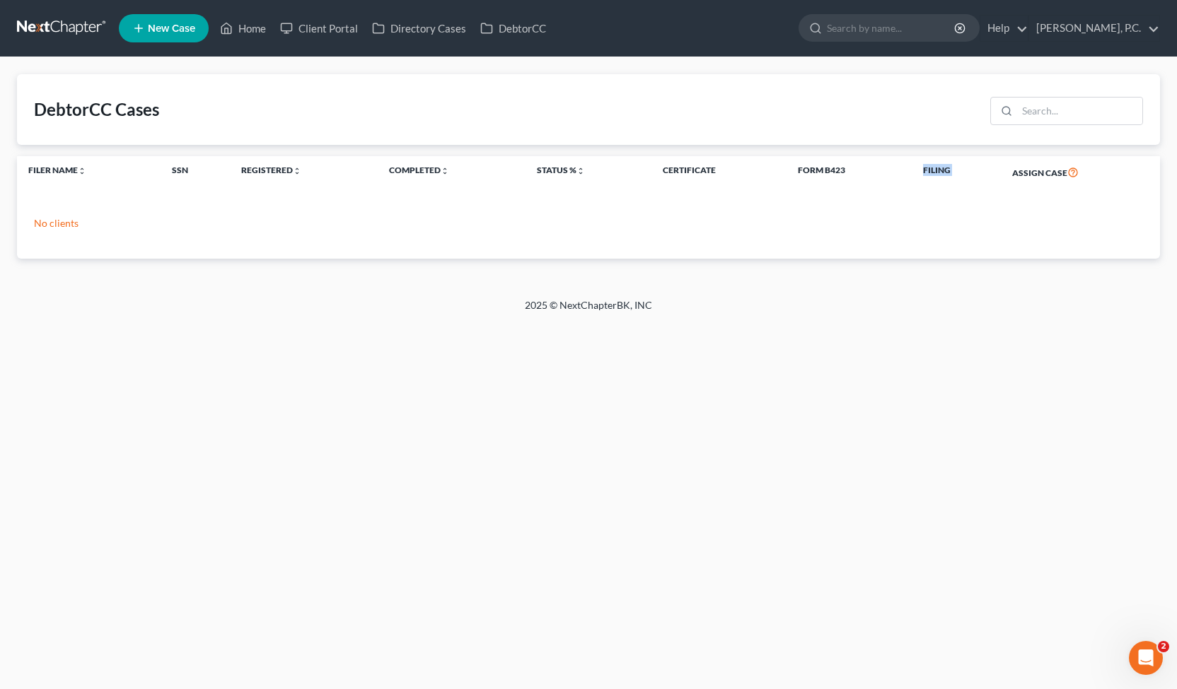
click at [948, 163] on th "Filing" at bounding box center [957, 172] width 90 height 33
click at [1155, 654] on div "Open Intercom Messenger" at bounding box center [1143, 656] width 47 height 47
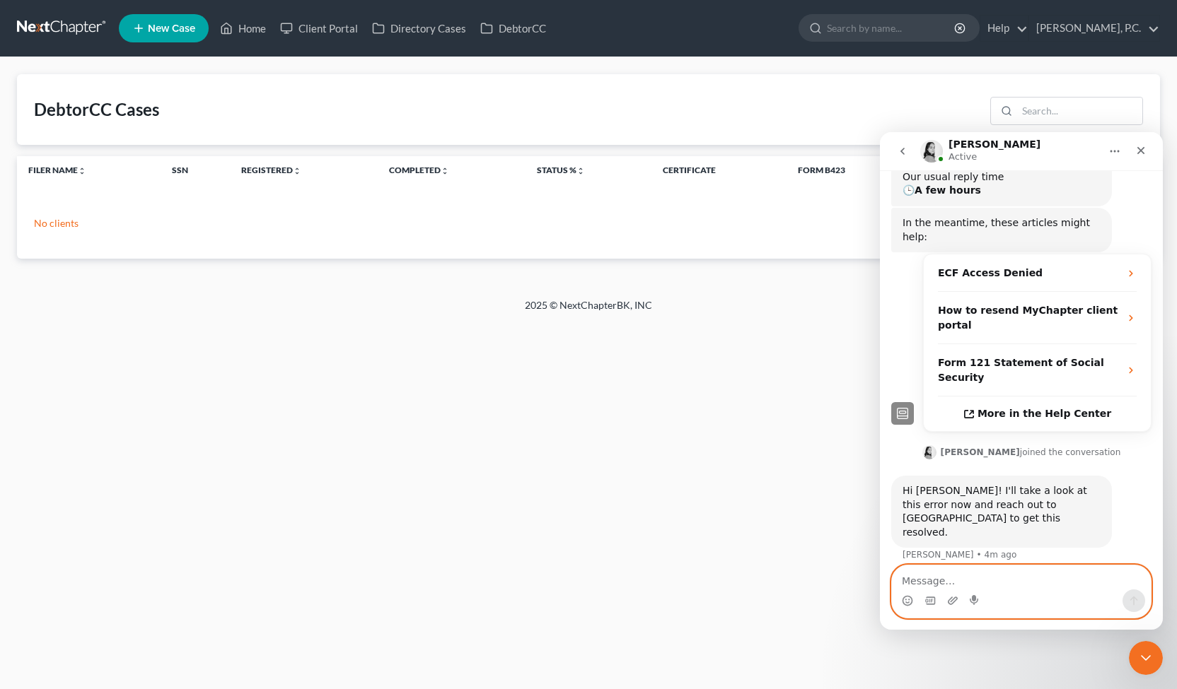
scroll to position [301, 0]
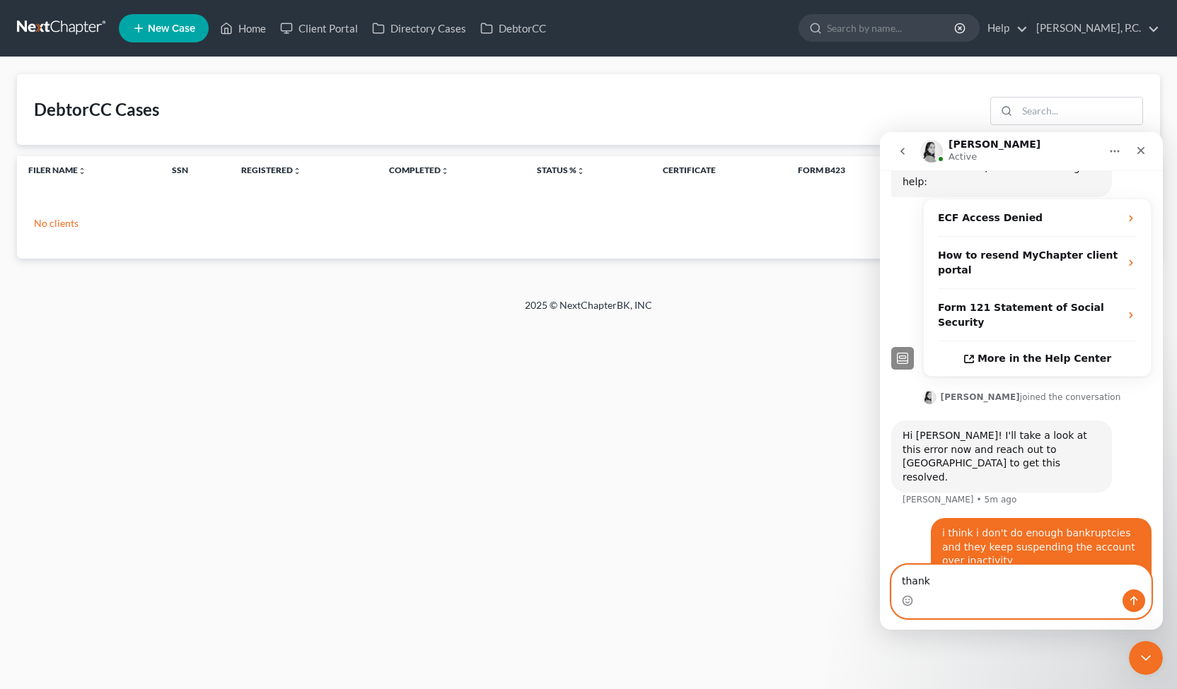
type textarea "thanks"
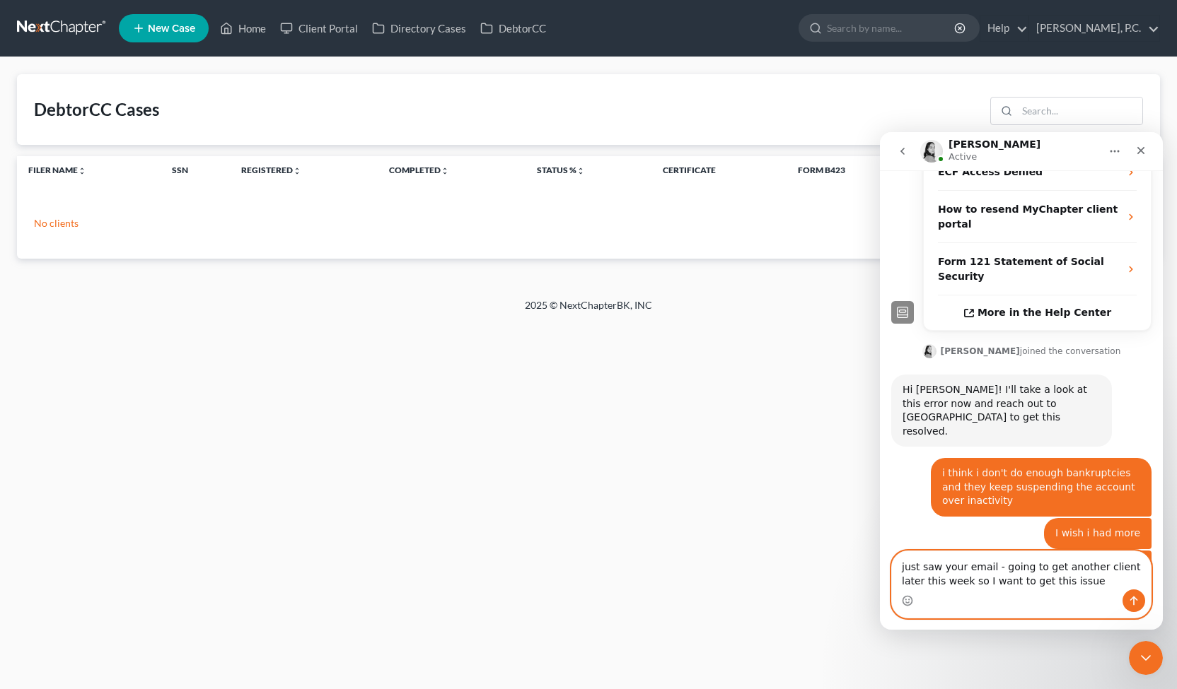
scroll to position [390, 0]
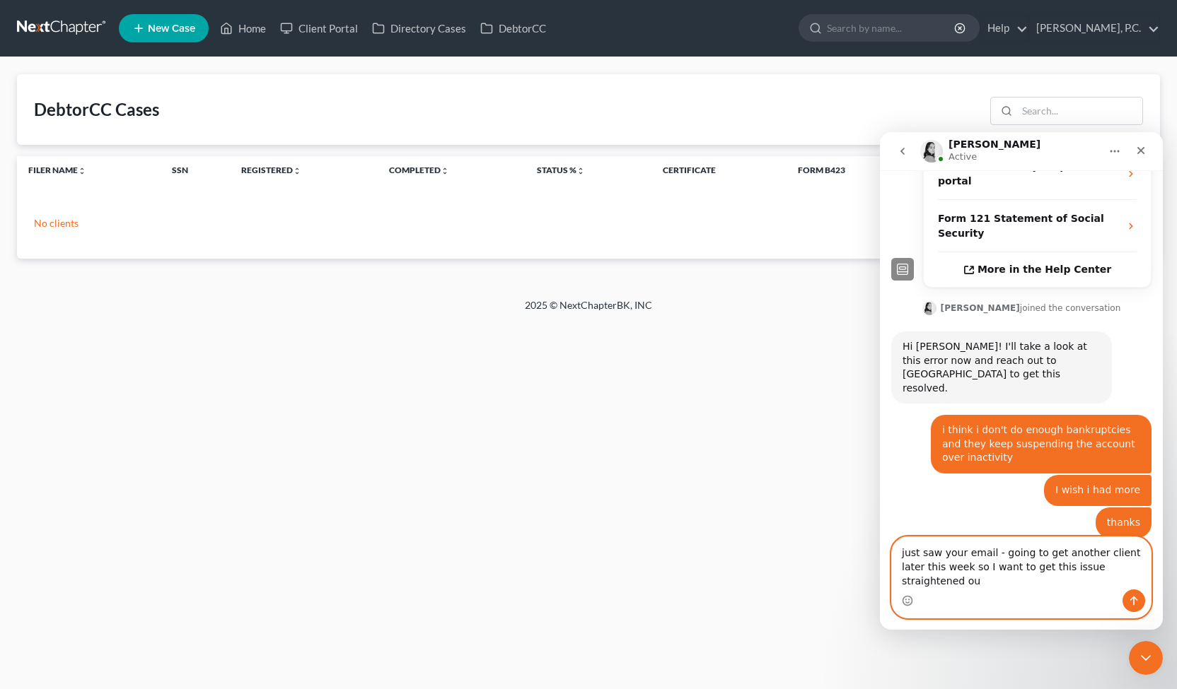
type textarea "just saw your email - going to get another client later this week so I want to …"
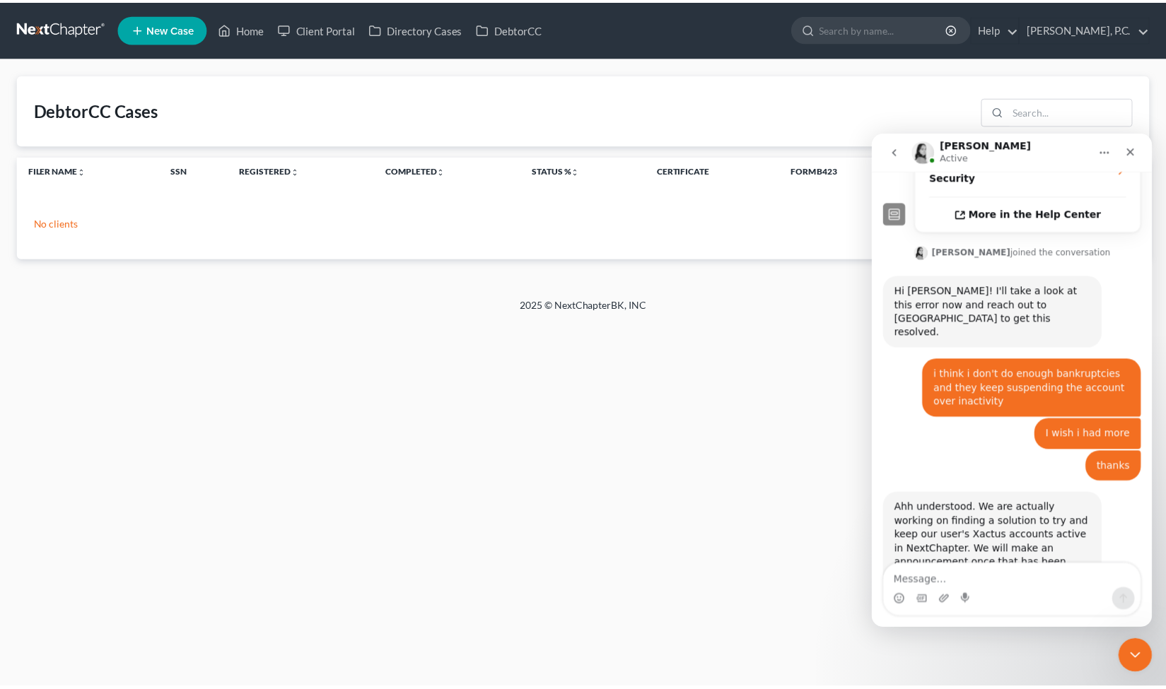
scroll to position [516, 0]
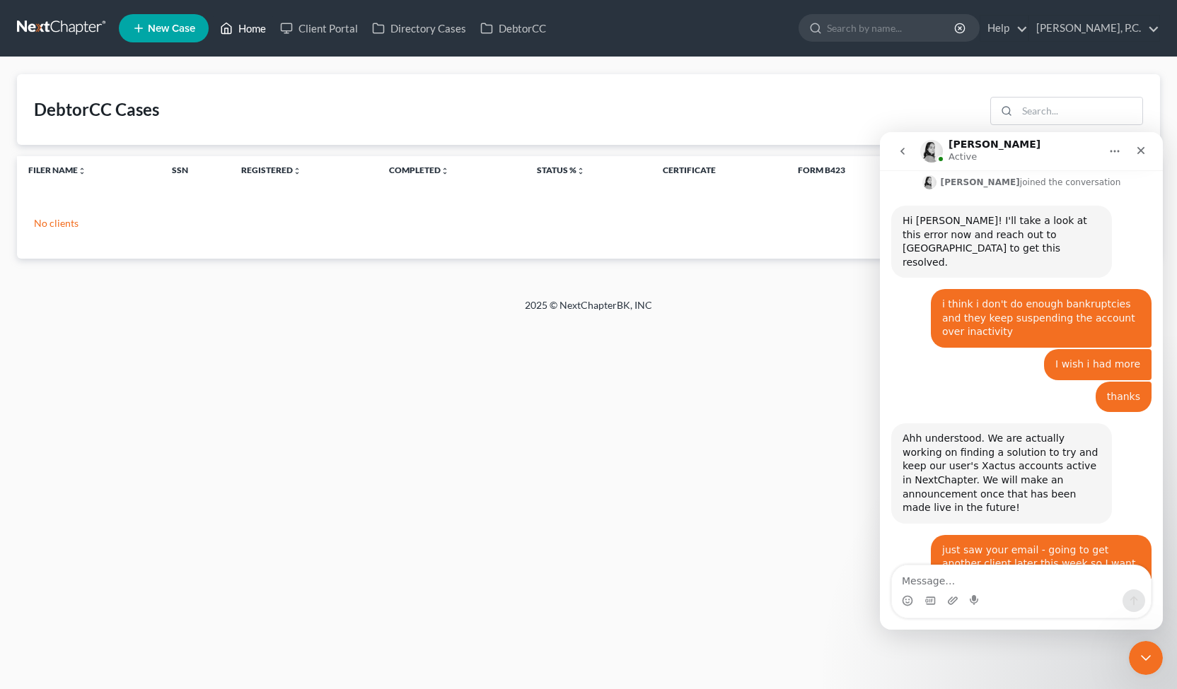
click at [235, 36] on link "Home" at bounding box center [243, 28] width 60 height 25
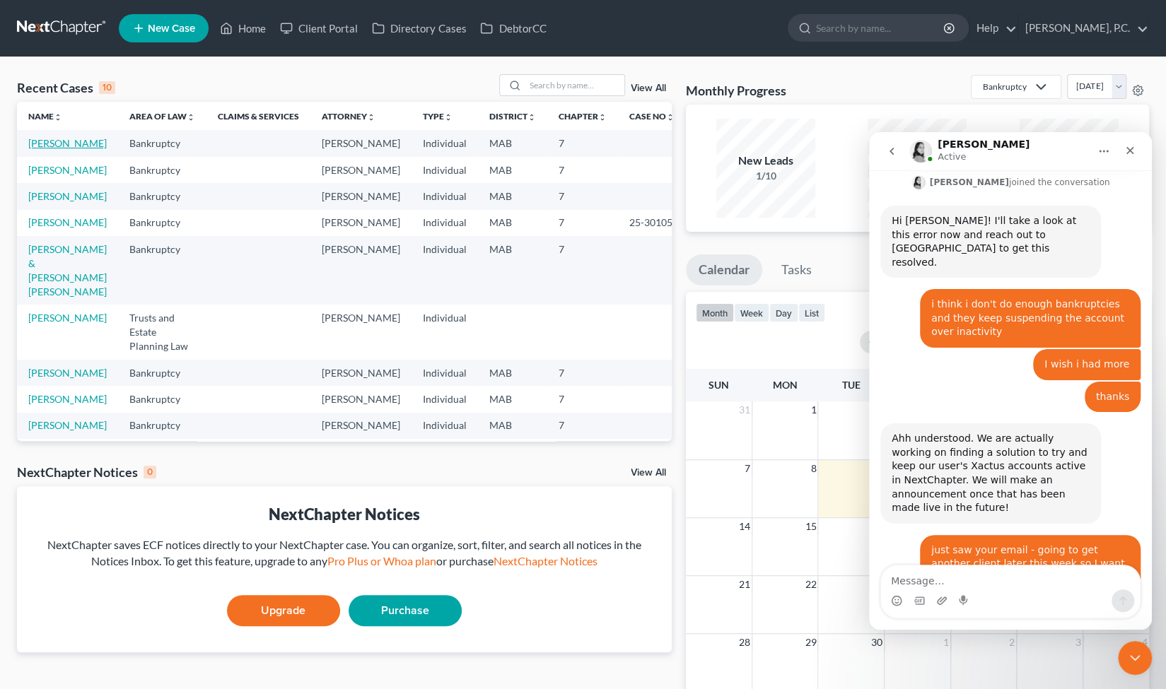
click at [50, 149] on link "[PERSON_NAME]" at bounding box center [67, 143] width 78 height 12
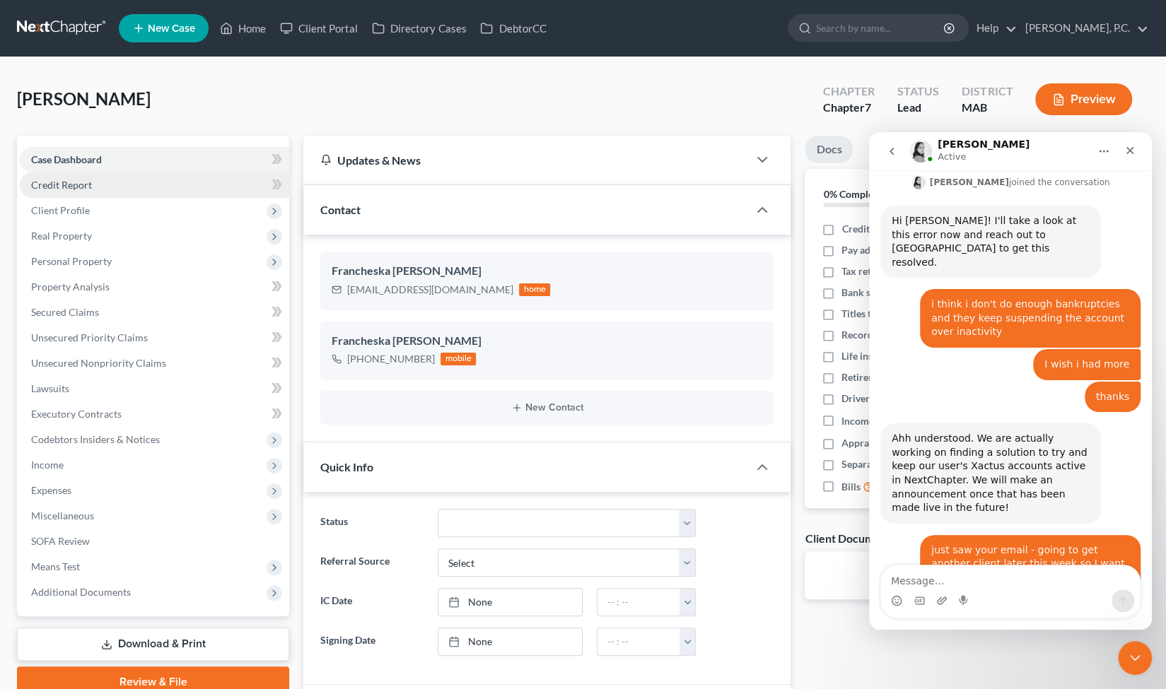
click at [235, 182] on link "Credit Report" at bounding box center [154, 185] width 269 height 25
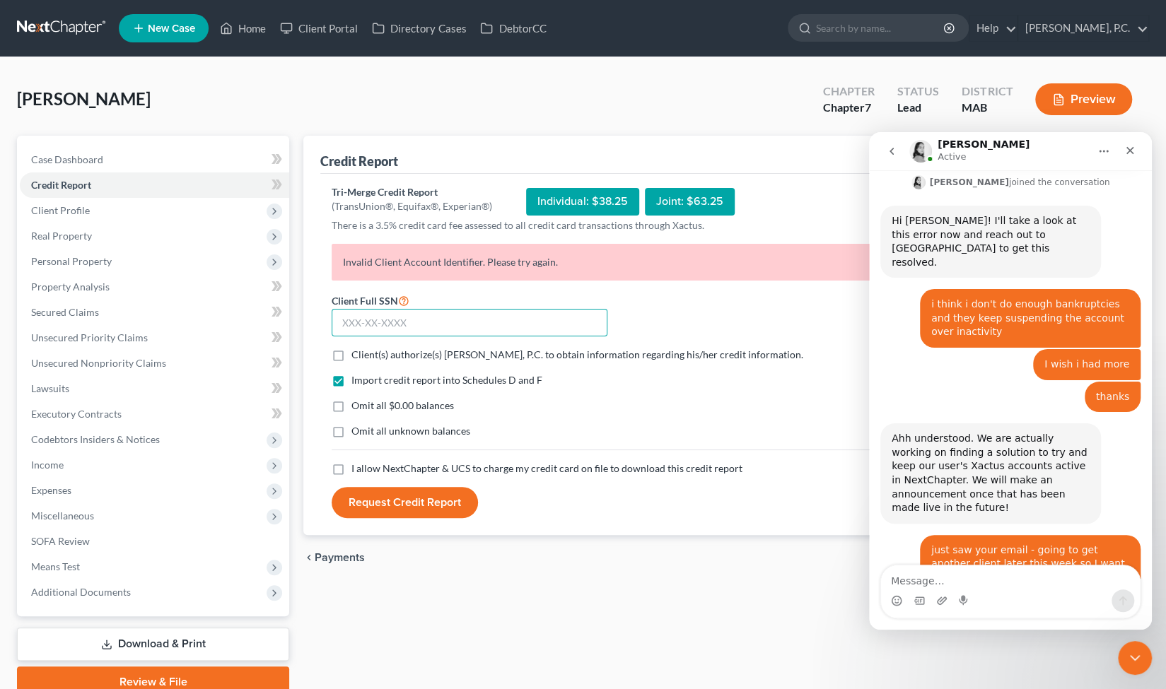
click at [378, 321] on input "text" at bounding box center [470, 323] width 276 height 28
type input "597-48-1247"
click at [351, 356] on label "Client(s) authorize(s) [PERSON_NAME], P.C. to obtain information regarding his/…" at bounding box center [577, 355] width 452 height 14
click at [357, 356] on input "Client(s) authorize(s) [PERSON_NAME], P.C. to obtain information regarding his/…" at bounding box center [361, 352] width 9 height 9
checkbox input "true"
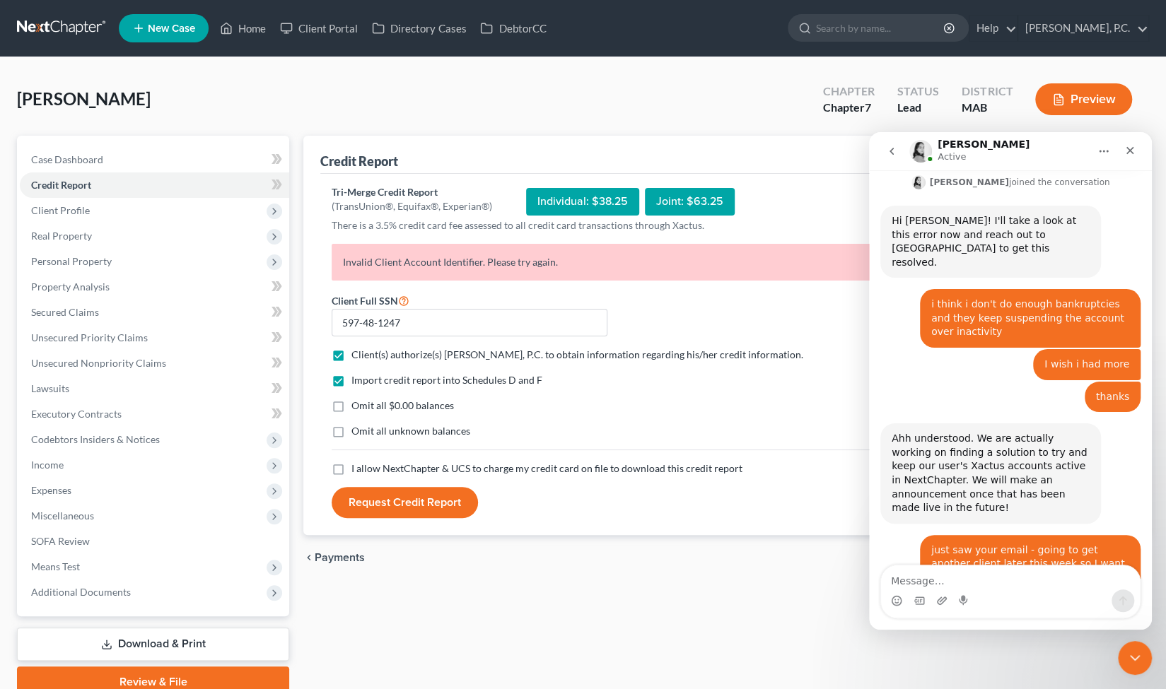
click at [351, 467] on label "I allow NextChapter & UCS to charge my credit card on file to download this cre…" at bounding box center [546, 469] width 391 height 14
click at [357, 467] on input "I allow NextChapter & UCS to charge my credit card on file to download this cre…" at bounding box center [361, 466] width 9 height 9
checkbox input "true"
click at [365, 496] on button "Request Credit Report" at bounding box center [405, 502] width 146 height 31
click at [926, 578] on textarea "Message…" at bounding box center [1010, 578] width 259 height 24
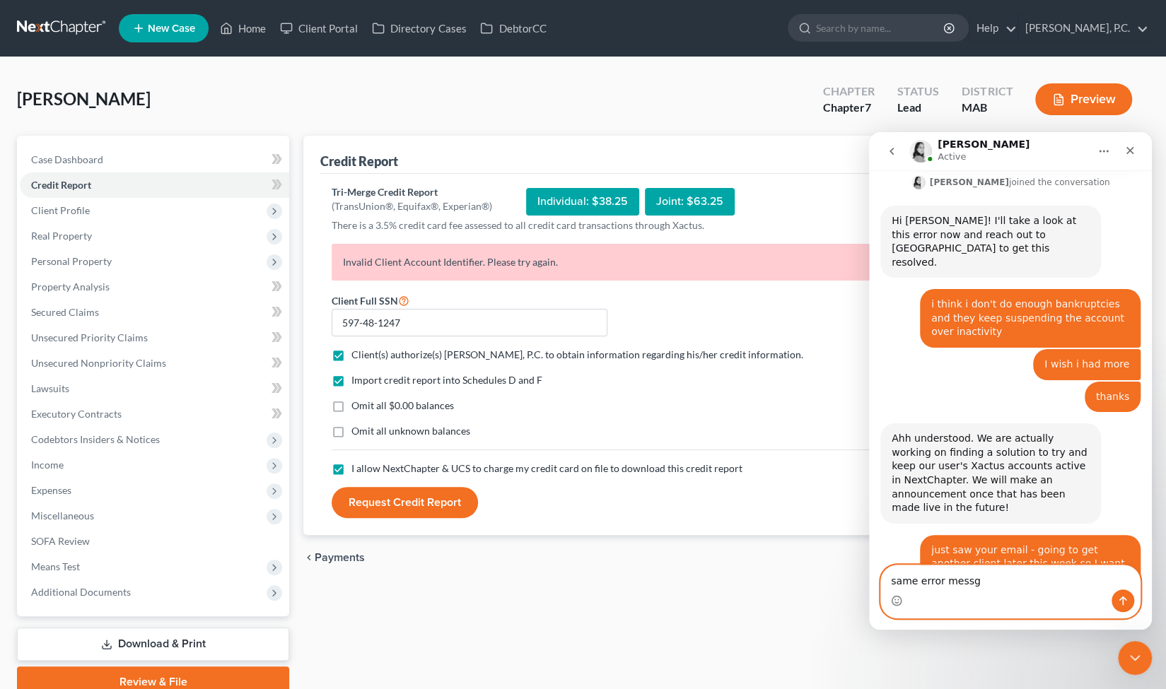
type textarea "same error messge"
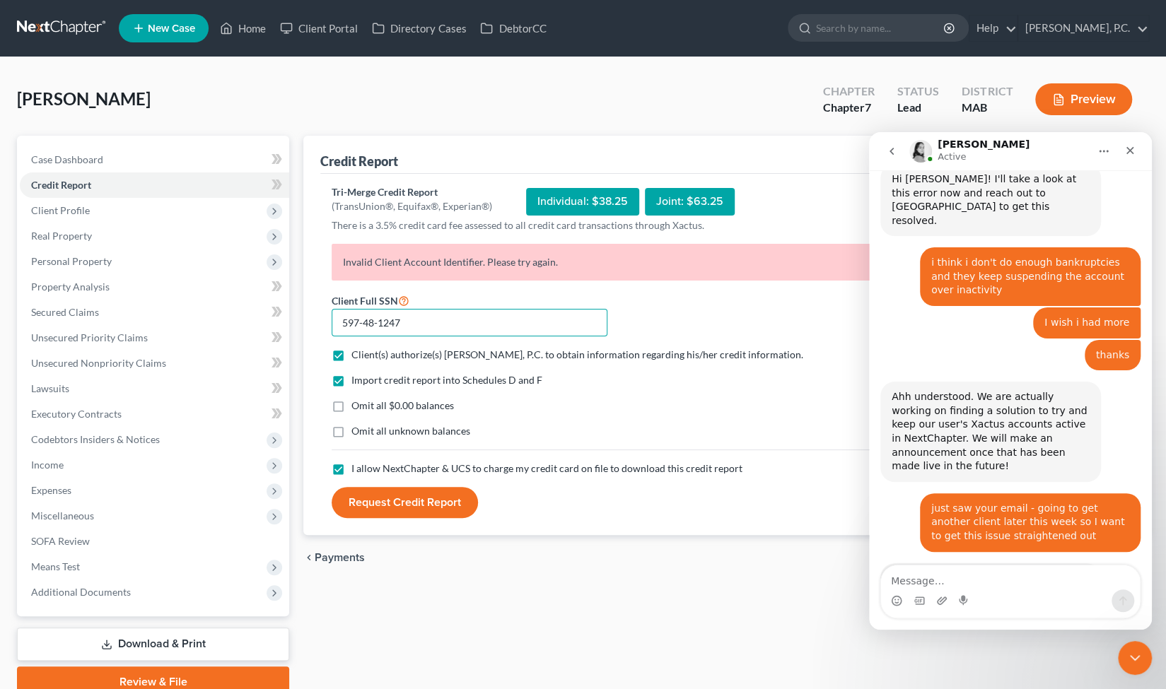
click at [543, 317] on input "597-48-1247" at bounding box center [470, 323] width 276 height 28
click at [404, 499] on button "Request Credit Report" at bounding box center [405, 502] width 146 height 31
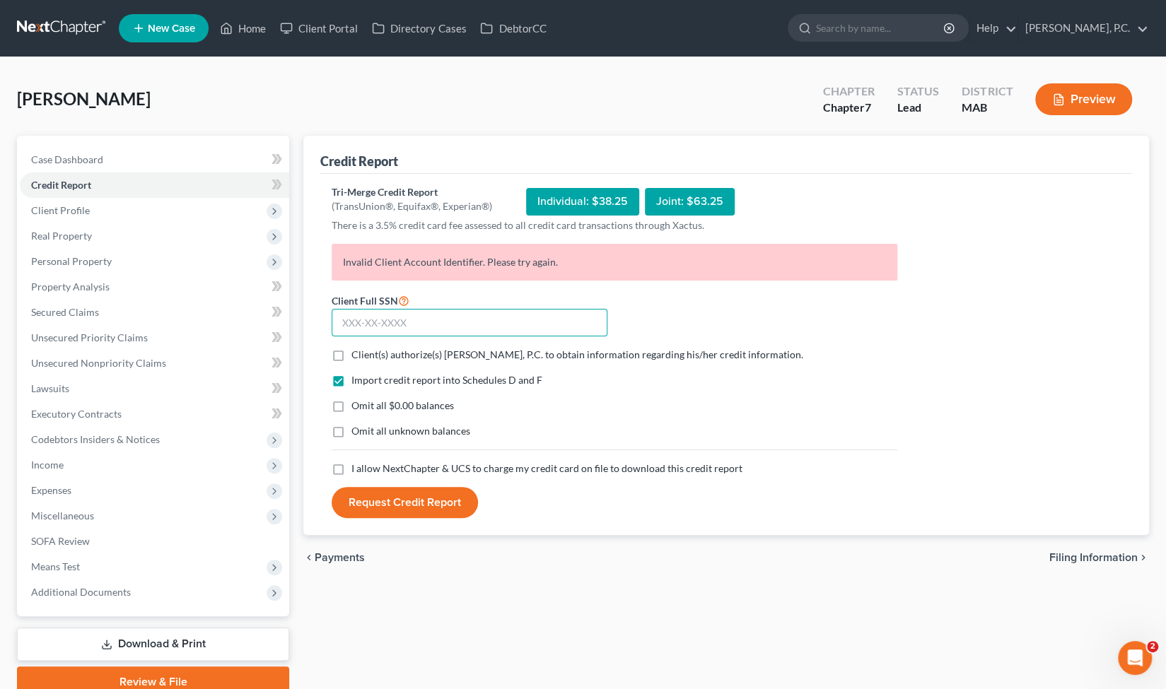
click at [385, 329] on input "text" at bounding box center [470, 323] width 276 height 28
paste input "597-48-1247"
type input "597-48-1247"
click at [351, 362] on label "Client(s) authorize(s) [PERSON_NAME], P.C. to obtain information regarding his/…" at bounding box center [577, 355] width 452 height 14
click at [357, 357] on input "Client(s) authorize(s) [PERSON_NAME], P.C. to obtain information regarding his/…" at bounding box center [361, 352] width 9 height 9
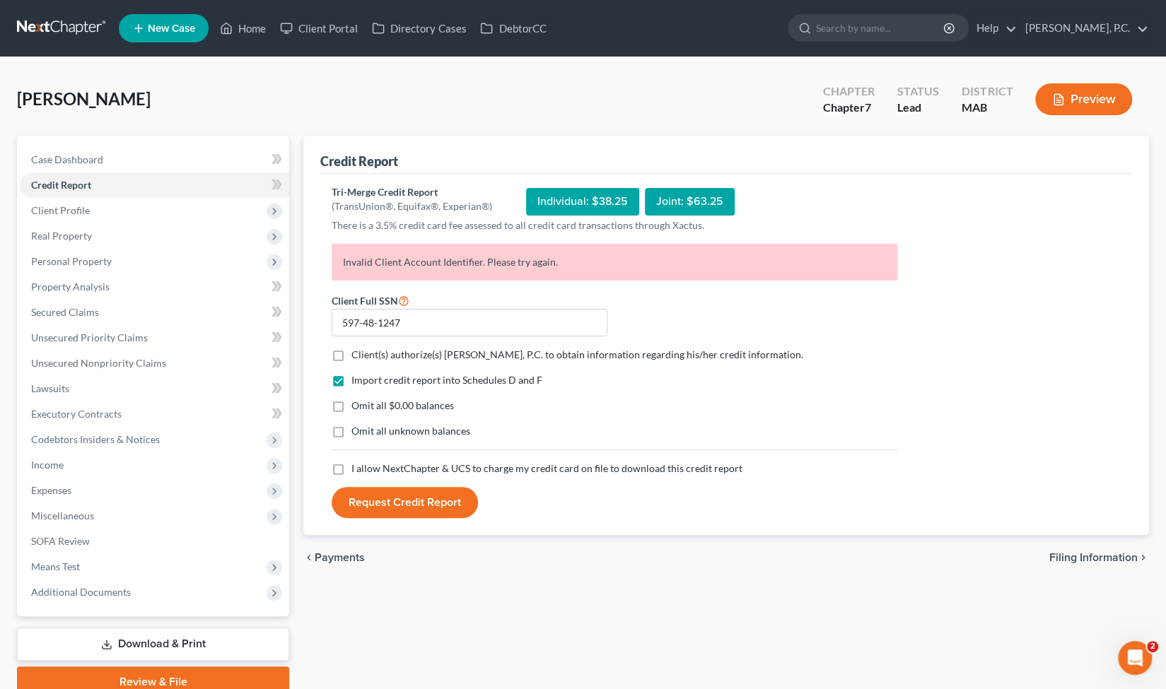
checkbox input "true"
click at [351, 472] on label "I allow NextChapter & UCS to charge my credit card on file to download this cre…" at bounding box center [546, 469] width 391 height 14
click at [357, 471] on input "I allow NextChapter & UCS to charge my credit card on file to download this cre…" at bounding box center [361, 466] width 9 height 9
checkbox input "true"
click at [383, 496] on button "Request Credit Report" at bounding box center [405, 502] width 146 height 31
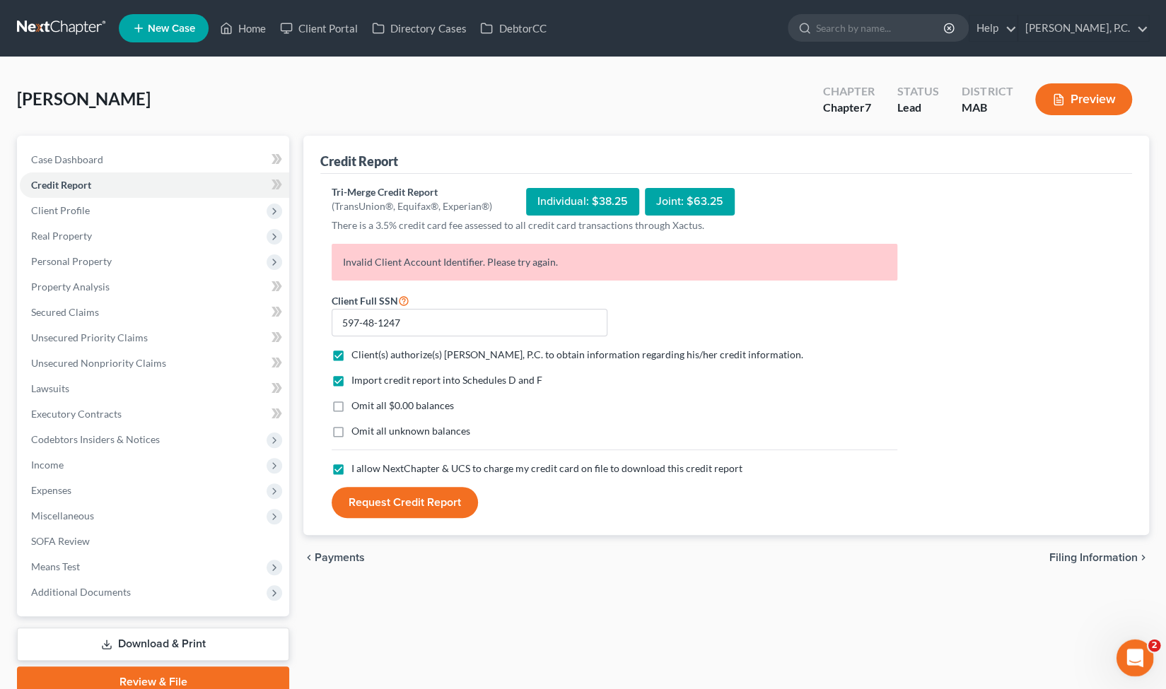
click at [1145, 656] on div "Open Intercom Messenger" at bounding box center [1133, 656] width 47 height 47
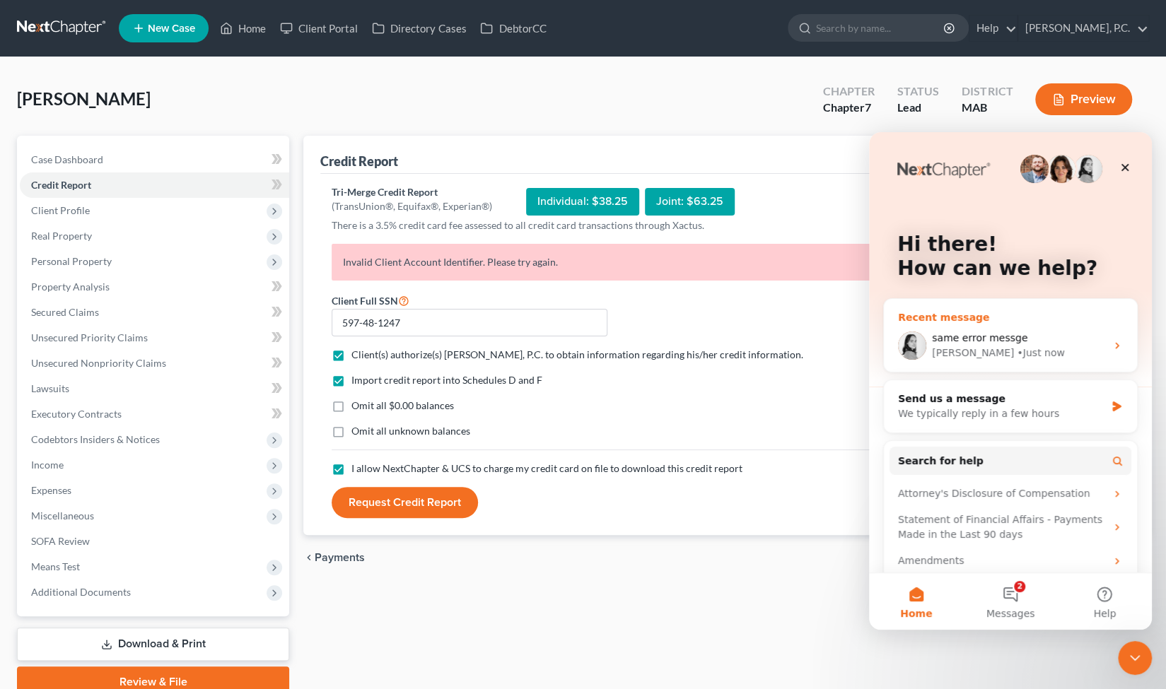
click at [1017, 356] on div "• Just now" at bounding box center [1040, 353] width 47 height 15
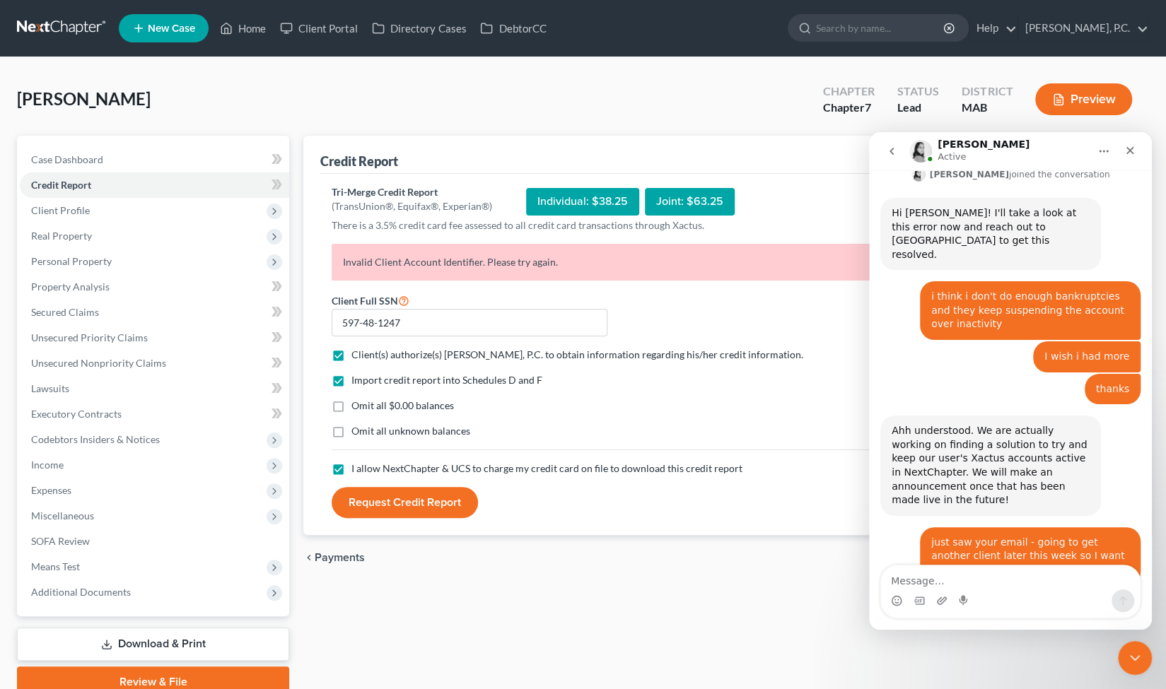
scroll to position [558, 0]
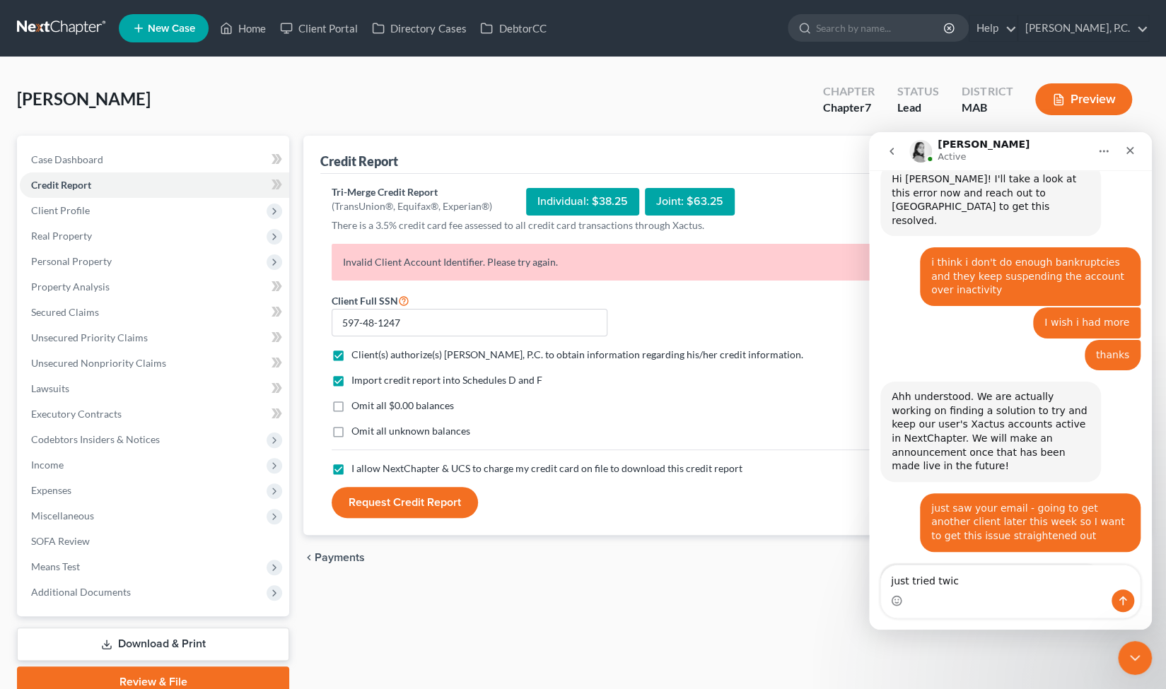
type textarea "just tried twice"
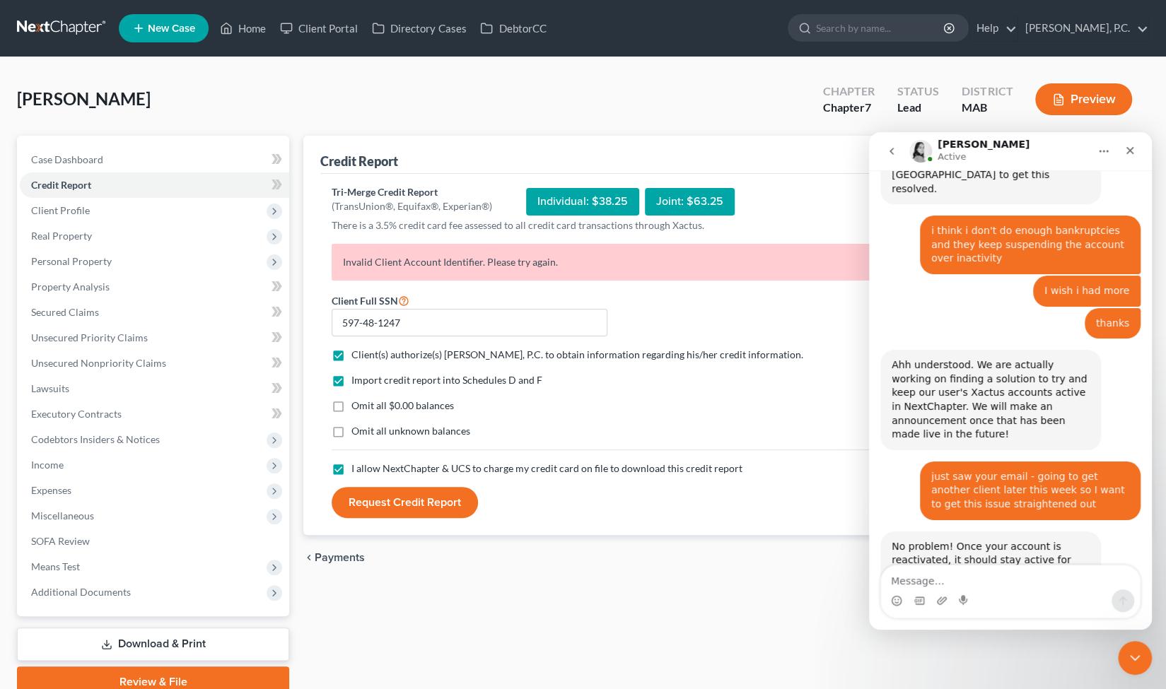
scroll to position [590, 0]
click at [120, 180] on link "Credit Report" at bounding box center [154, 185] width 269 height 25
click at [99, 214] on span "Client Profile" at bounding box center [154, 210] width 269 height 25
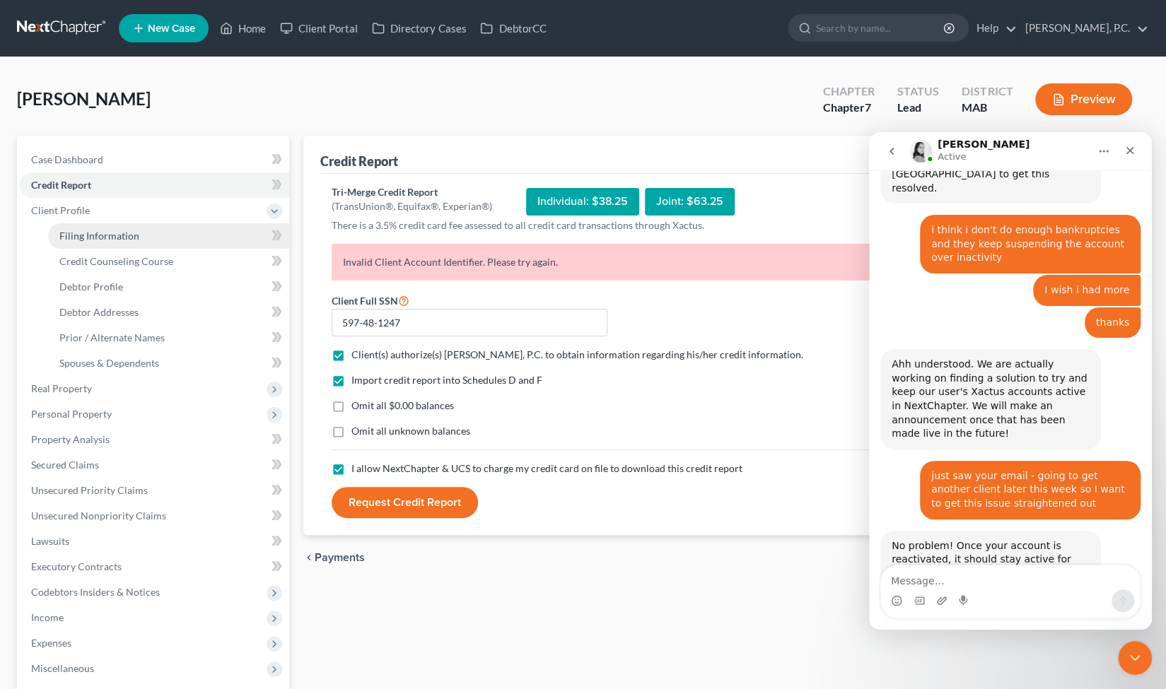
click at [97, 234] on span "Filing Information" at bounding box center [99, 236] width 80 height 12
select select "1"
select select "0"
select select "22"
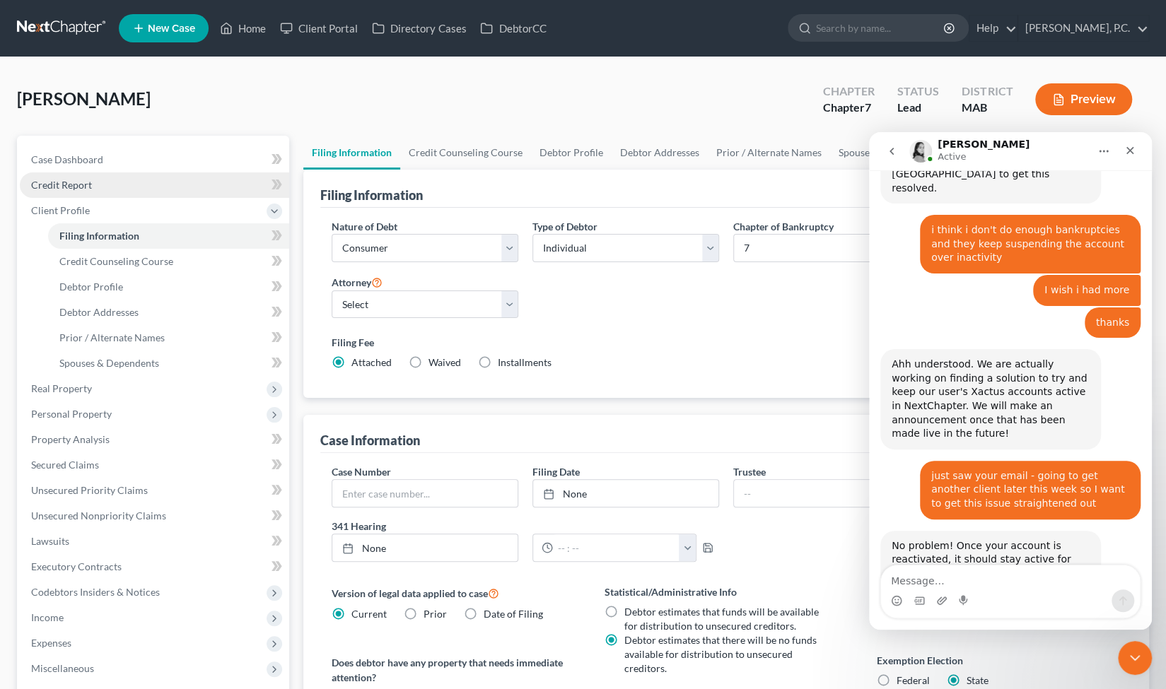
click at [69, 187] on span "Credit Report" at bounding box center [61, 185] width 61 height 12
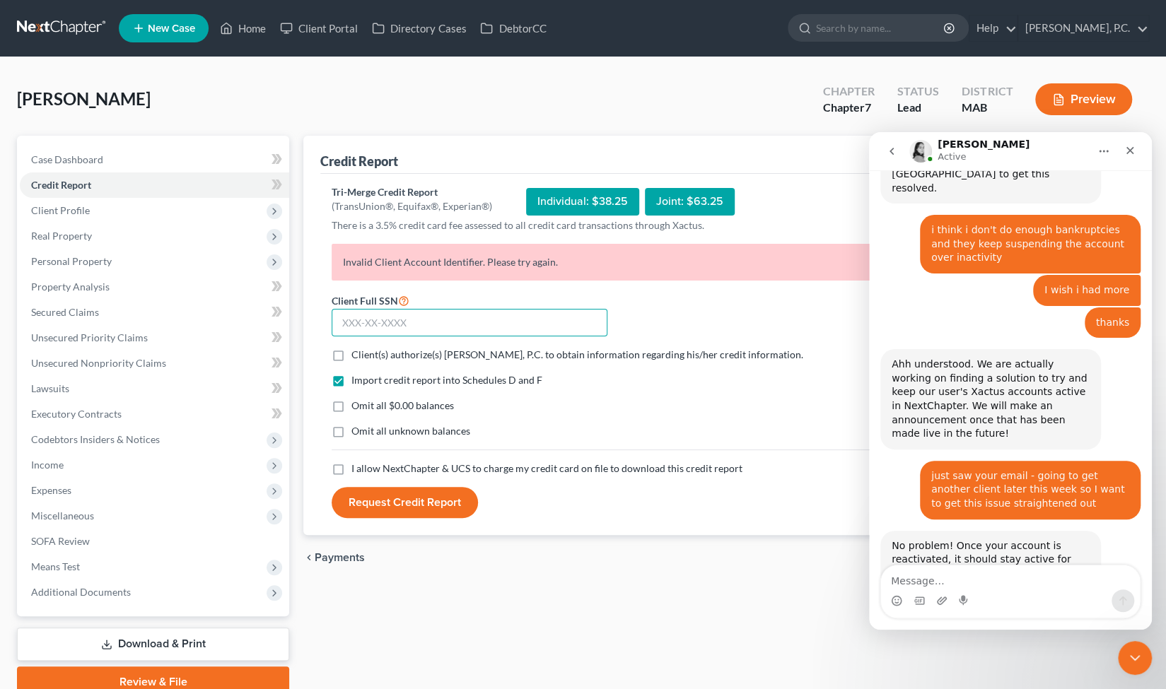
click at [406, 333] on input "text" at bounding box center [470, 323] width 276 height 28
paste input "597-48-1247"
type input "597-48-1247"
click at [351, 474] on label "I allow NextChapter & UCS to charge my credit card on file to download this cre…" at bounding box center [546, 469] width 391 height 14
click at [357, 471] on input "I allow NextChapter & UCS to charge my credit card on file to download this cre…" at bounding box center [361, 466] width 9 height 9
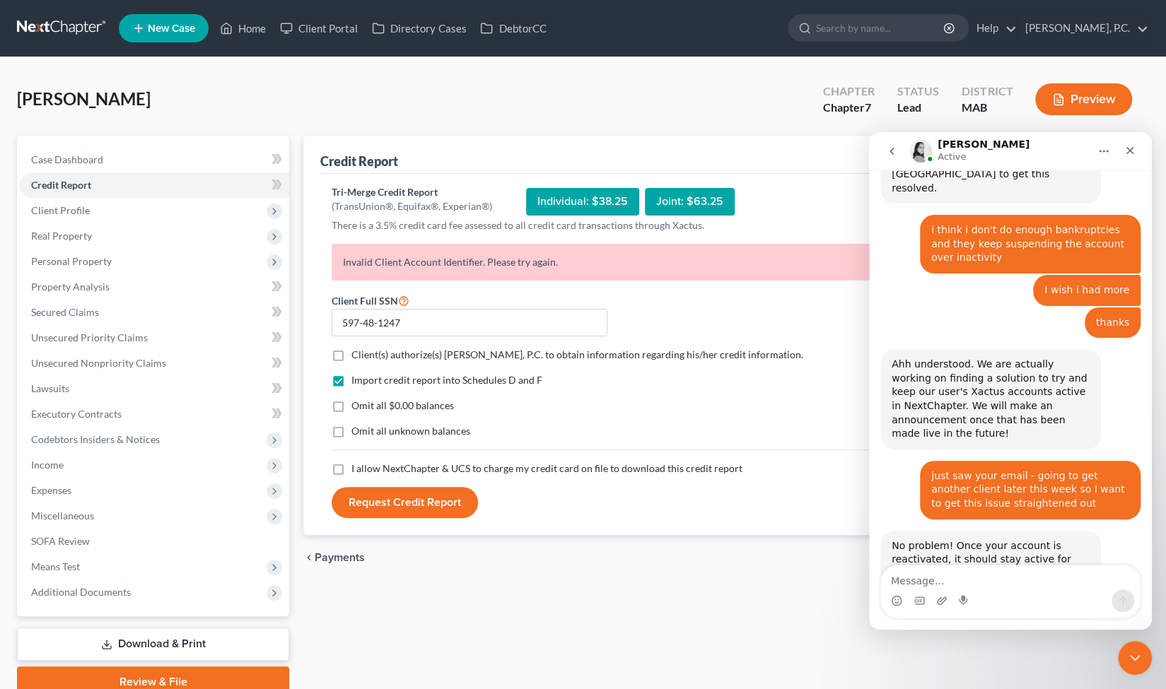
checkbox input "true"
click at [351, 361] on label "Client(s) authorize(s) [PERSON_NAME], P.C. to obtain information regarding his/…" at bounding box center [577, 355] width 452 height 14
click at [357, 357] on input "Client(s) authorize(s) [PERSON_NAME], P.C. to obtain information regarding his/…" at bounding box center [361, 352] width 9 height 9
checkbox input "true"
click at [407, 496] on button "Request Credit Report" at bounding box center [405, 502] width 146 height 31
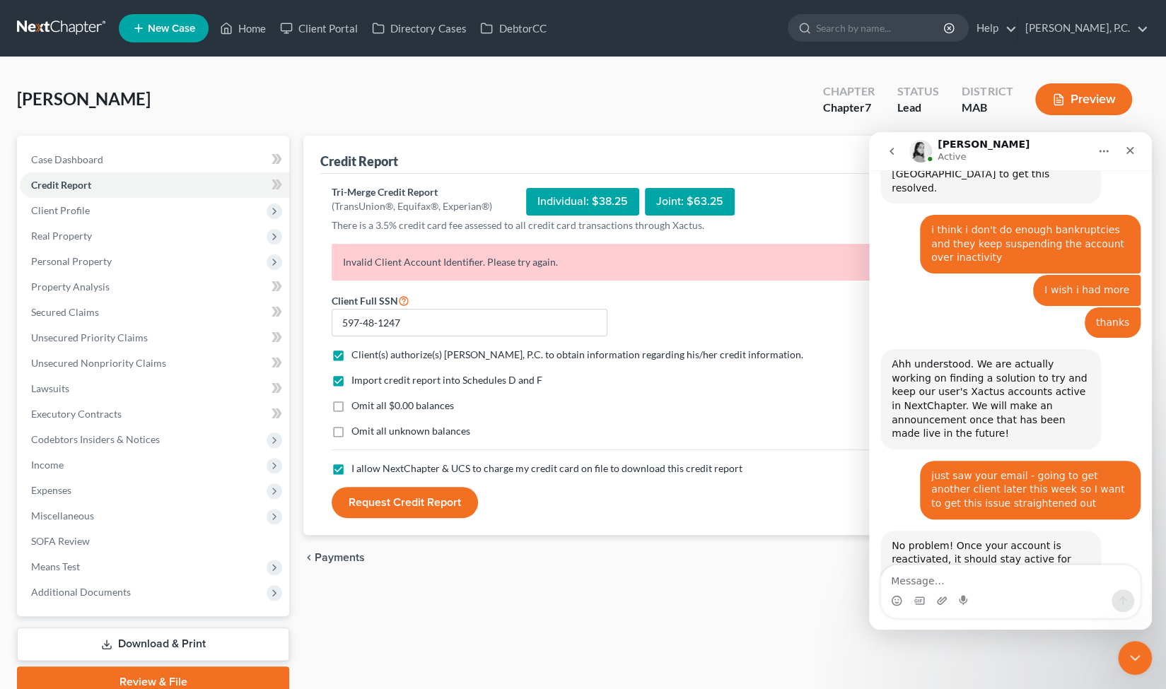
scroll to position [644, 0]
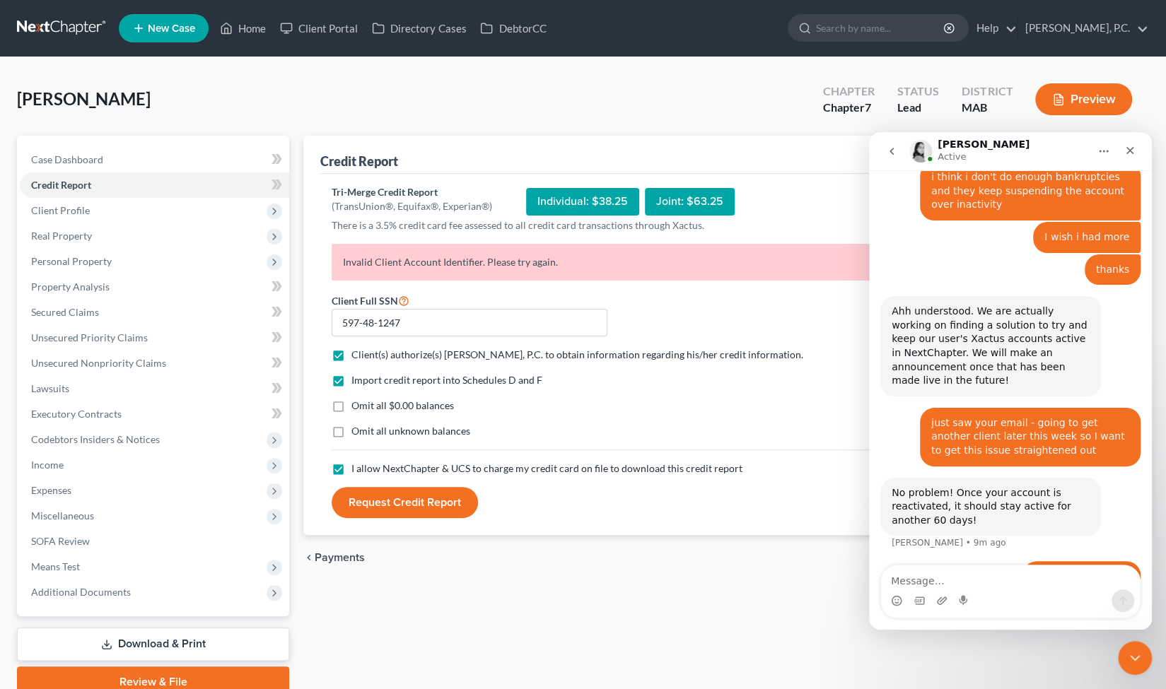
click at [398, 501] on button "Request Credit Report" at bounding box center [405, 502] width 146 height 31
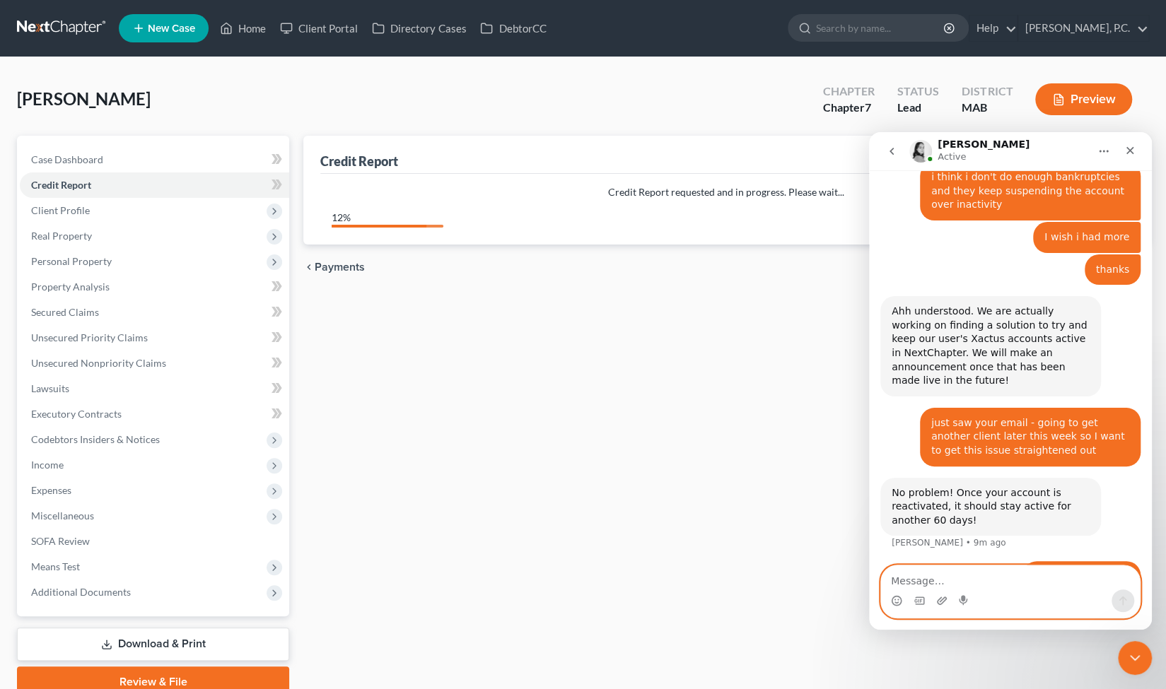
click at [1035, 583] on textarea "Message…" at bounding box center [1010, 578] width 259 height 24
type textarea "j"
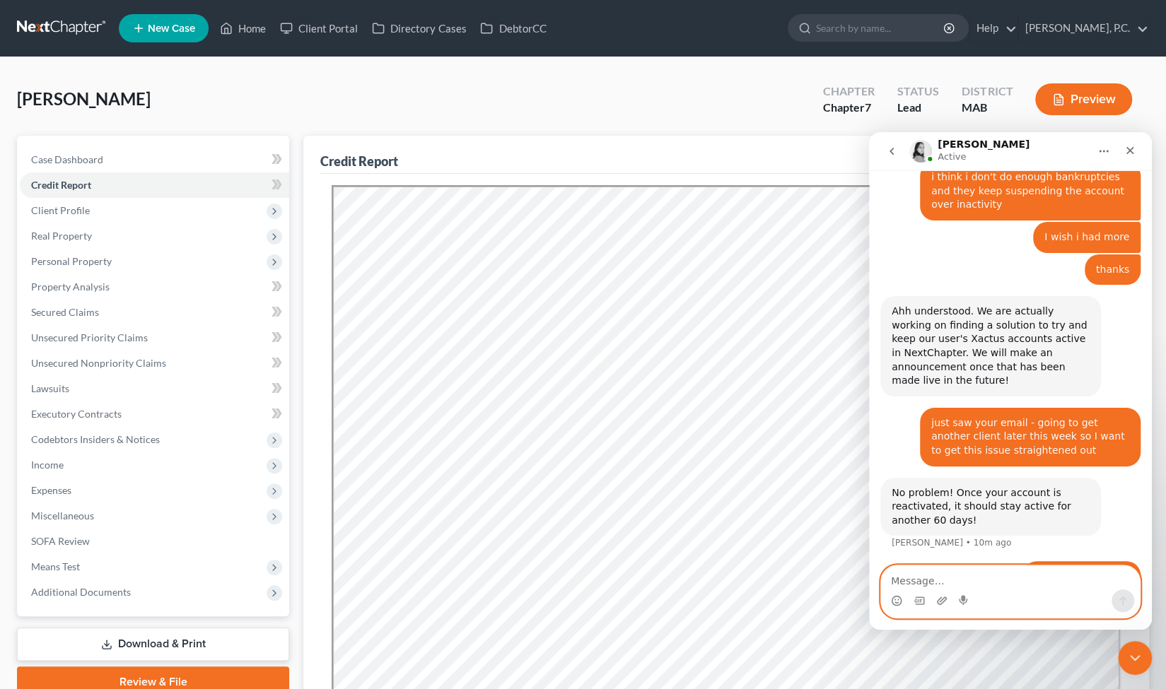
scroll to position [0, 0]
click at [961, 594] on div "just tried twice [PERSON_NAME] • 2m ago" at bounding box center [1010, 610] width 260 height 33
click at [1029, 583] on textarea "Message…" at bounding box center [1010, 578] width 259 height 24
type textarea "great - just went through"
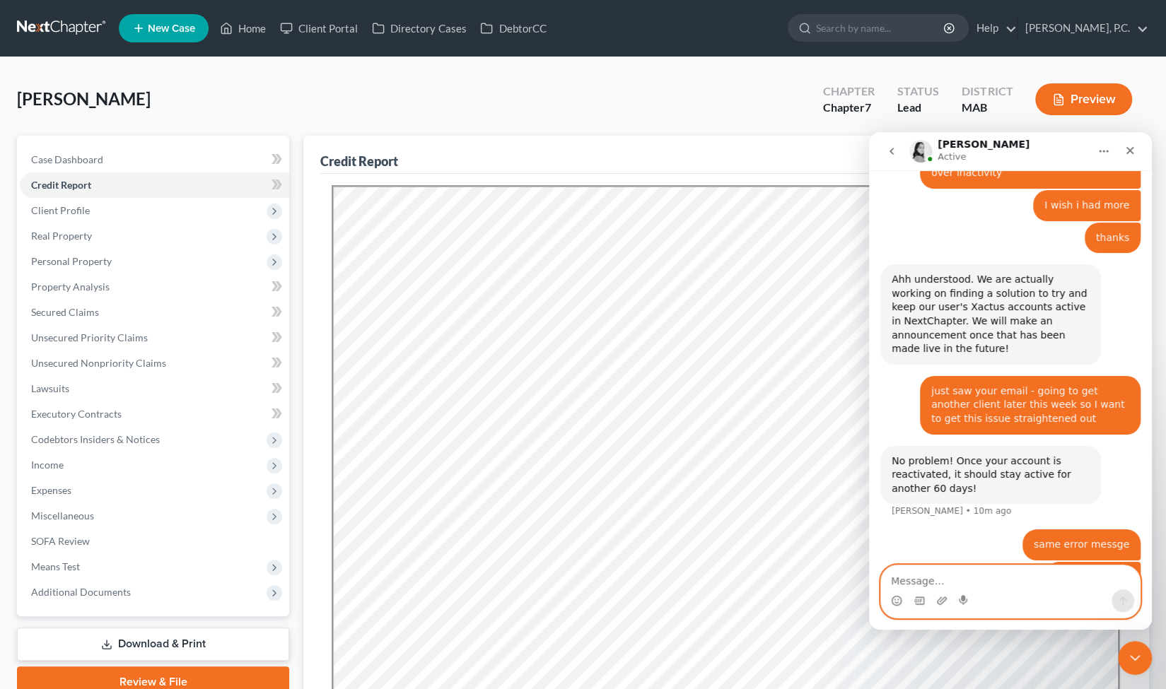
scroll to position [676, 0]
click at [1128, 163] on div "Close" at bounding box center [1129, 150] width 25 height 25
